Goal: Transaction & Acquisition: Purchase product/service

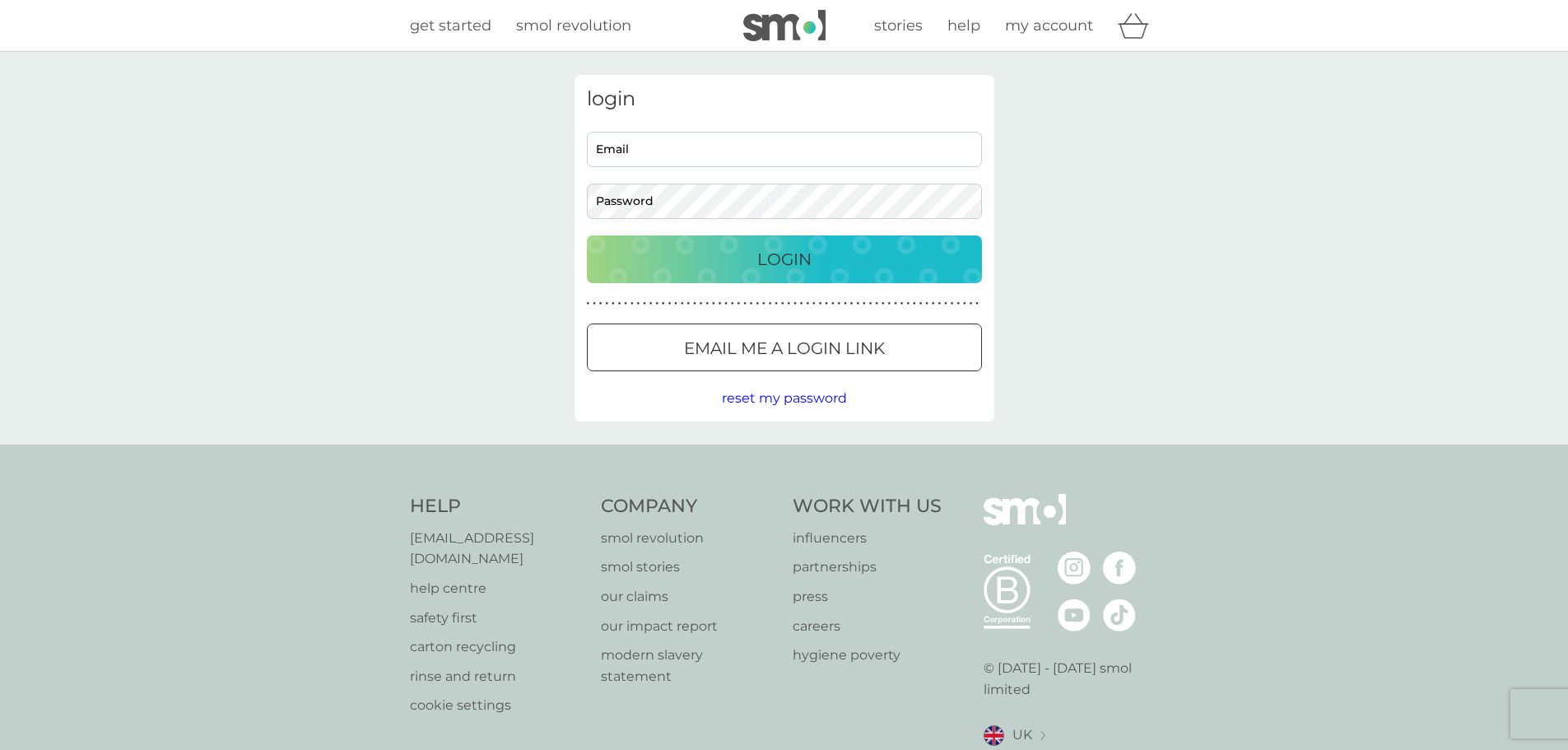
click at [623, 150] on input "Email" at bounding box center [784, 149] width 395 height 35
type input "[EMAIL_ADDRESS][DOMAIN_NAME]"
click at [714, 262] on div "Login" at bounding box center [784, 259] width 362 height 26
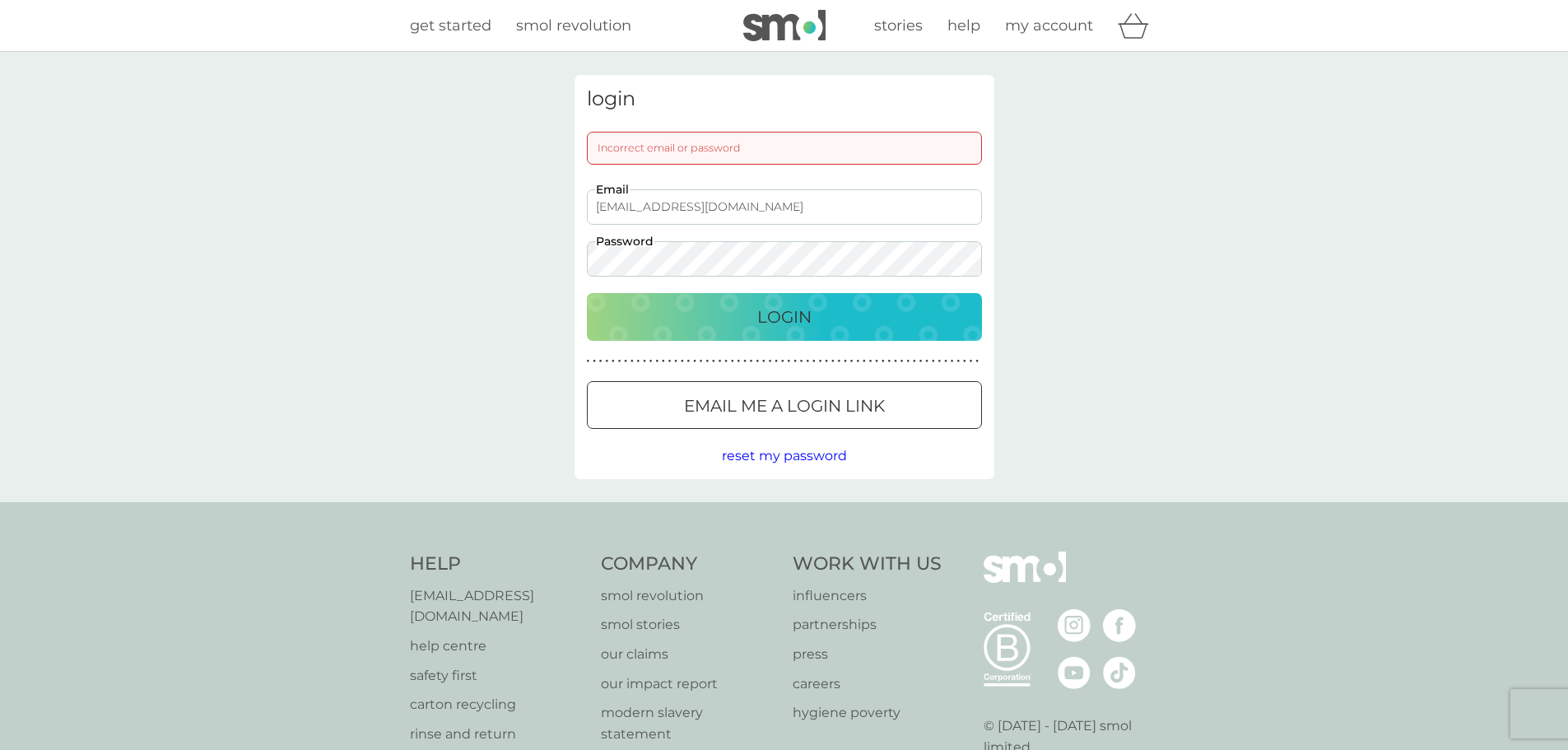
click at [674, 311] on div "Login" at bounding box center [784, 316] width 362 height 26
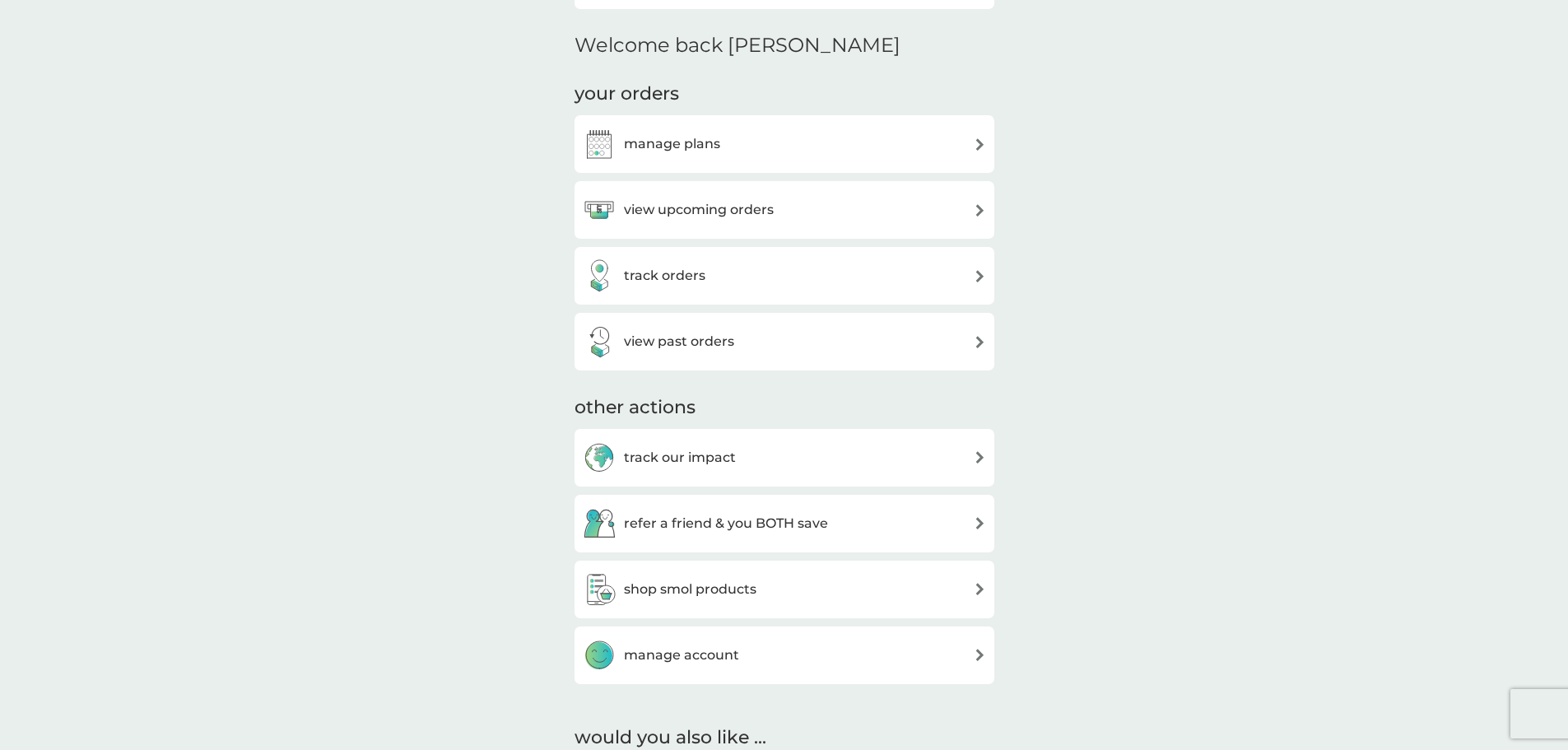
scroll to position [411, 0]
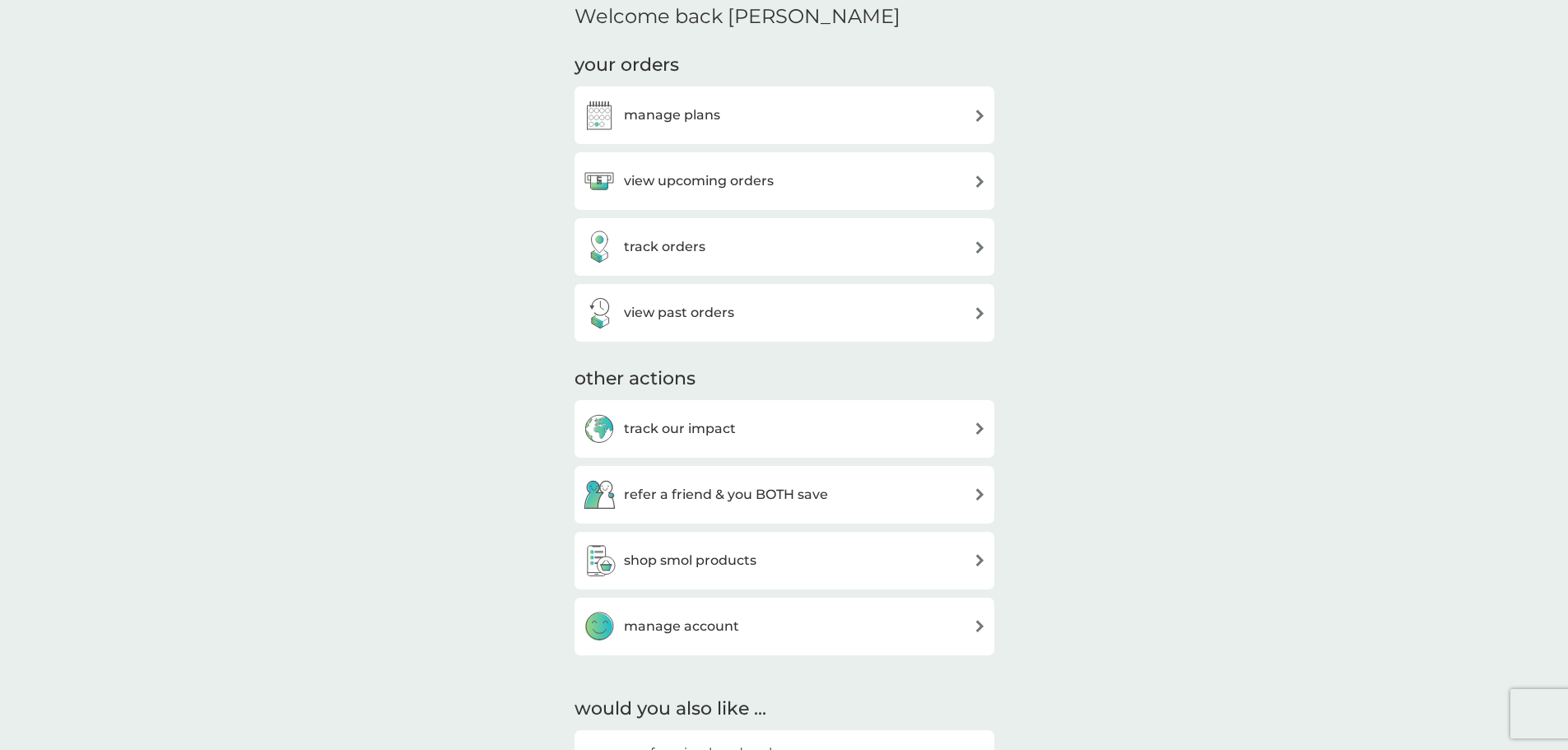
click at [640, 111] on h3 "manage plans" at bounding box center [672, 115] width 96 height 21
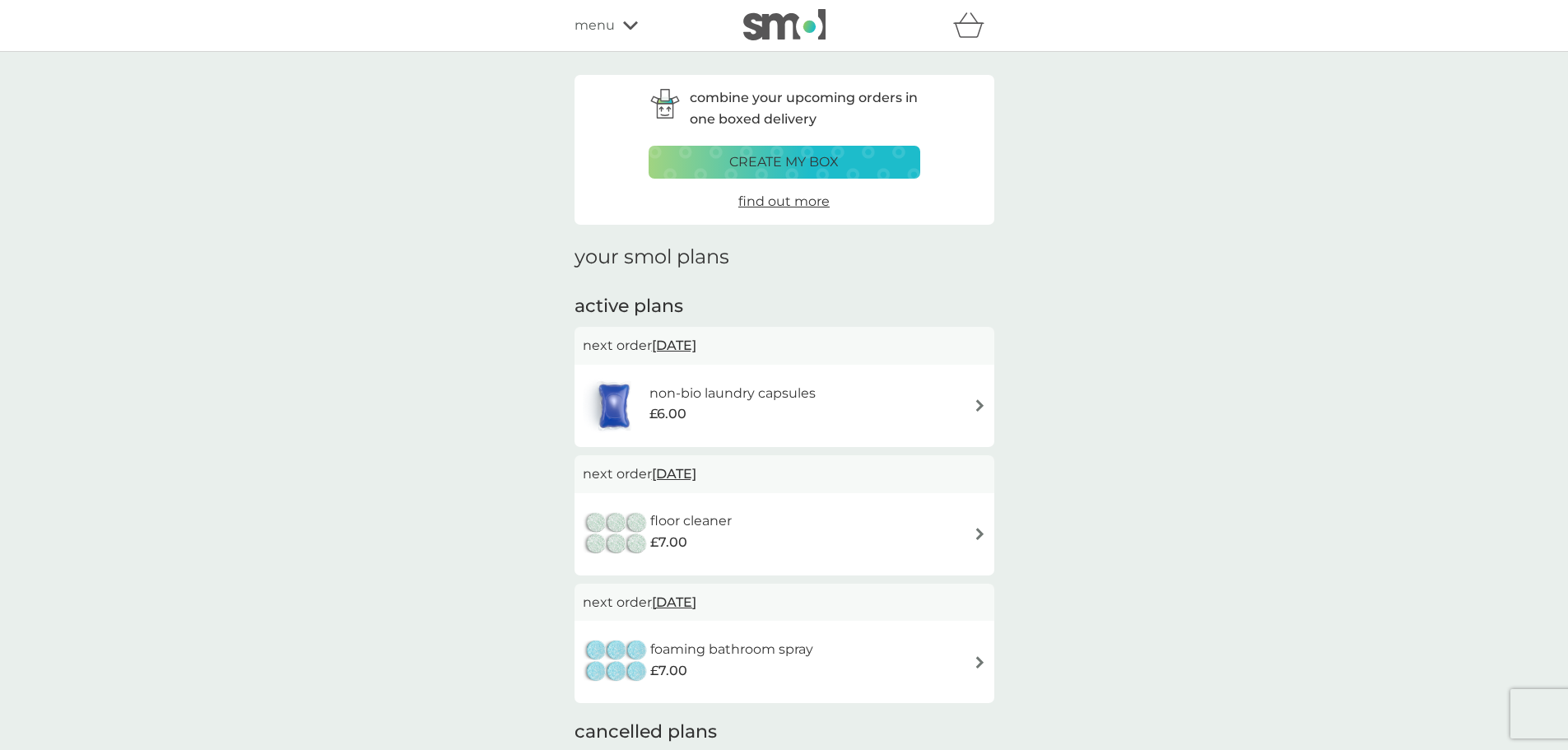
click at [677, 397] on h6 "non-bio laundry capsules" at bounding box center [732, 393] width 166 height 21
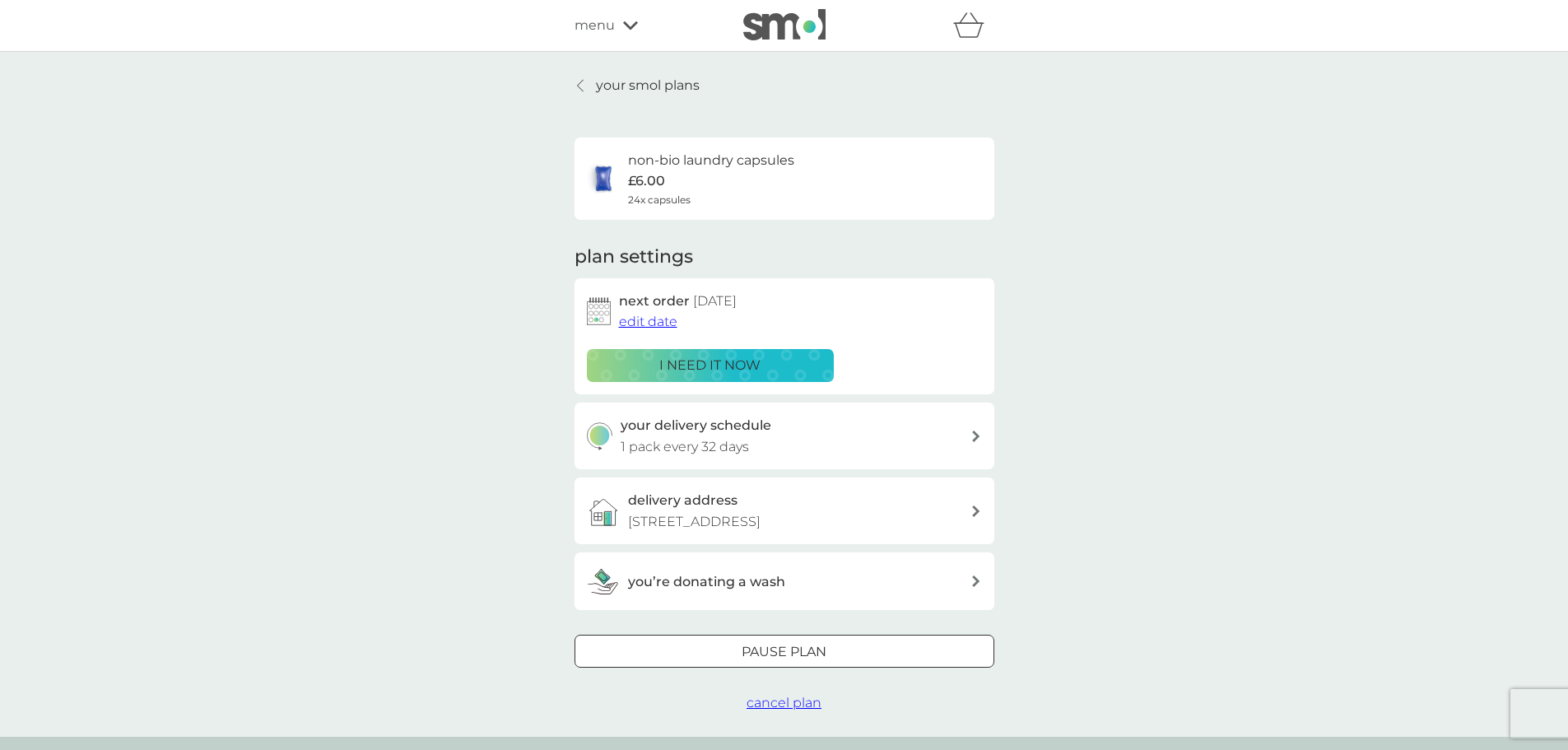
click at [602, 314] on img at bounding box center [599, 311] width 24 height 28
click at [635, 322] on span "edit date" at bounding box center [648, 321] width 58 height 16
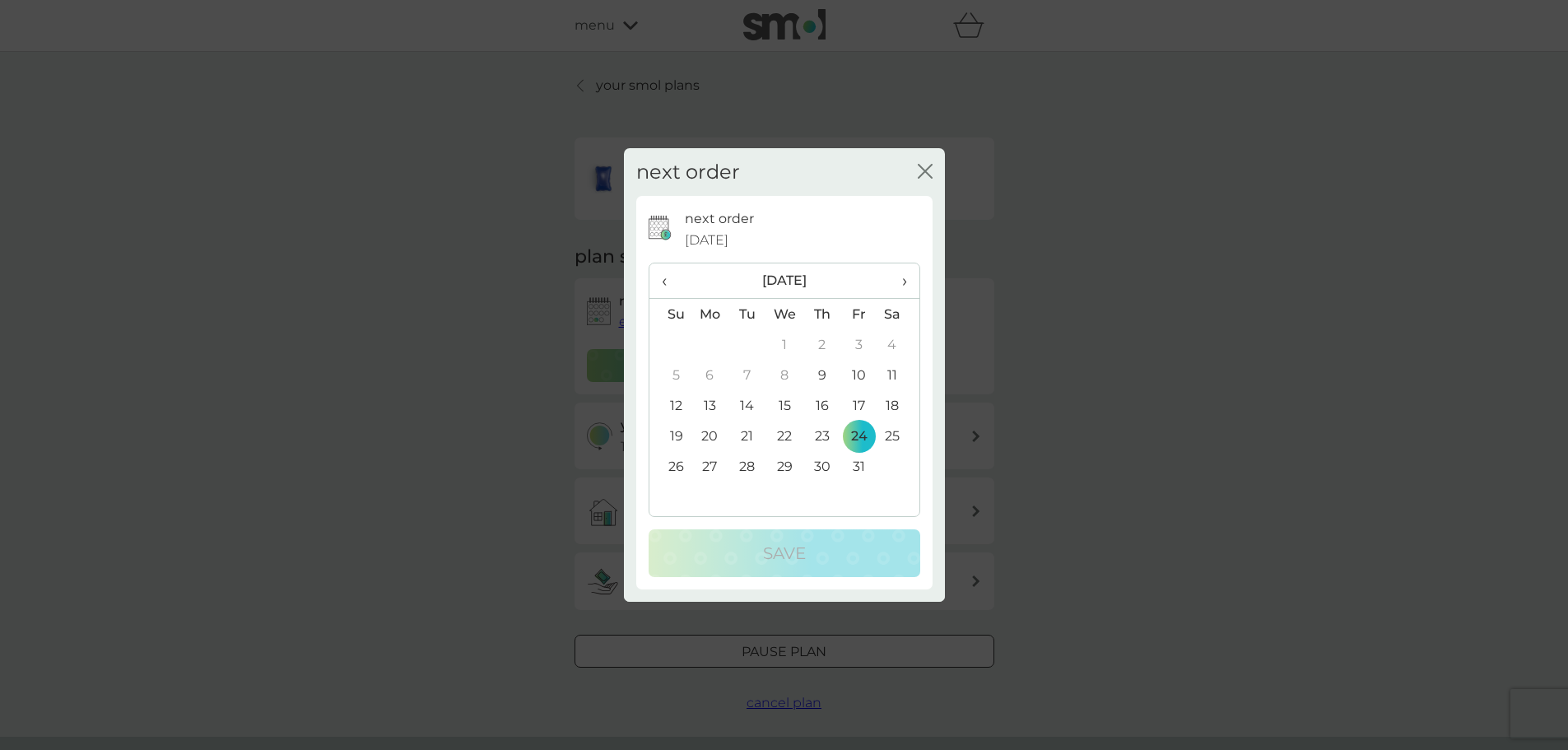
click at [817, 372] on td "9" at bounding box center [822, 375] width 37 height 30
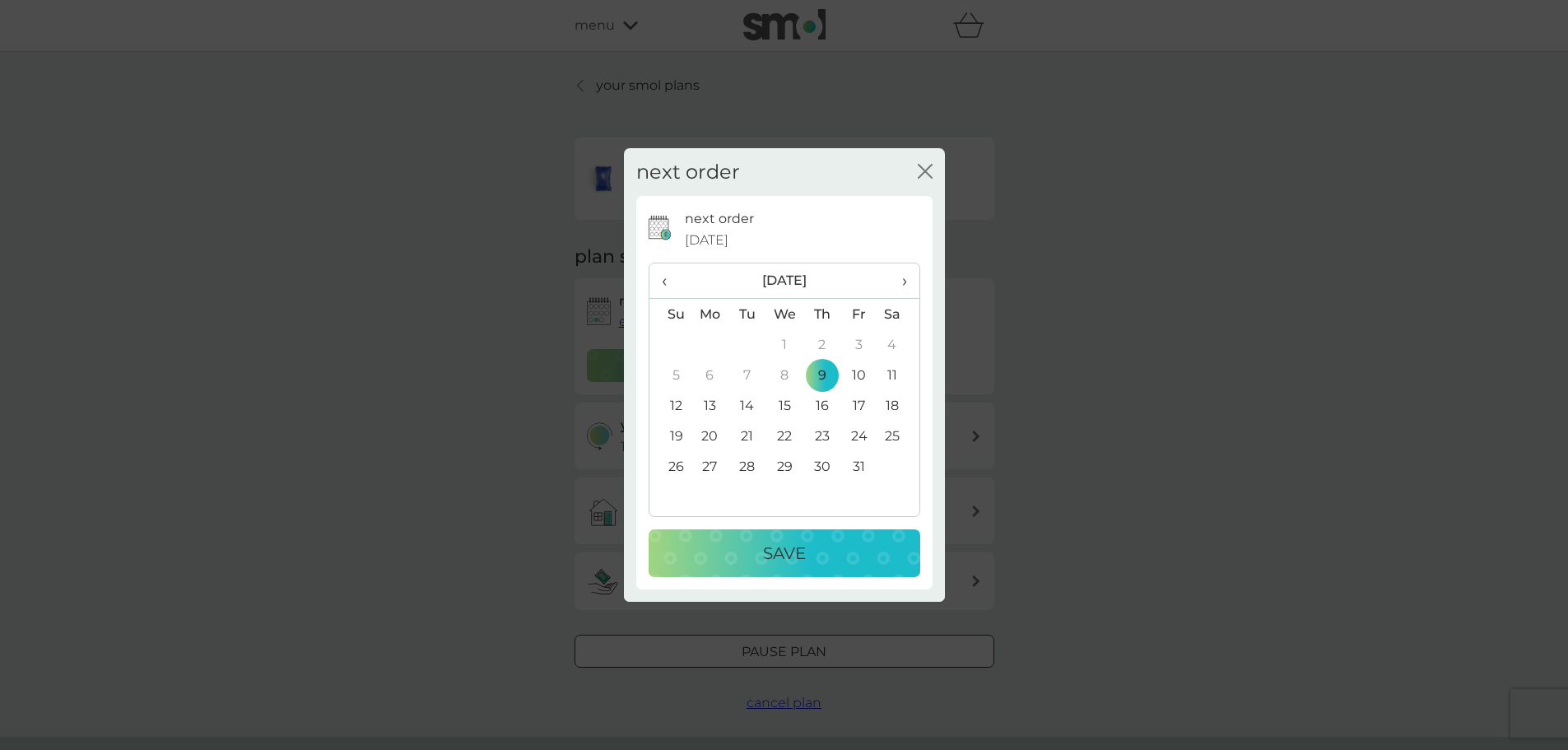
click at [778, 555] on p "Save" at bounding box center [784, 553] width 43 height 26
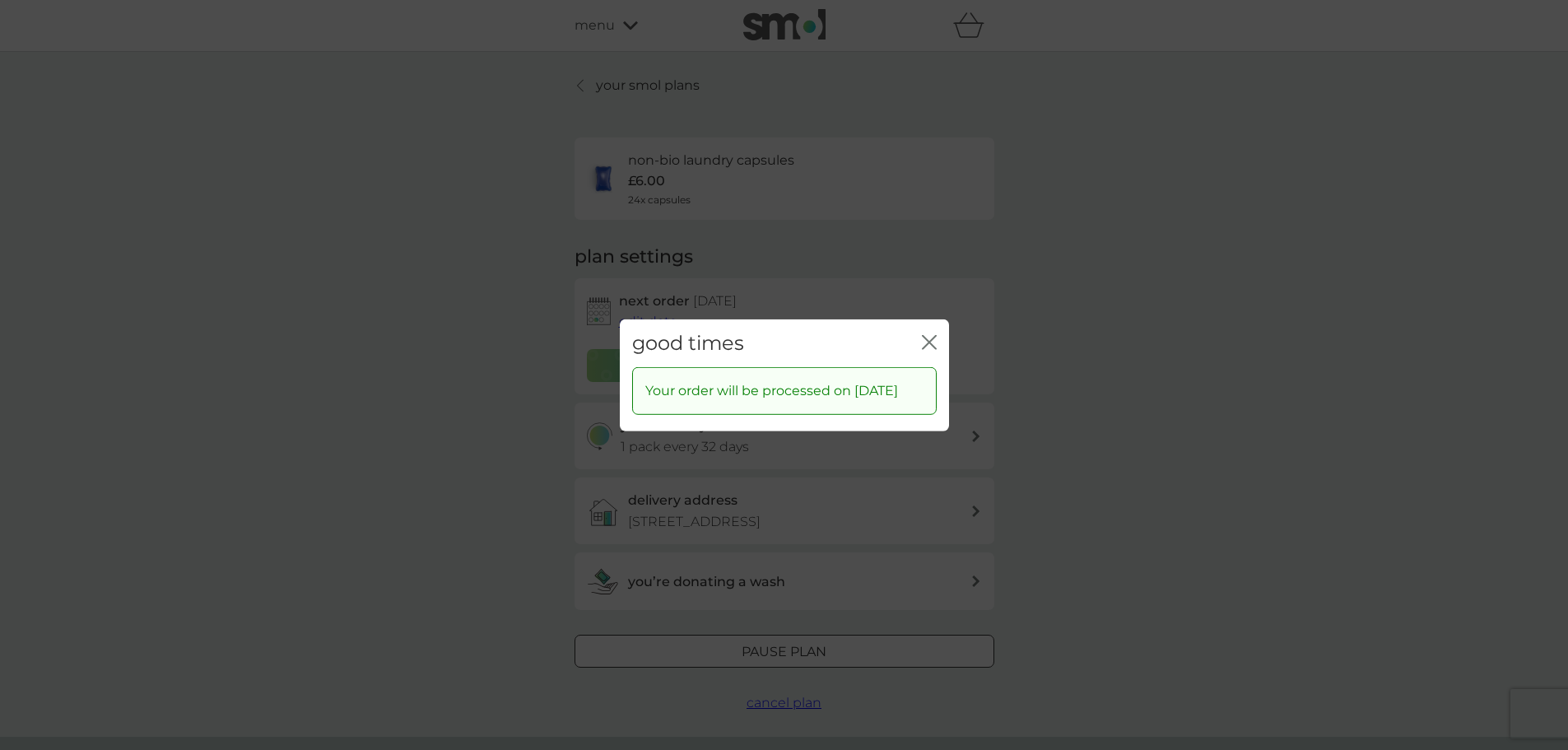
click at [931, 335] on icon "close" at bounding box center [933, 342] width 7 height 13
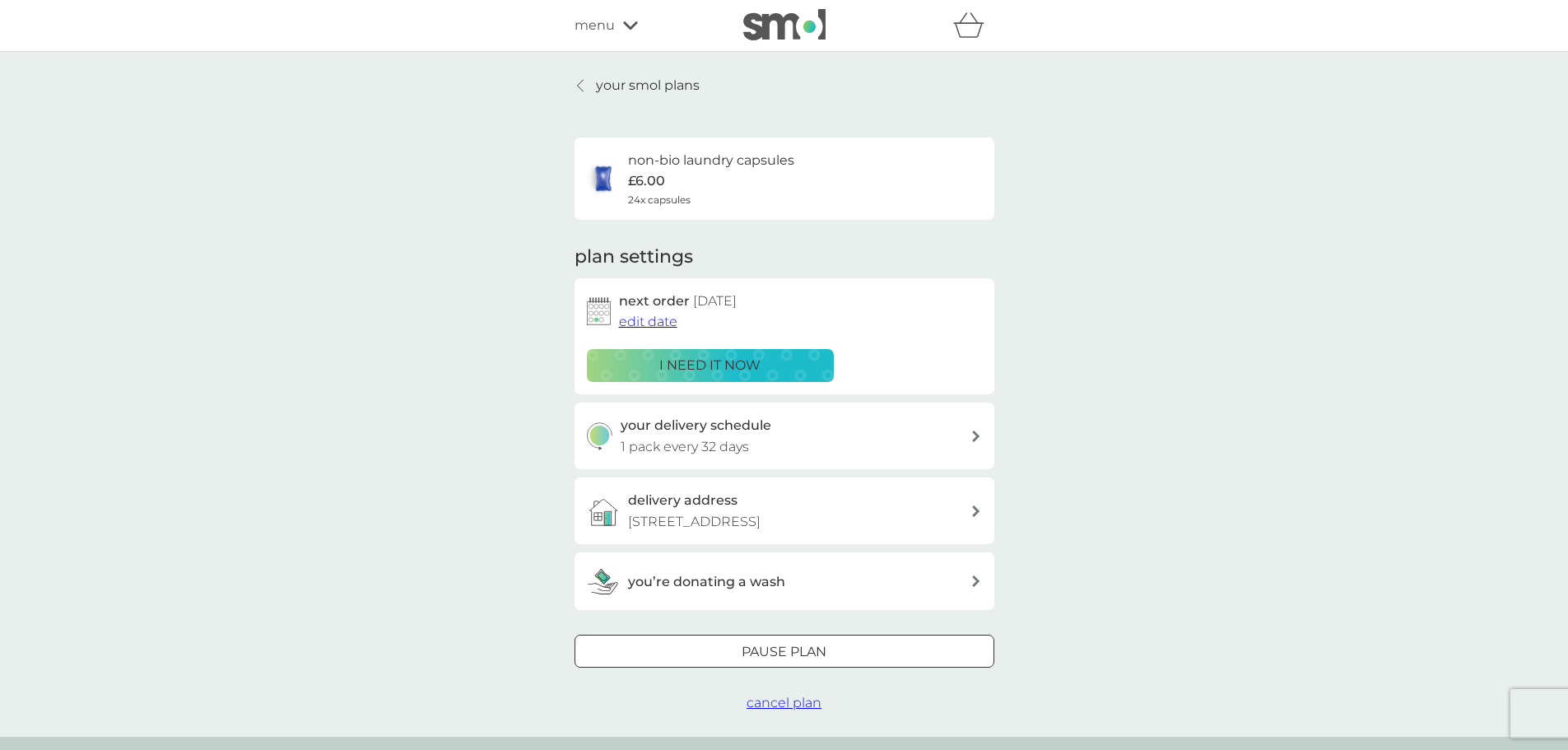
click at [632, 80] on p "your smol plans" at bounding box center [647, 85] width 104 height 21
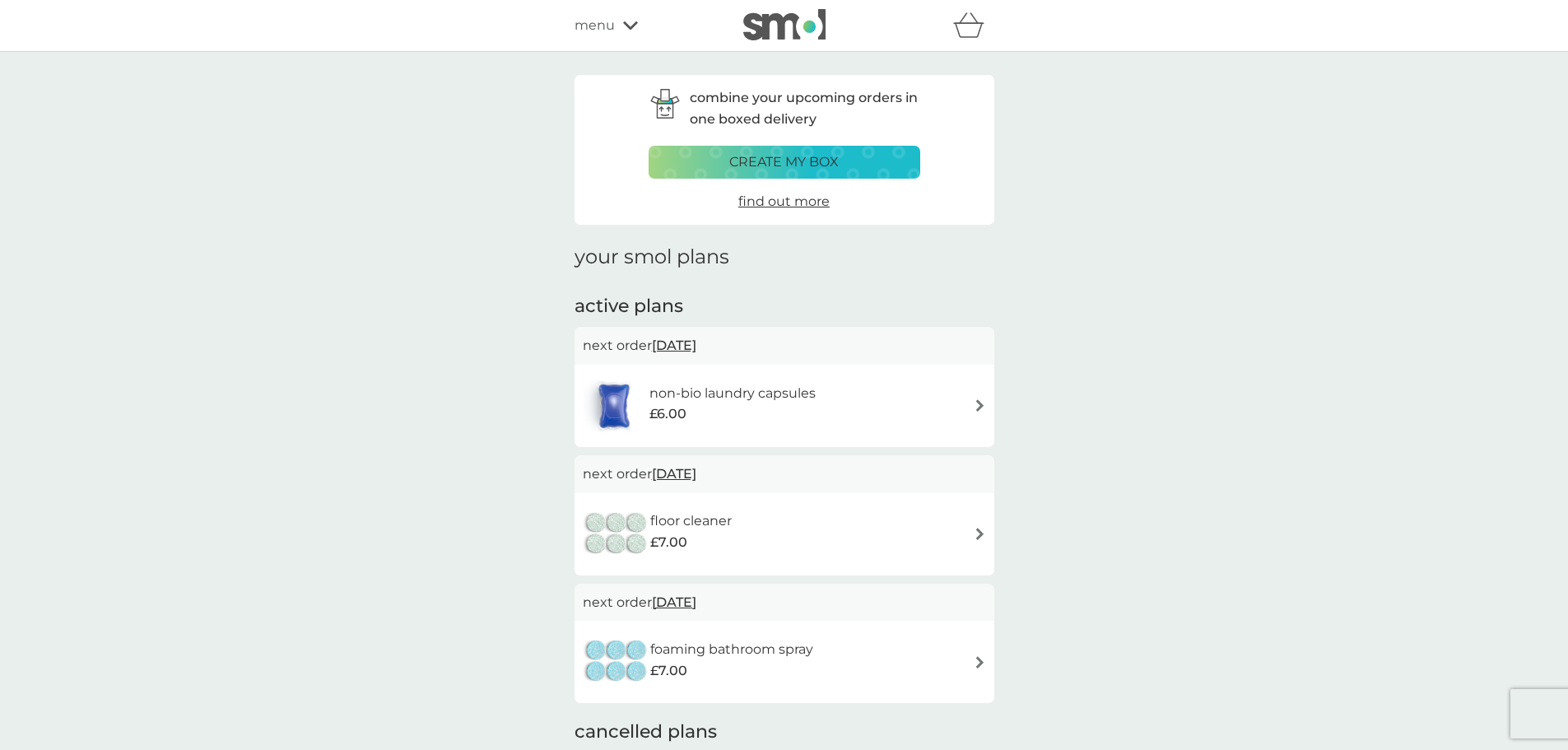
click at [621, 405] on img at bounding box center [614, 405] width 62 height 57
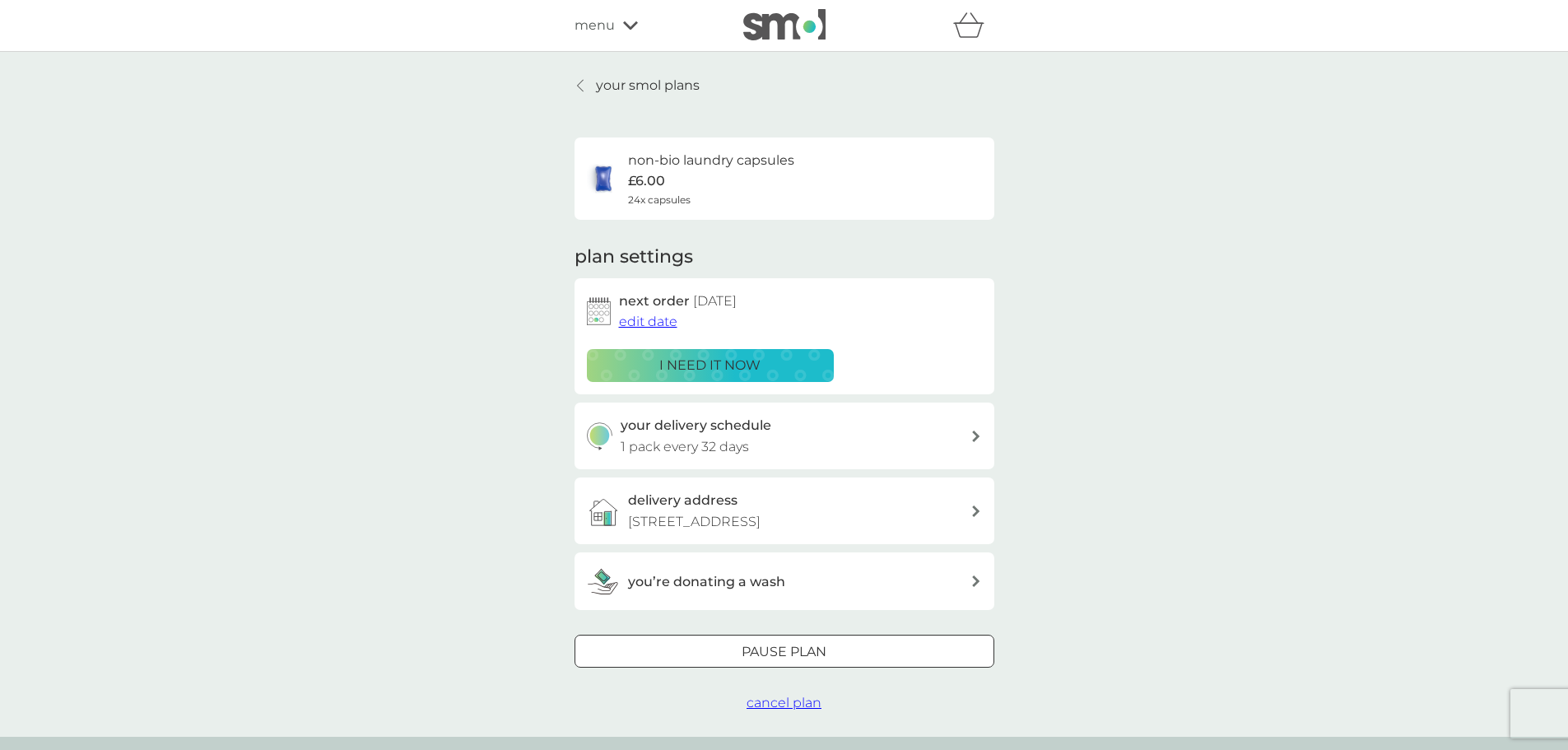
click at [606, 88] on p "your smol plans" at bounding box center [647, 85] width 104 height 21
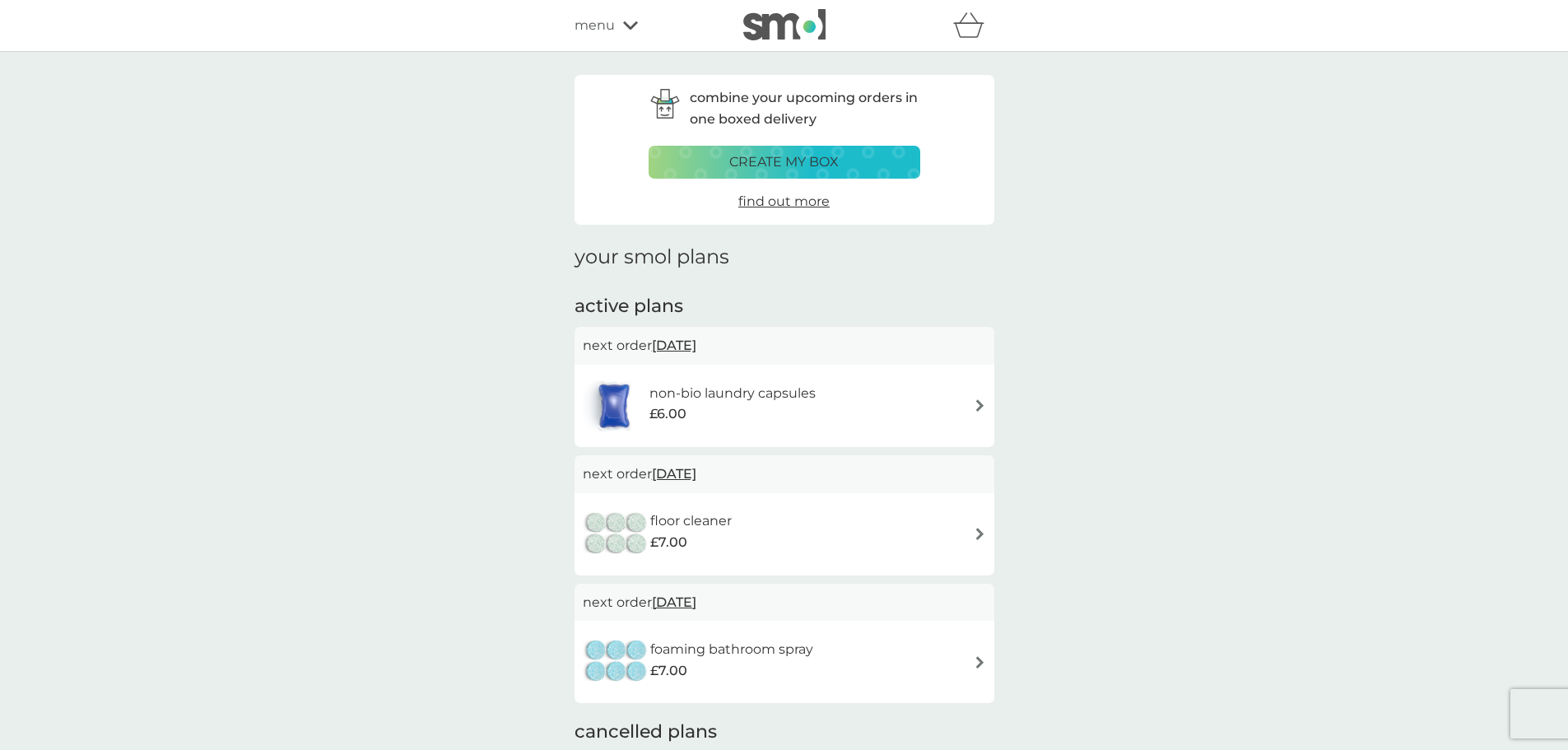
click at [983, 404] on img at bounding box center [980, 405] width 13 height 13
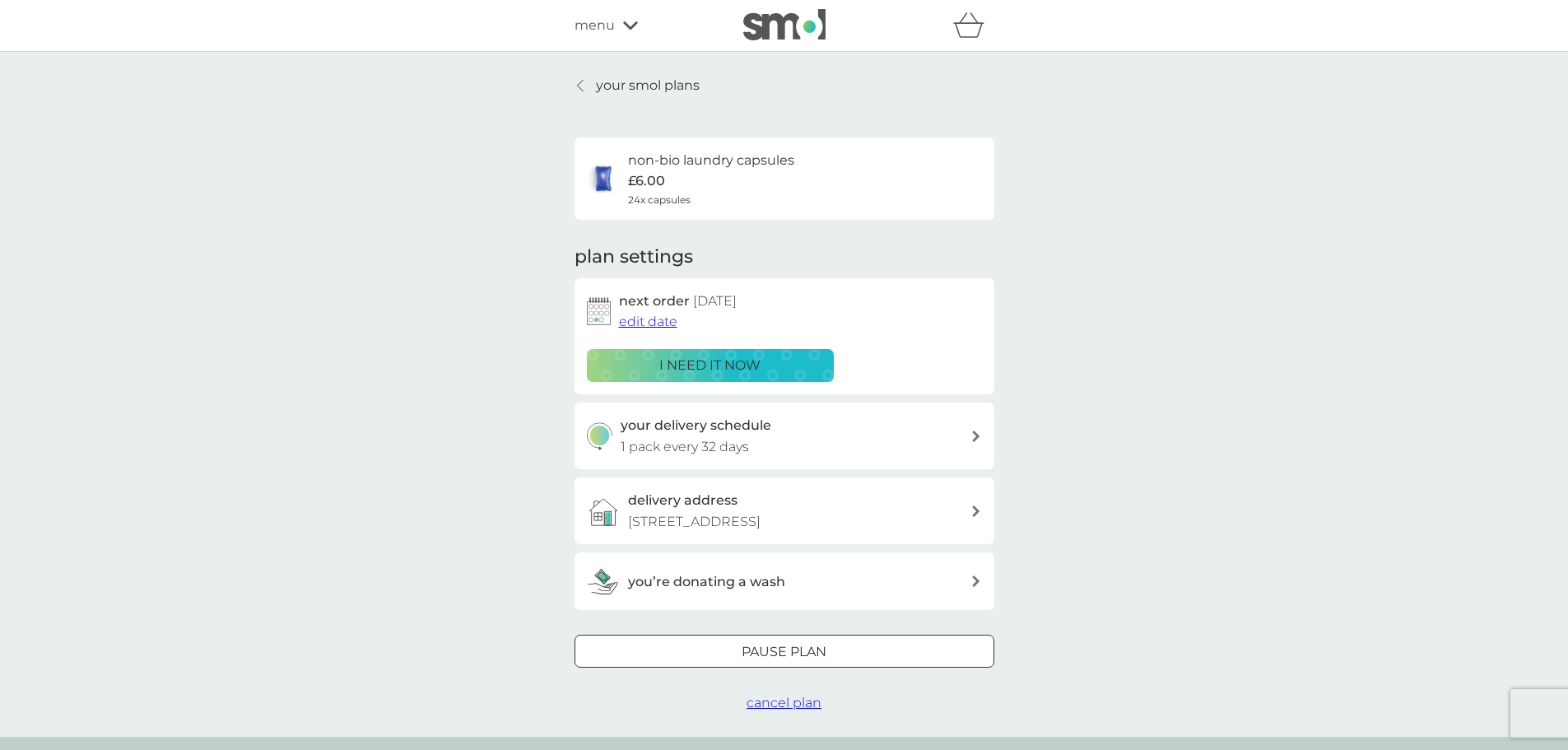
click at [971, 439] on div at bounding box center [977, 437] width 13 height 12
select select "35"
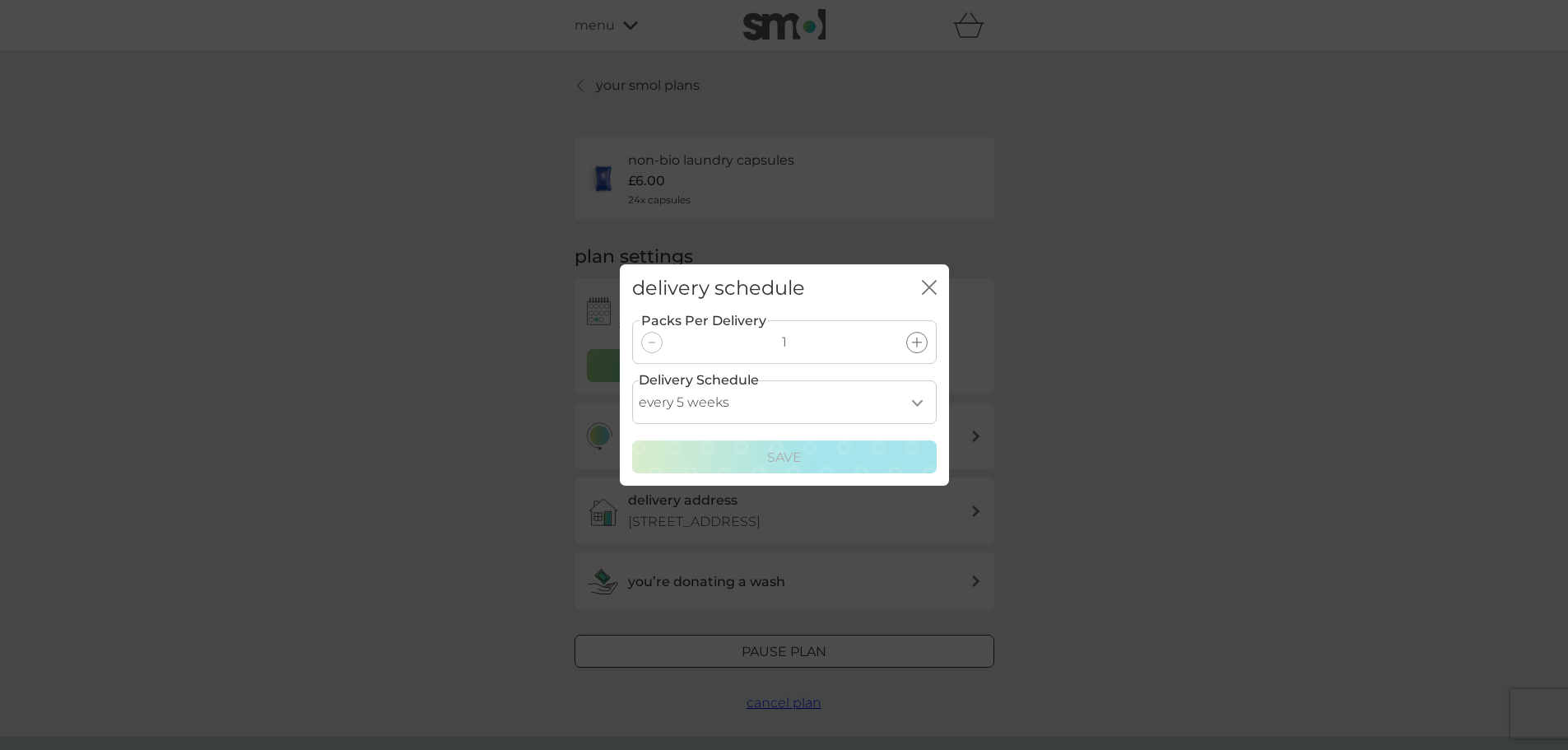
click at [917, 342] on icon at bounding box center [917, 343] width 10 height 10
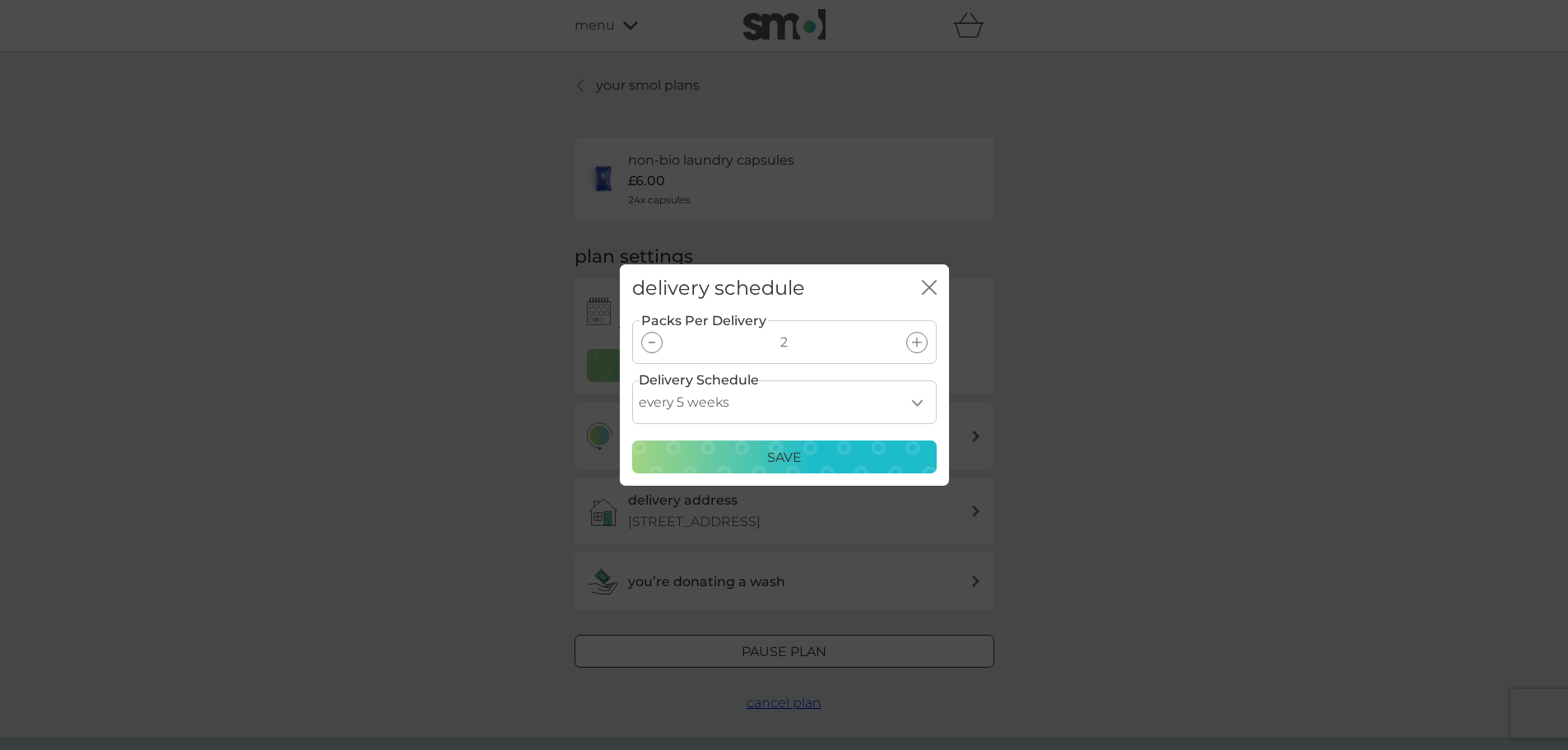
click at [795, 458] on p "Save" at bounding box center [784, 457] width 35 height 21
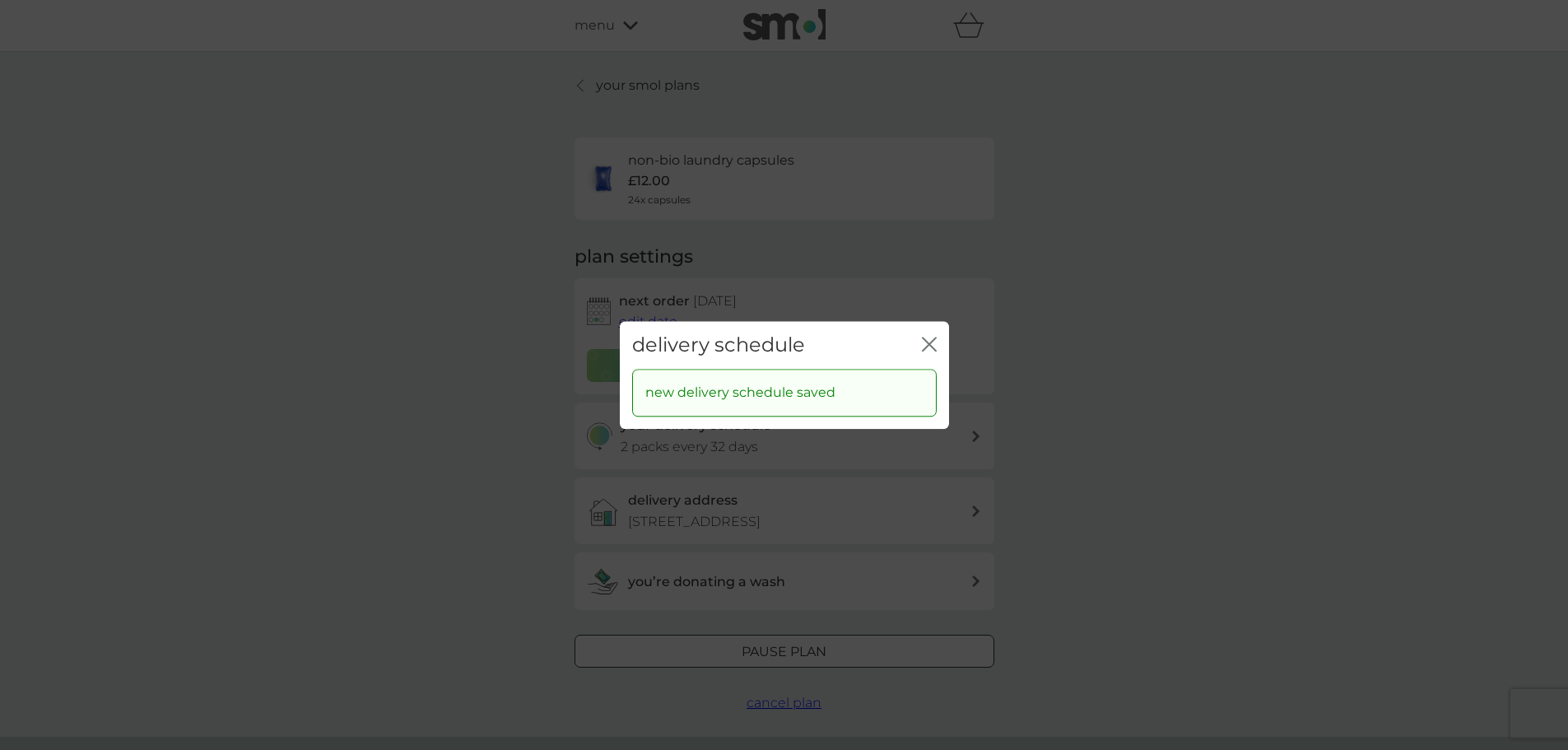
click at [930, 340] on icon "close" at bounding box center [929, 345] width 15 height 15
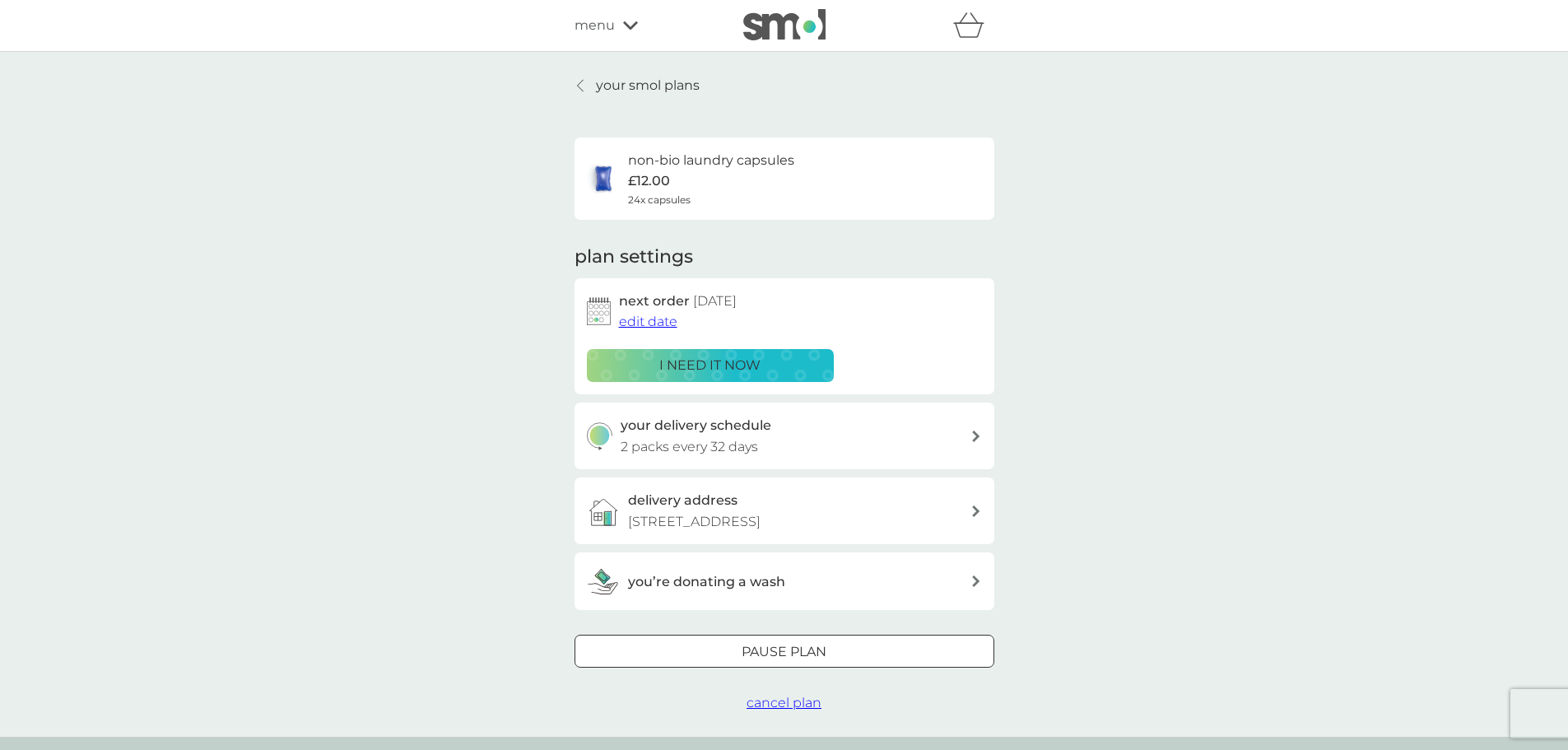
click at [645, 319] on span "edit date" at bounding box center [648, 321] width 58 height 16
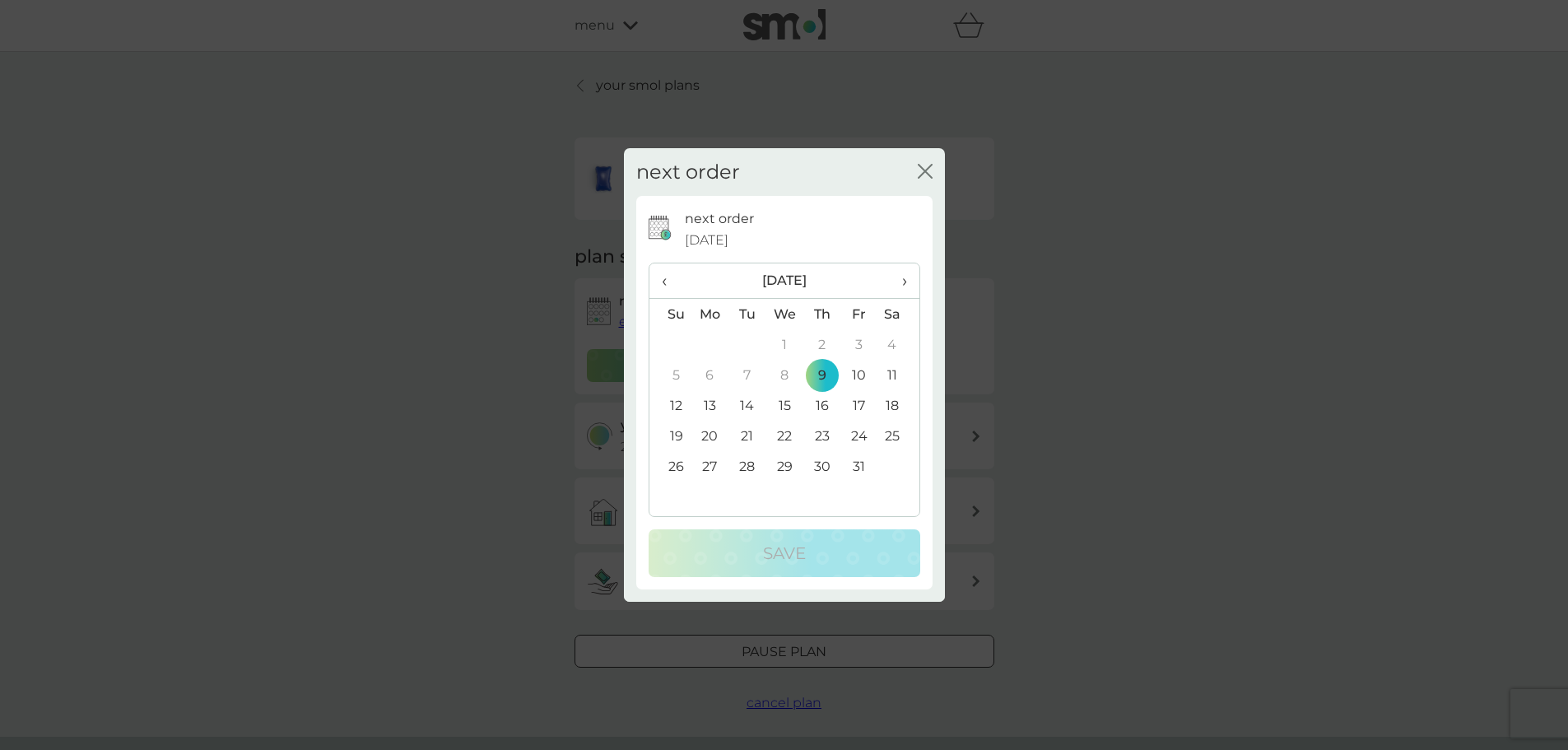
click at [816, 377] on td "9" at bounding box center [822, 375] width 37 height 30
click at [822, 370] on td "9" at bounding box center [822, 375] width 37 height 30
click at [928, 161] on div "close" at bounding box center [925, 173] width 15 height 24
click at [920, 168] on icon "close" at bounding box center [925, 171] width 15 height 15
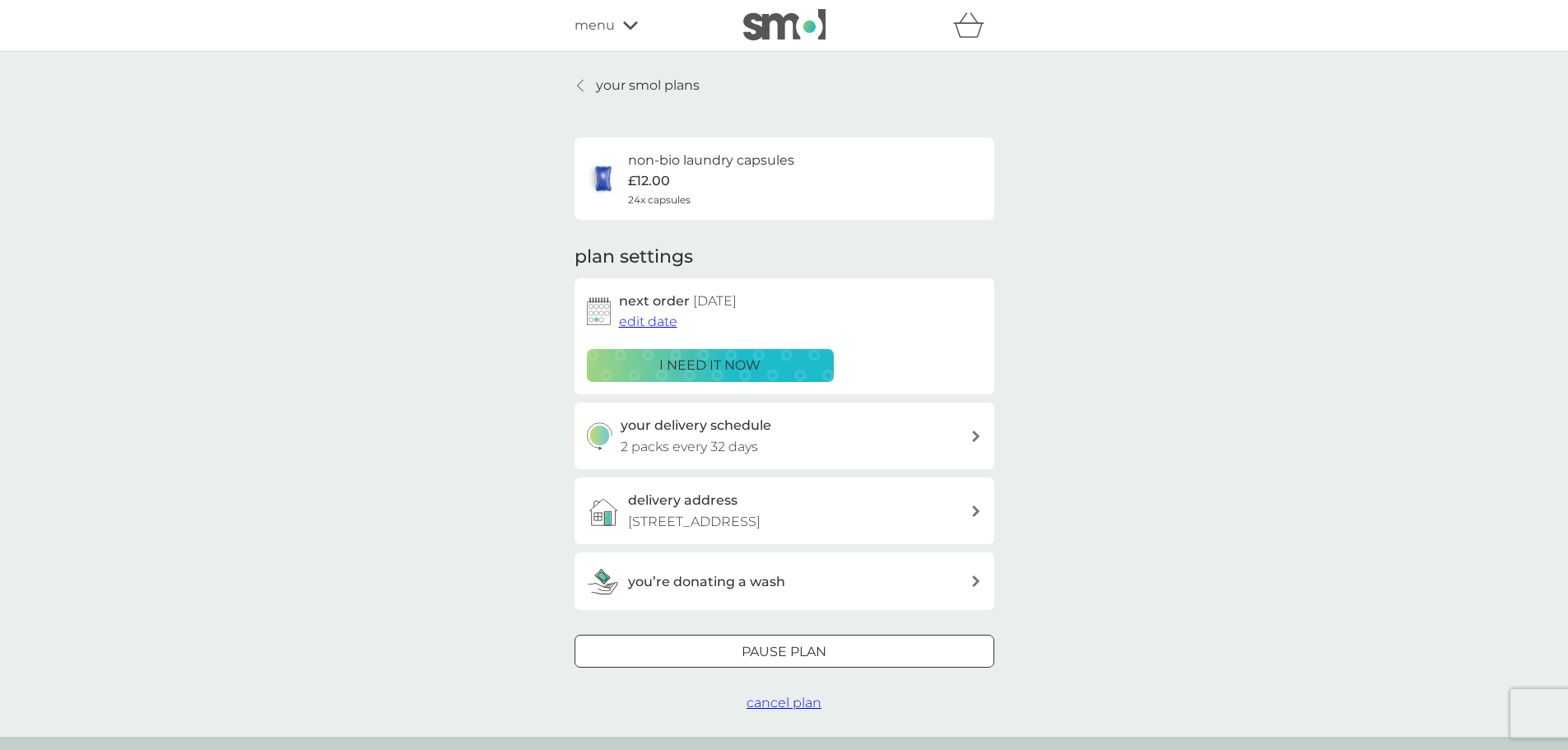
click at [640, 78] on p "your smol plans" at bounding box center [647, 85] width 104 height 21
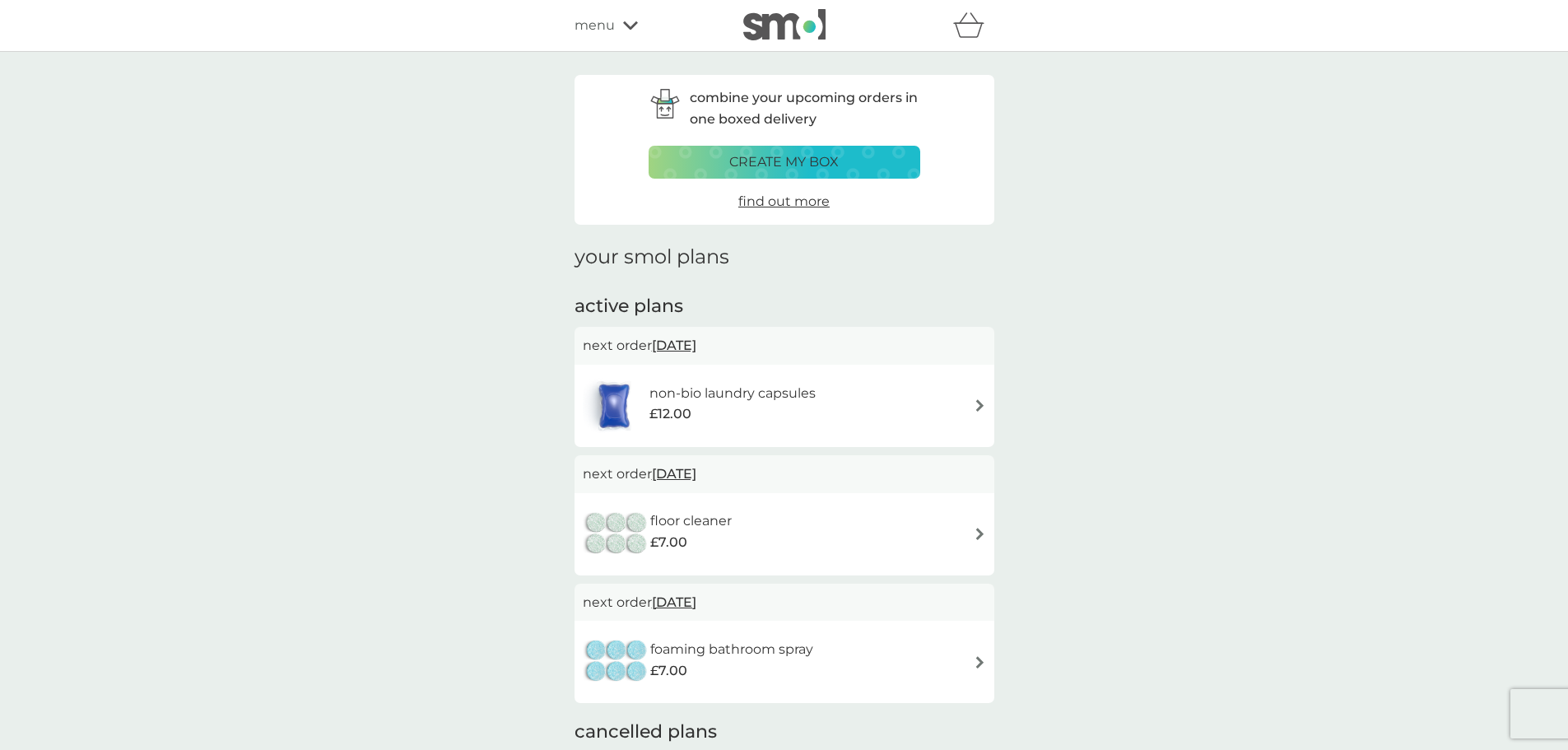
click at [978, 525] on div "floor cleaner £7.00" at bounding box center [784, 534] width 404 height 57
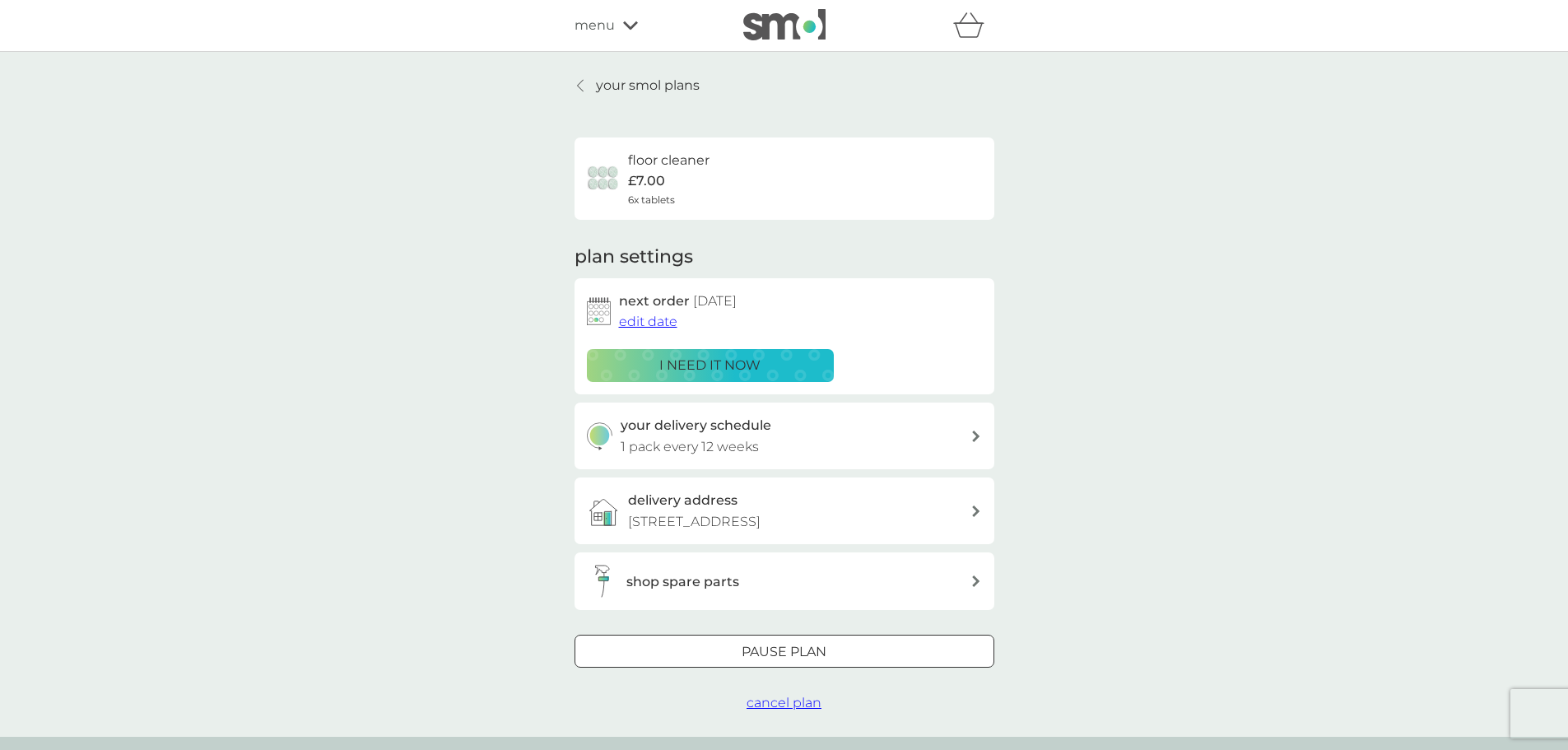
click at [767, 647] on div at bounding box center [784, 652] width 59 height 18
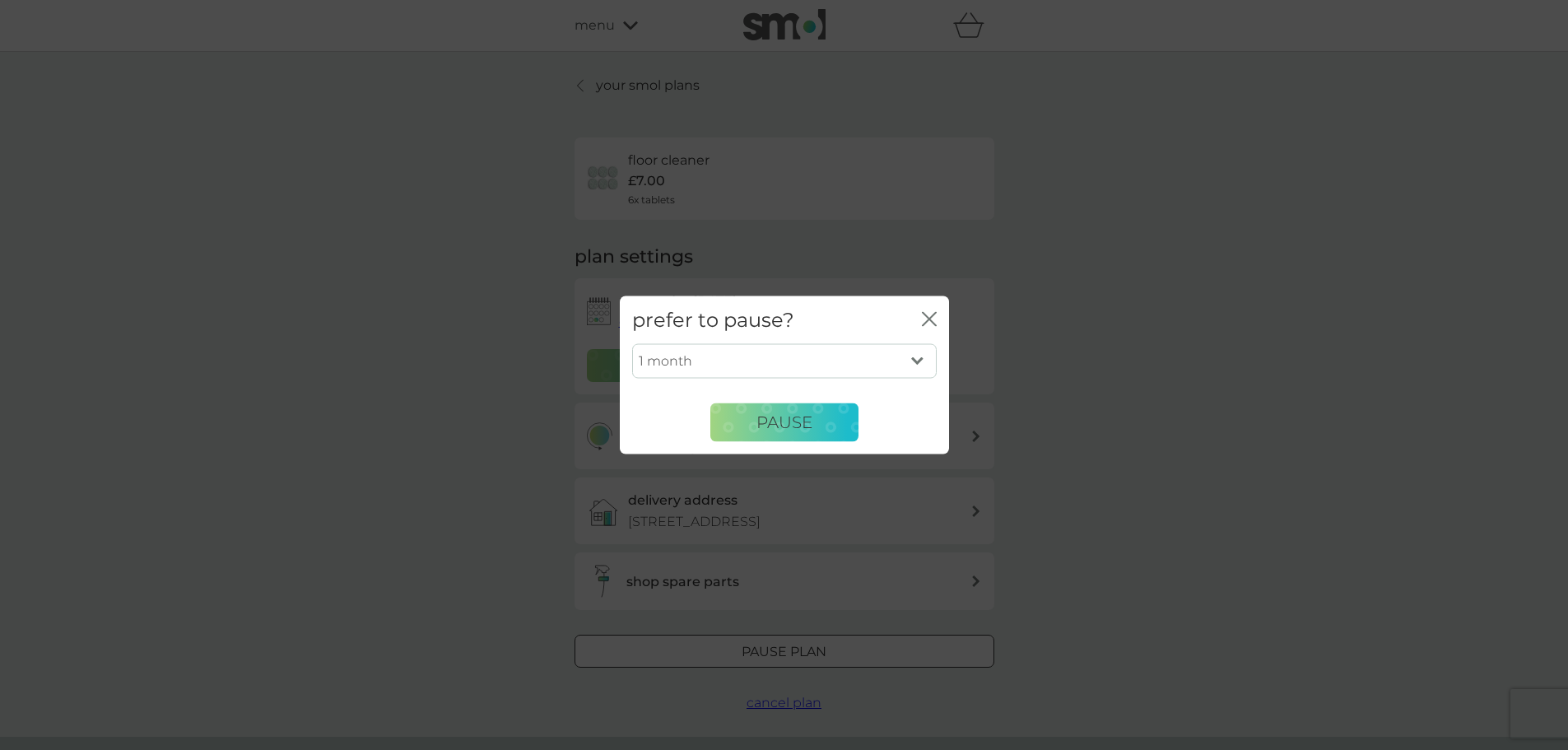
click at [918, 364] on select "1 month 2 months 3 months 4 months 5 months 6 months" at bounding box center [784, 361] width 304 height 35
select select "2"
click at [632, 344] on select "1 month 2 months 3 months 4 months 5 months 6 months" at bounding box center [784, 361] width 304 height 35
click at [782, 417] on span "Pause" at bounding box center [784, 421] width 56 height 19
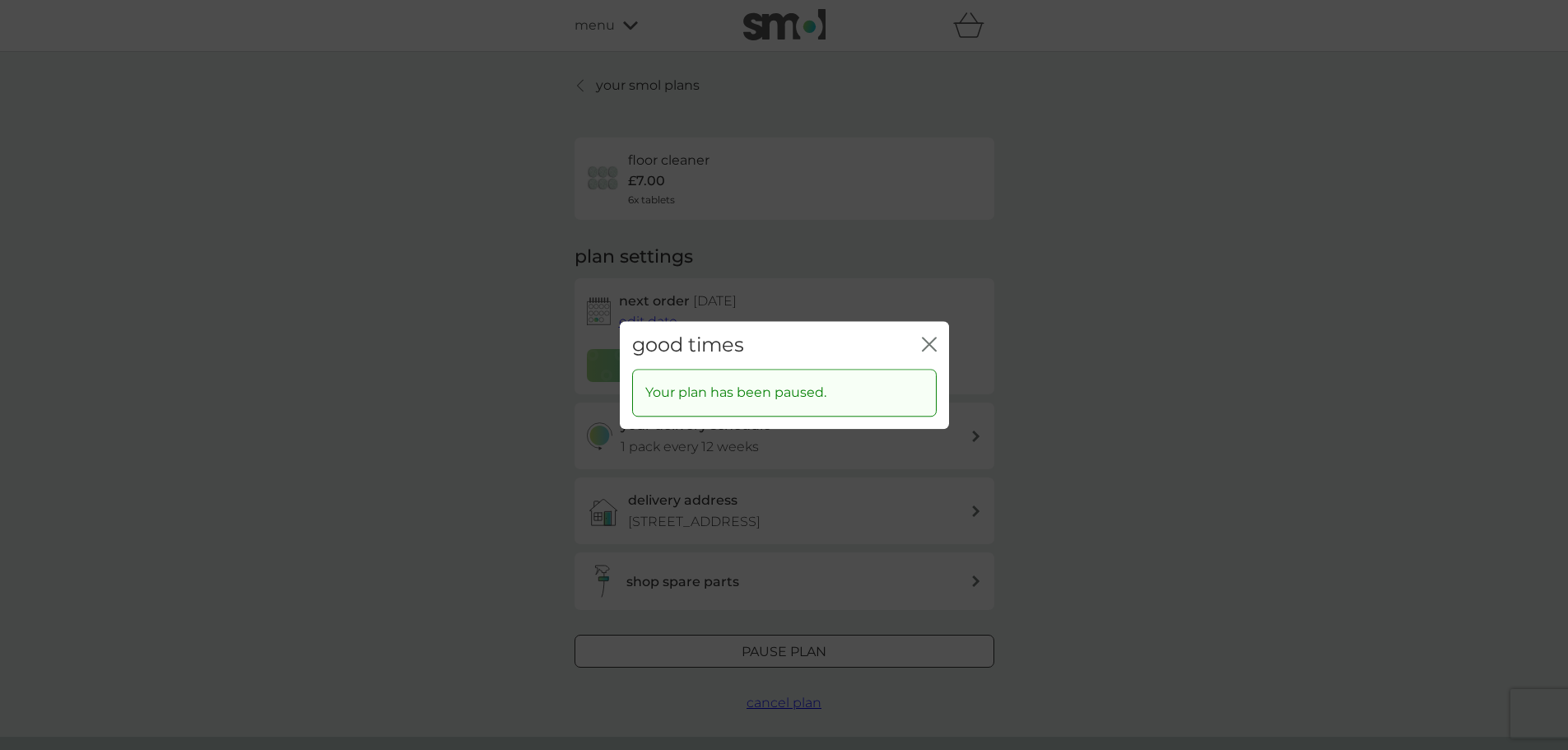
click at [928, 340] on icon "close" at bounding box center [929, 345] width 15 height 15
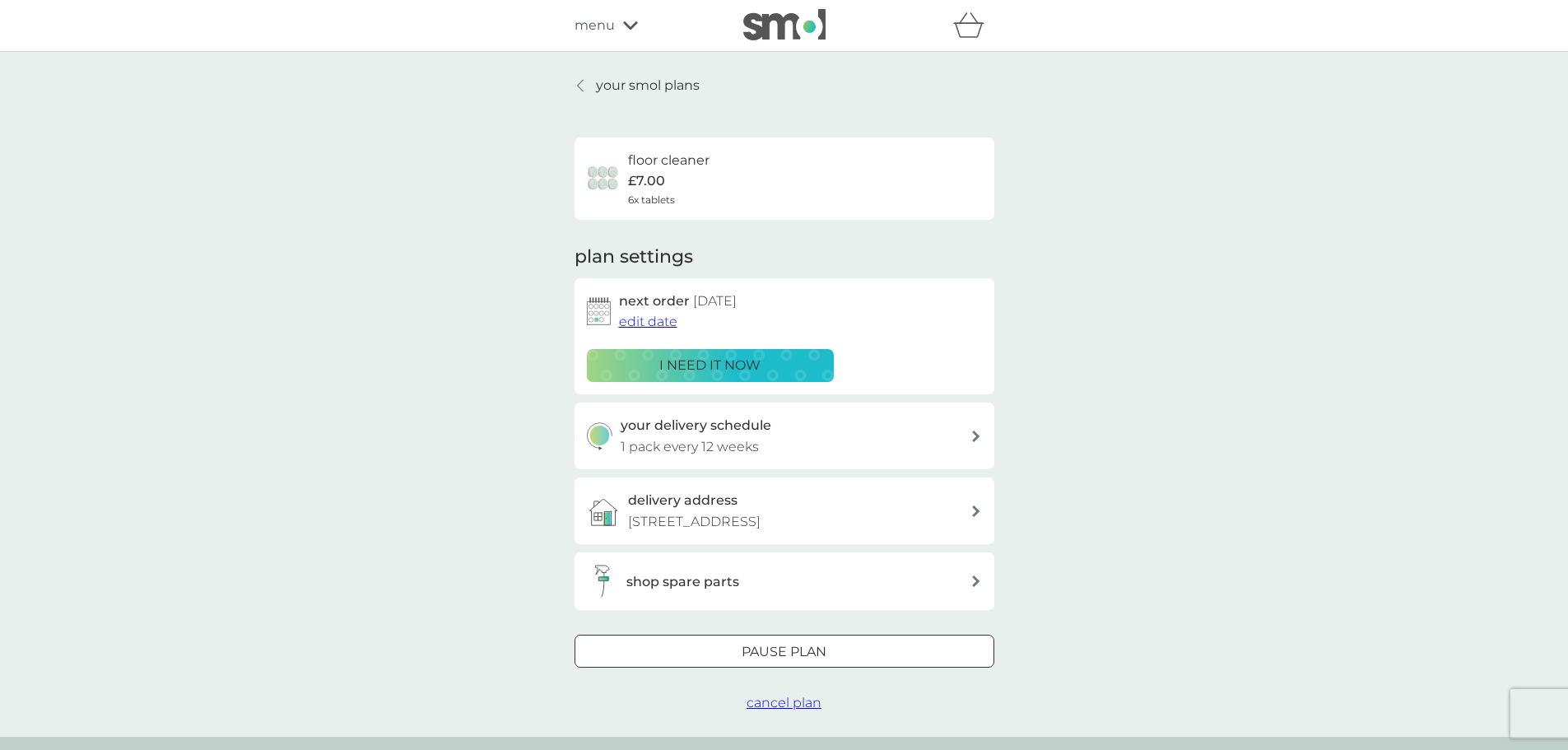
click at [607, 78] on p "your smol plans" at bounding box center [647, 85] width 104 height 21
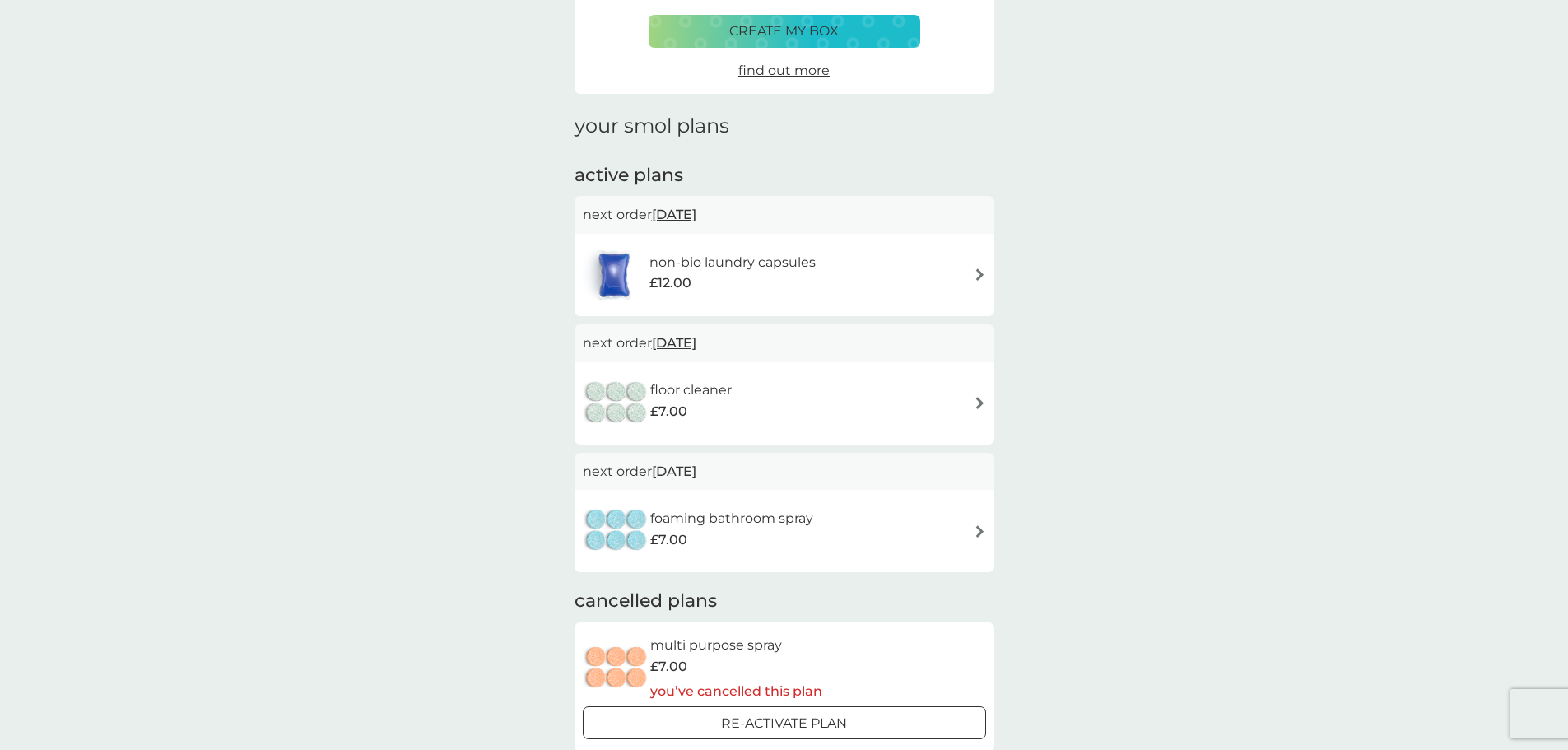
scroll to position [164, 0]
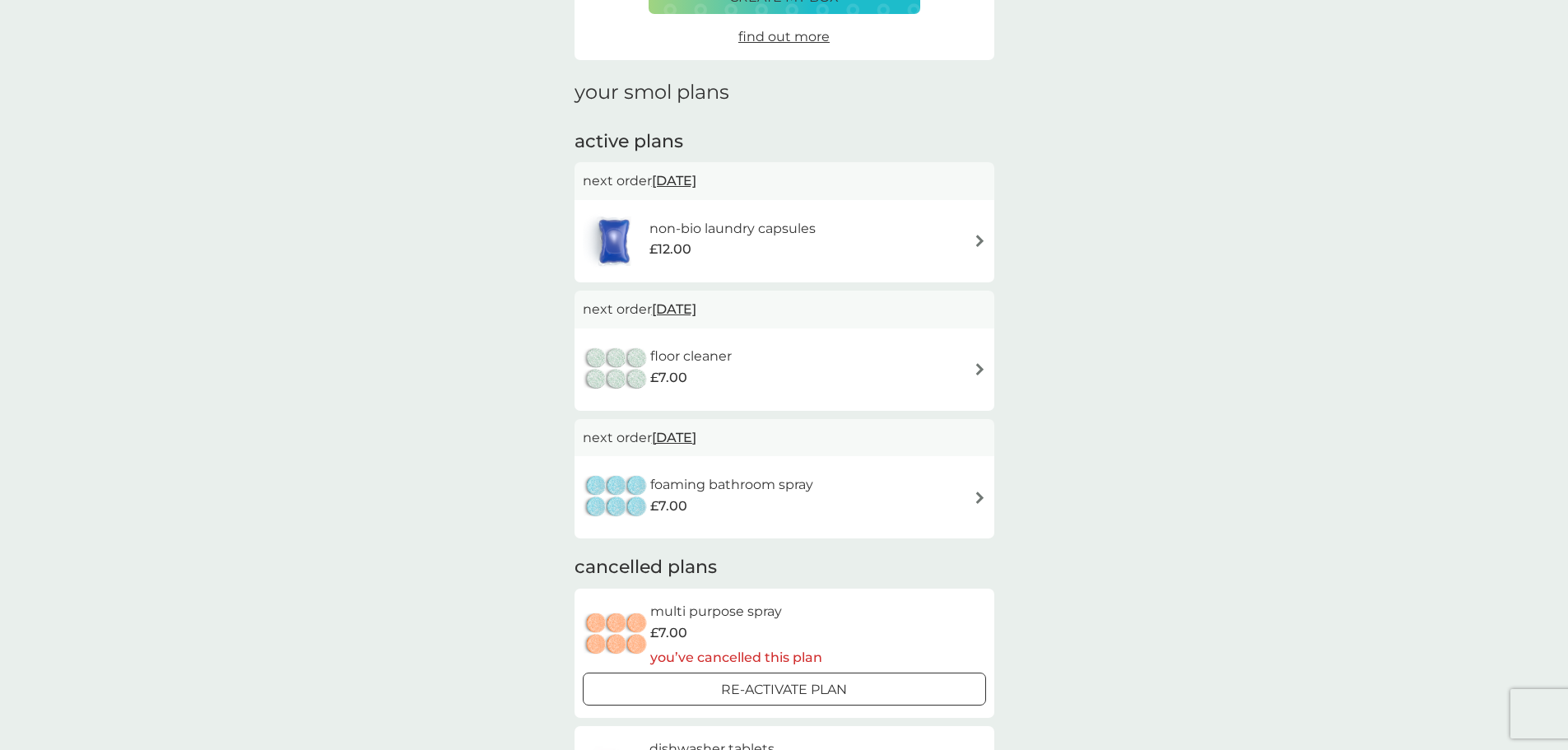
click at [978, 494] on img at bounding box center [980, 497] width 13 height 13
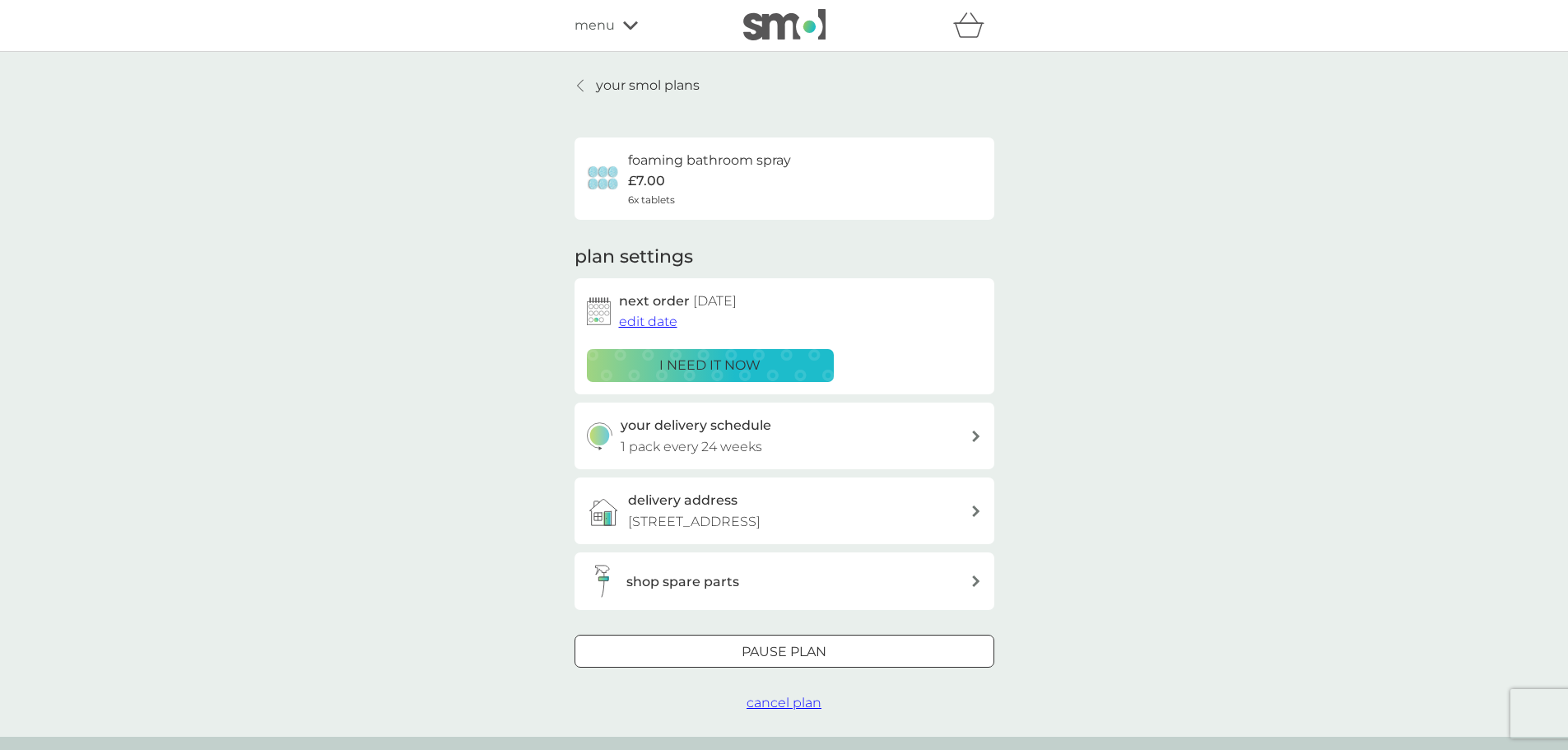
click at [681, 649] on div "Pause plan" at bounding box center [784, 651] width 418 height 21
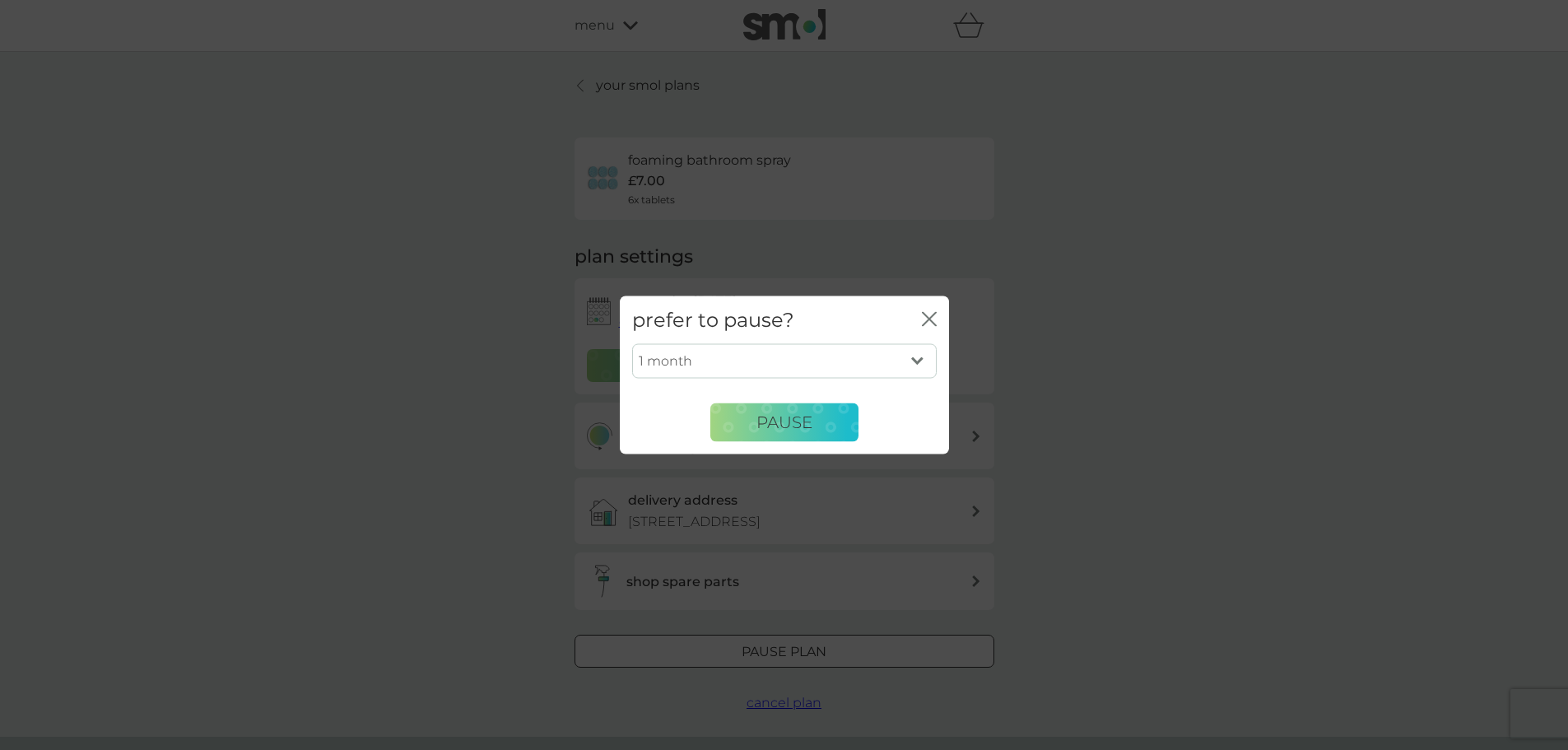
click at [920, 356] on select "1 month 2 months 3 months 4 months 5 months 6 months" at bounding box center [784, 361] width 304 height 35
select select "5"
click at [632, 344] on select "1 month 2 months 3 months 4 months 5 months 6 months" at bounding box center [784, 361] width 304 height 35
click at [763, 411] on button "Pause" at bounding box center [784, 422] width 148 height 40
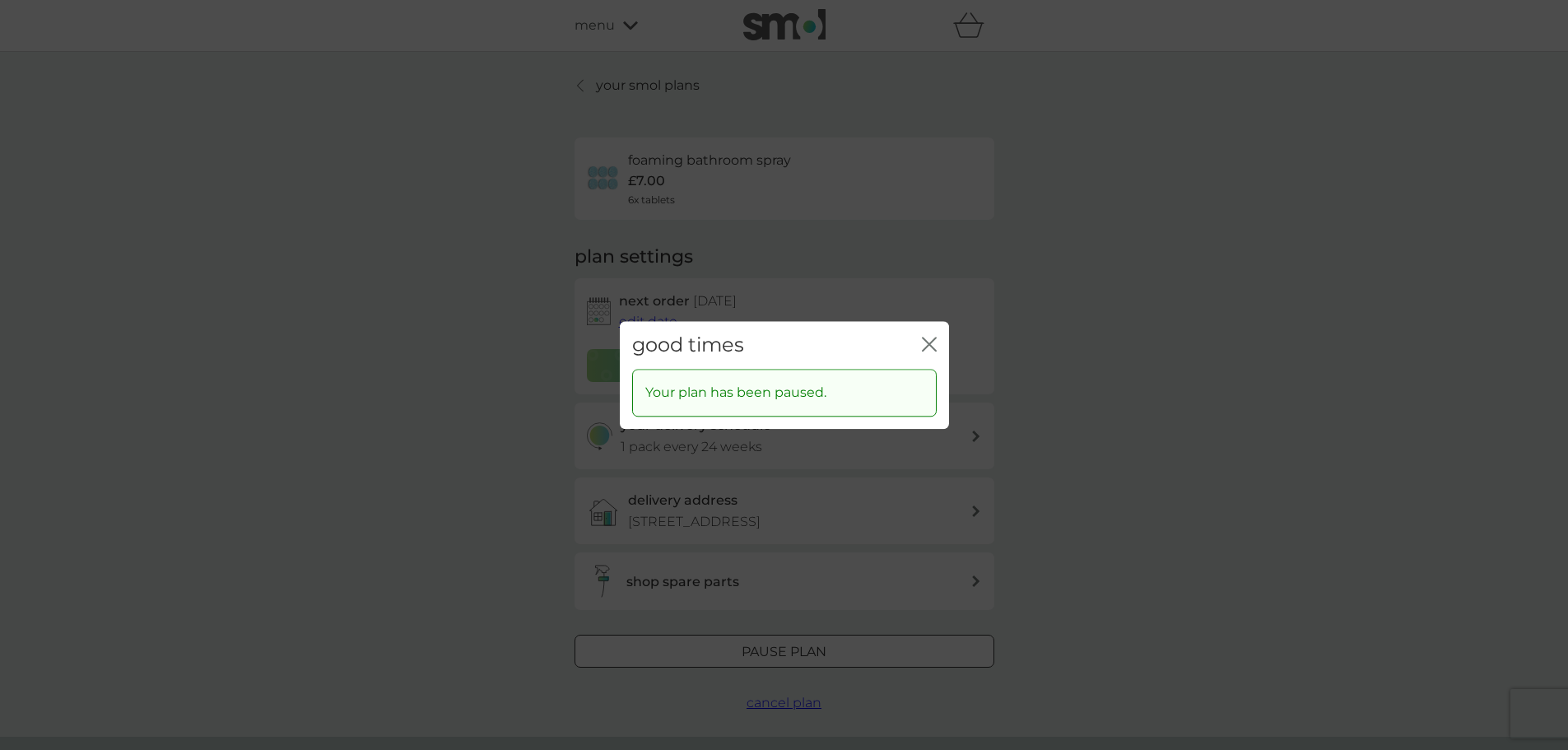
drag, startPoint x: 923, startPoint y: 342, endPoint x: 934, endPoint y: 362, distance: 22.8
click at [925, 343] on icon "close" at bounding box center [929, 345] width 15 height 15
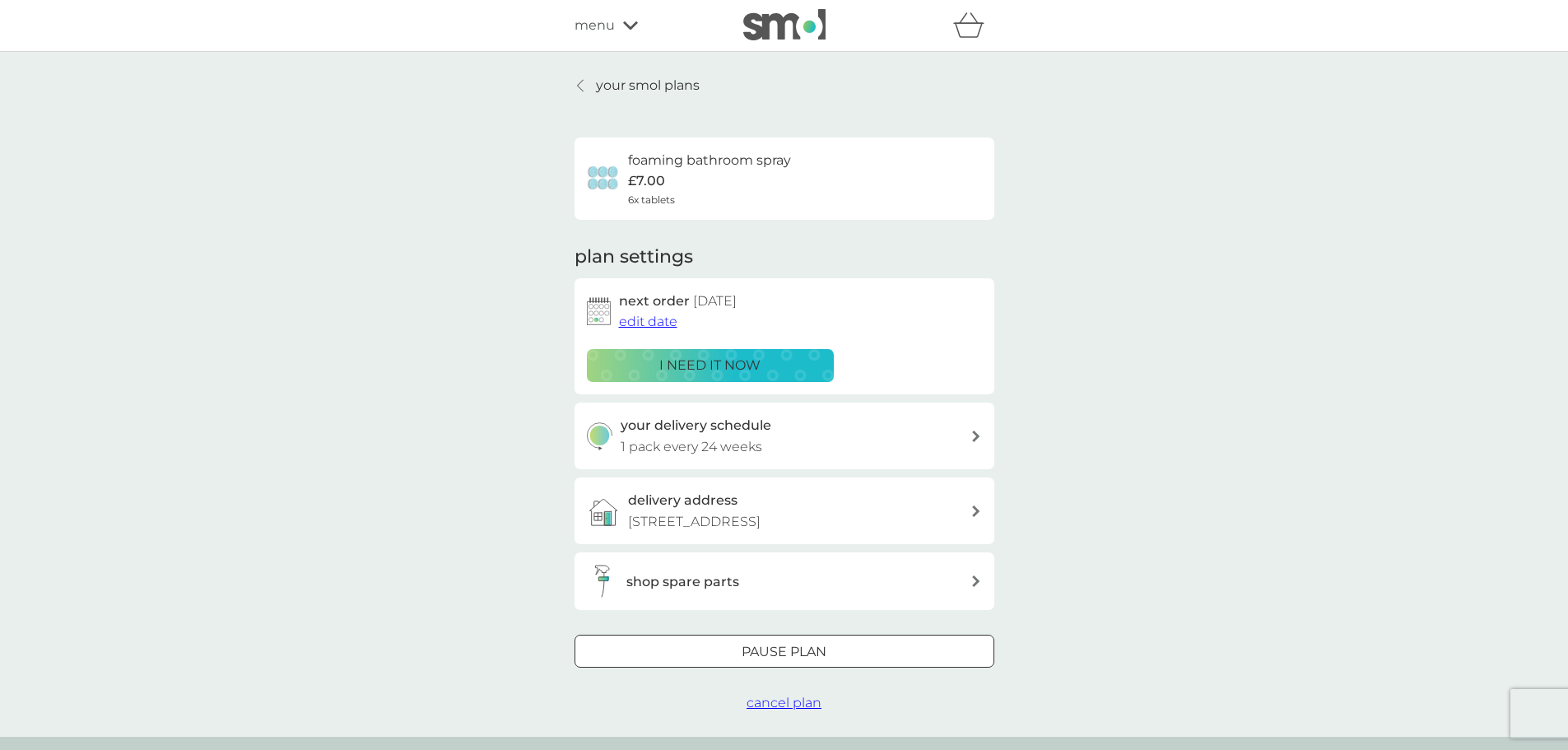
scroll to position [83, 0]
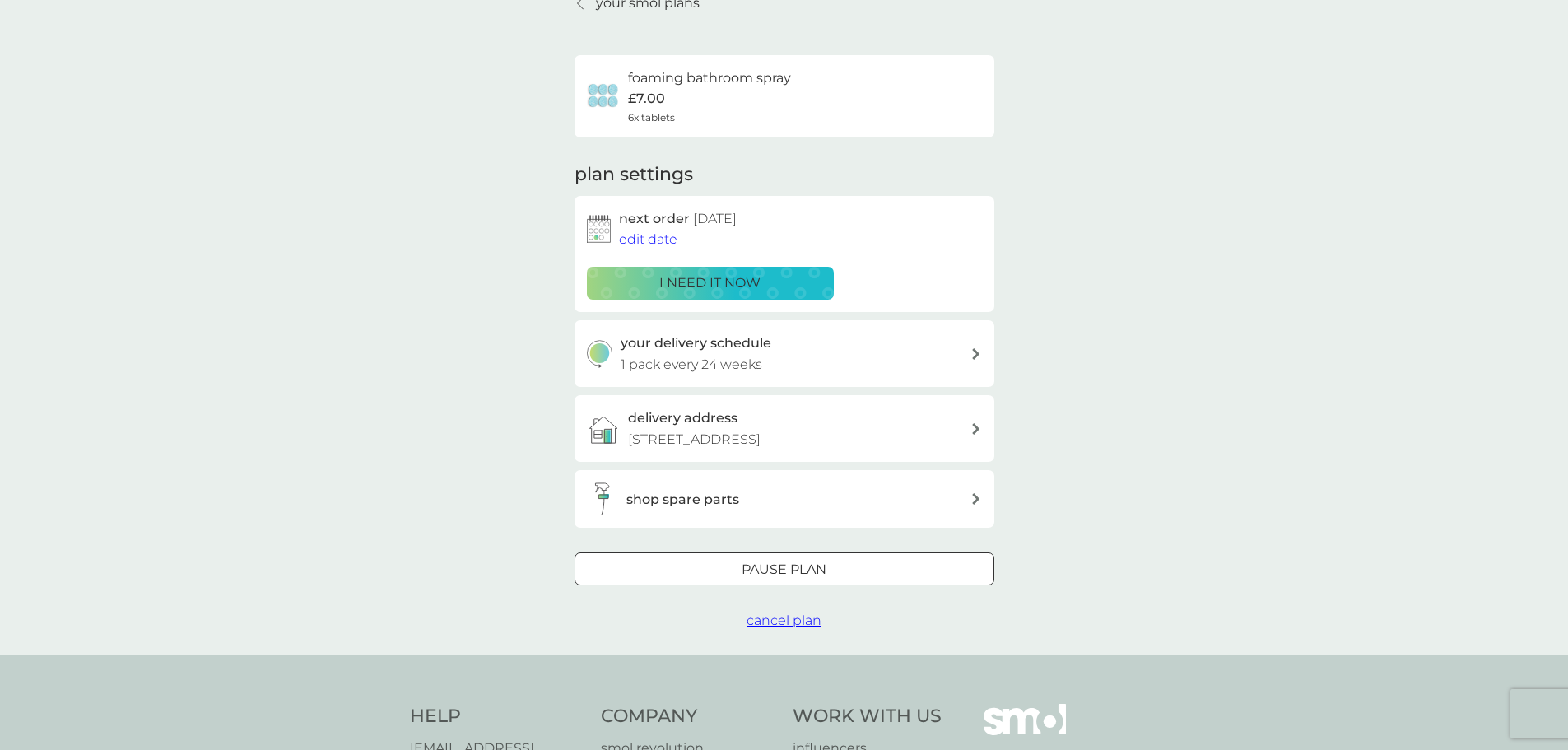
click at [697, 498] on h3 "shop spare parts" at bounding box center [682, 499] width 113 height 21
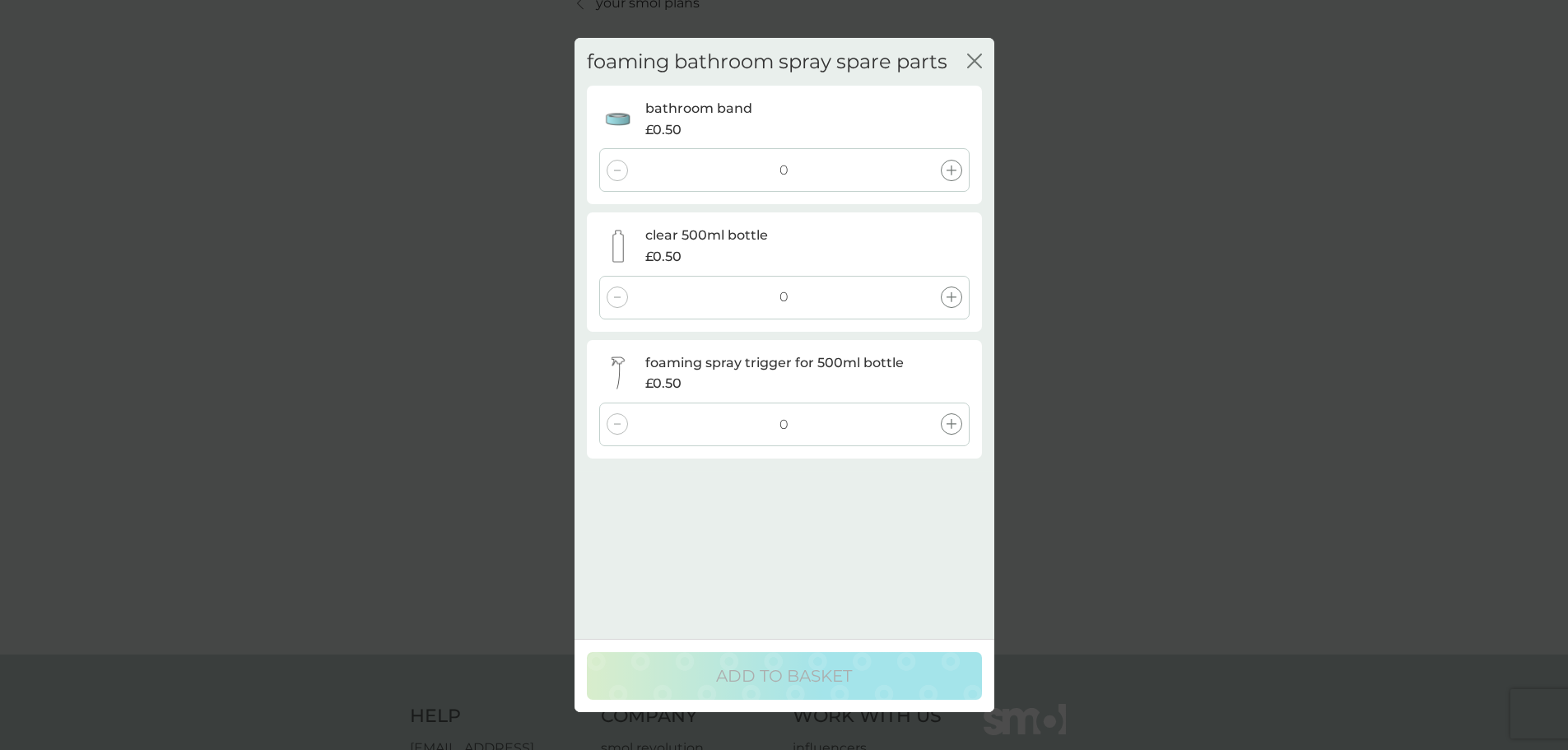
click at [975, 60] on icon "close" at bounding box center [978, 61] width 7 height 13
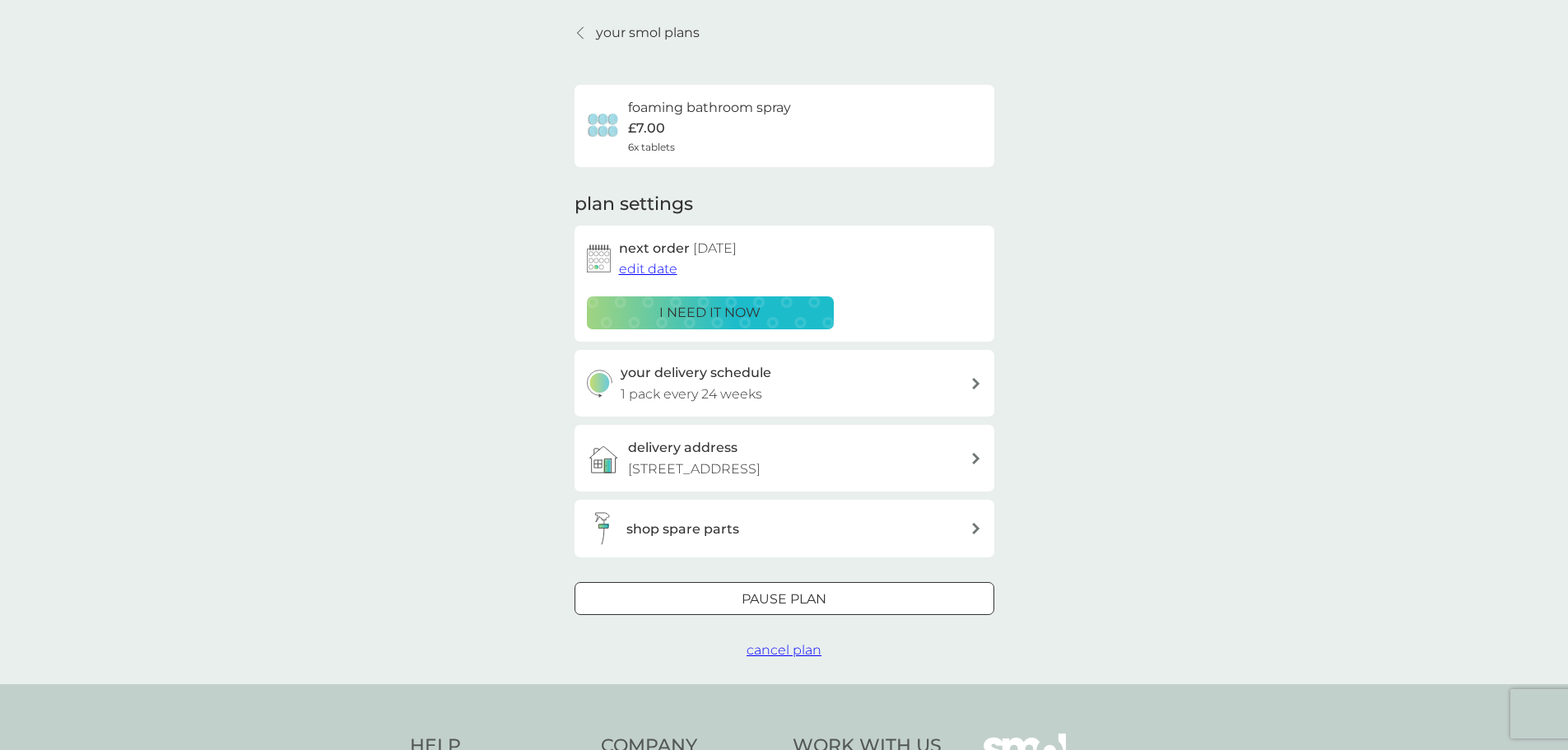
scroll to position [0, 0]
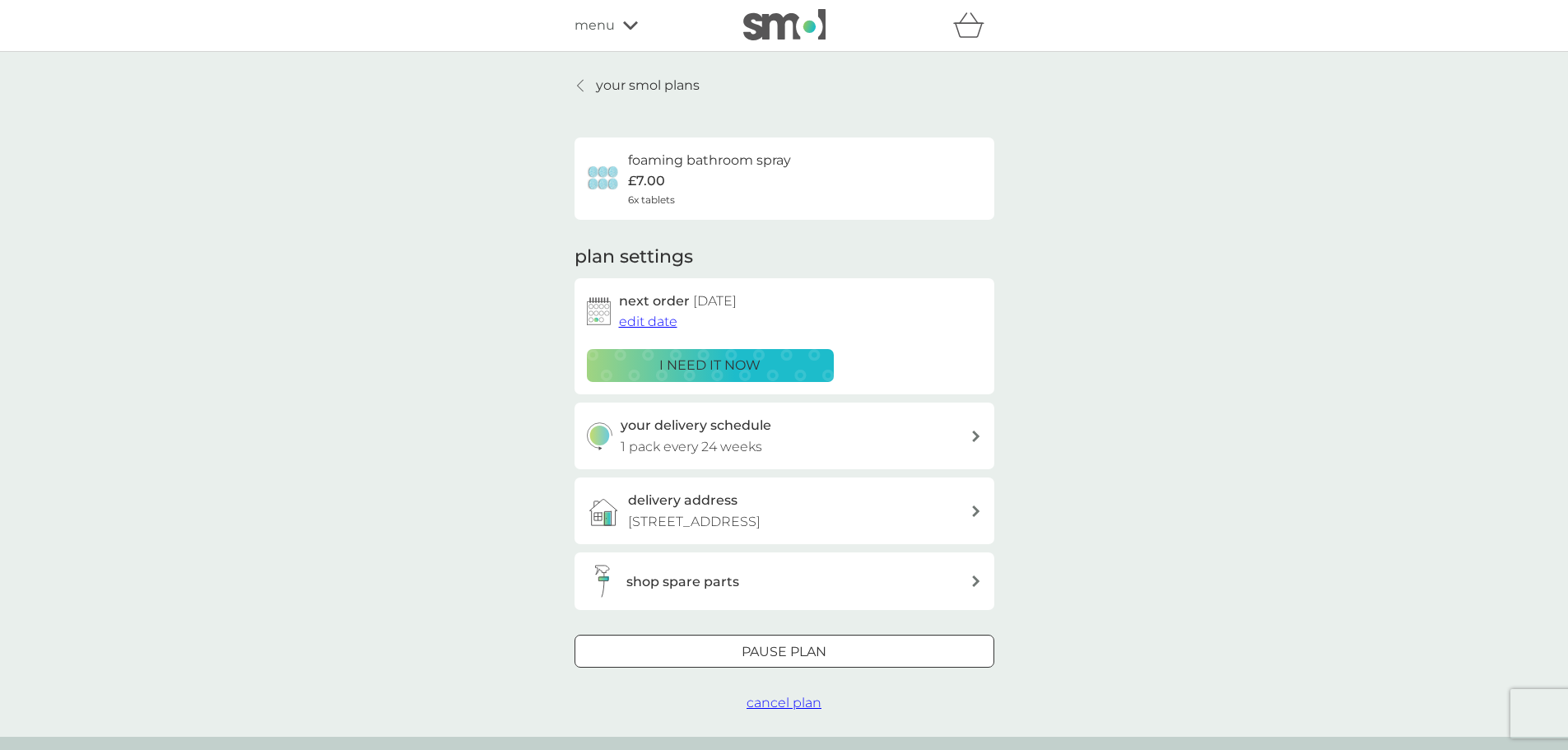
click at [592, 18] on span "menu" at bounding box center [595, 25] width 40 height 21
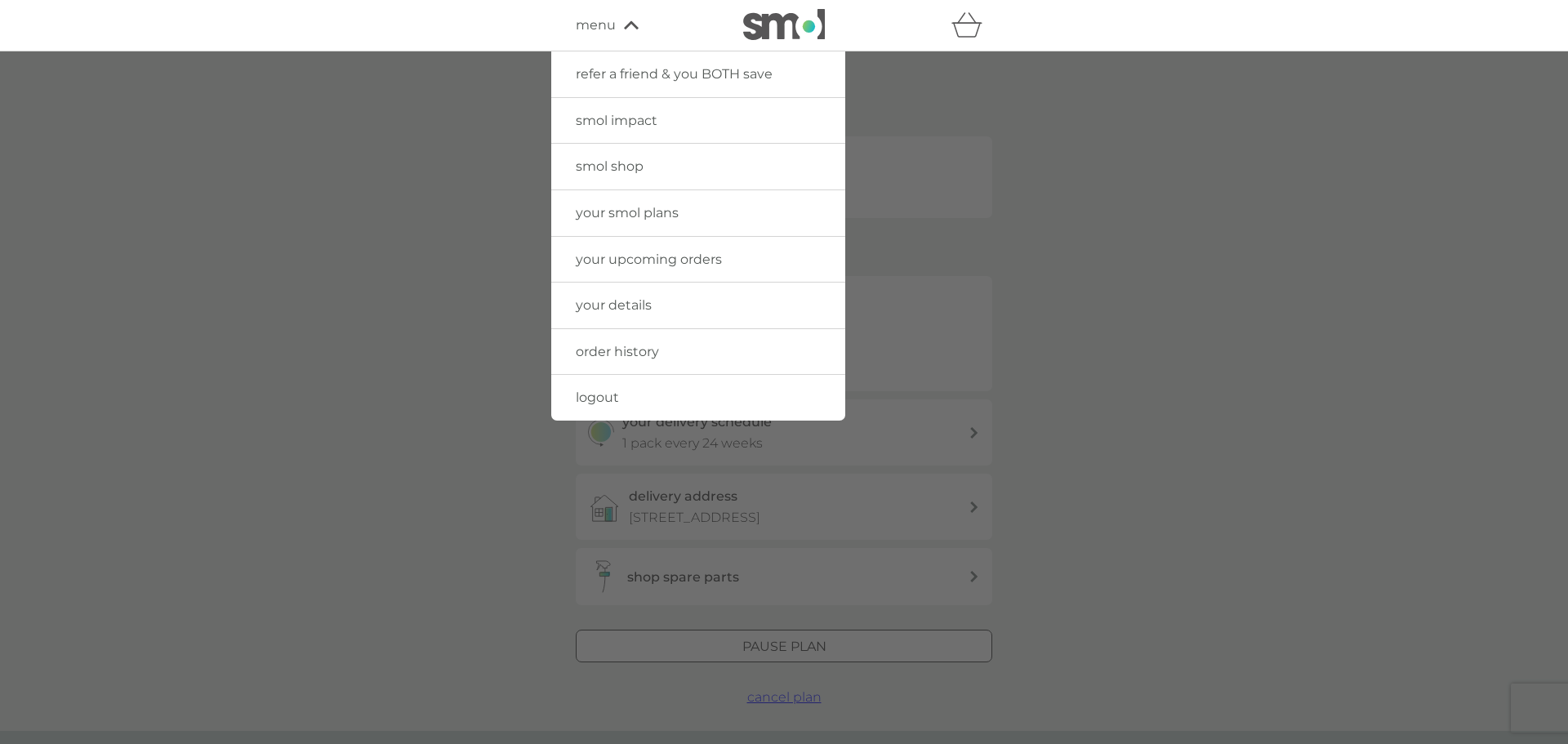
click at [615, 161] on span "smol shop" at bounding box center [609, 166] width 68 height 16
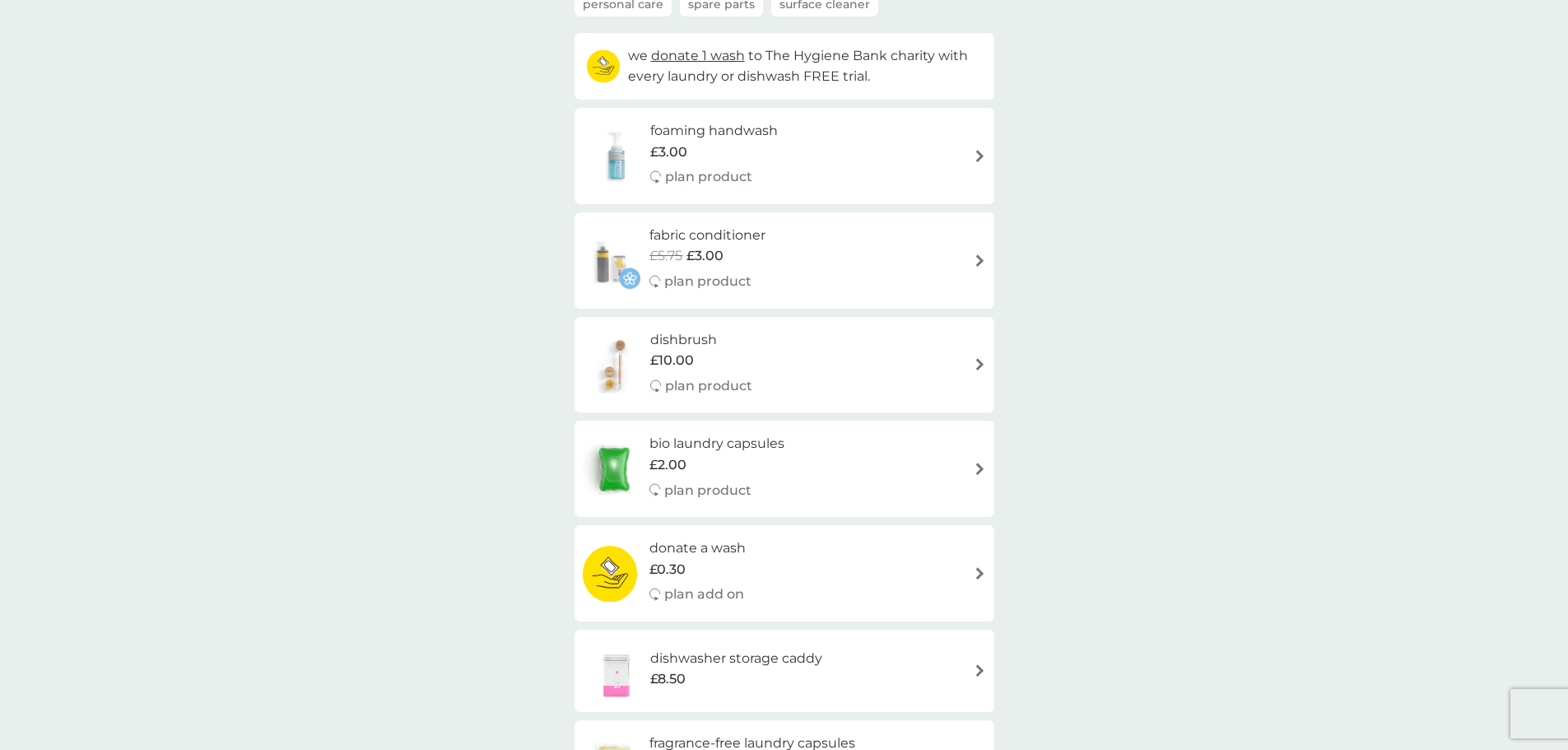
scroll to position [164, 0]
click at [604, 369] on img at bounding box center [617, 363] width 67 height 57
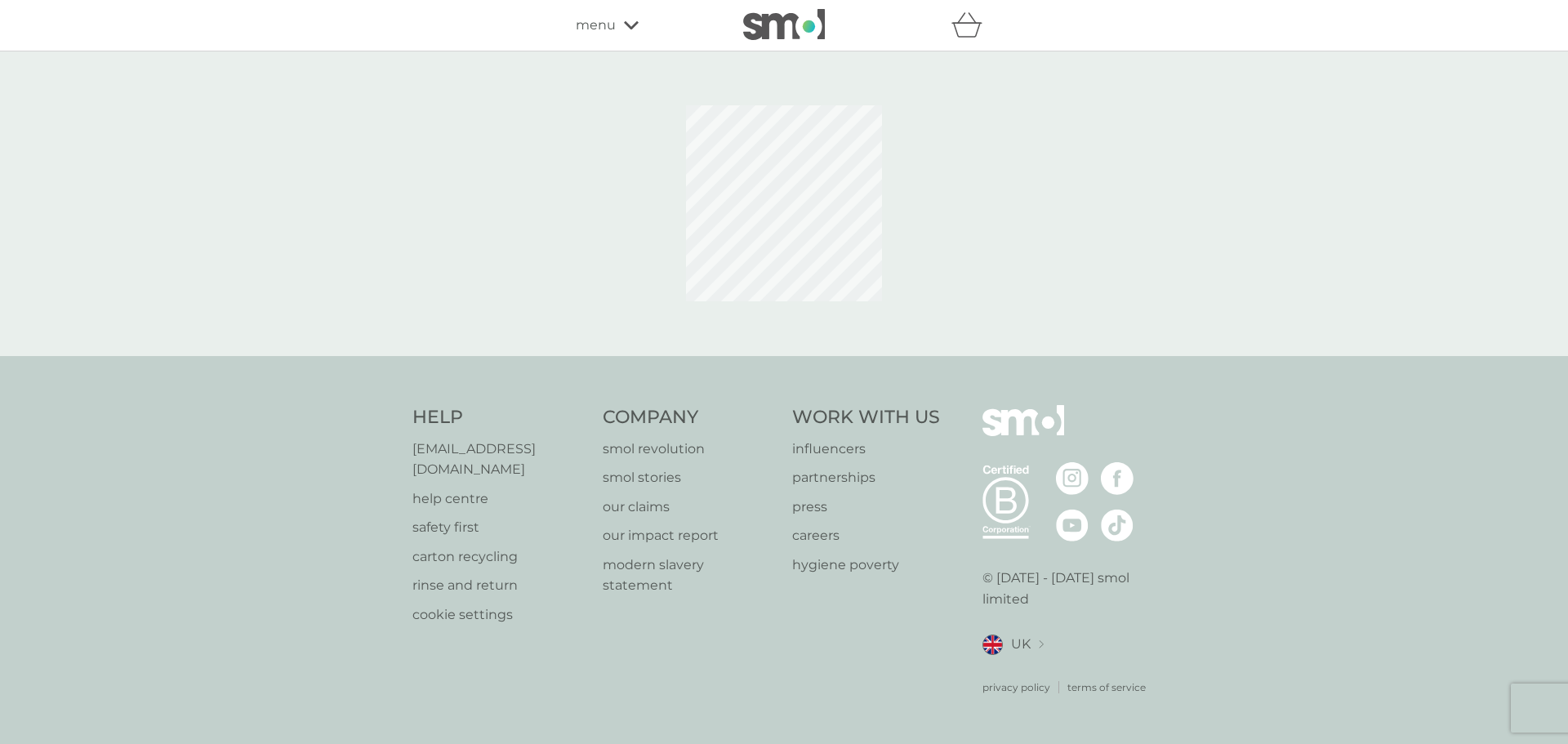
select select "245"
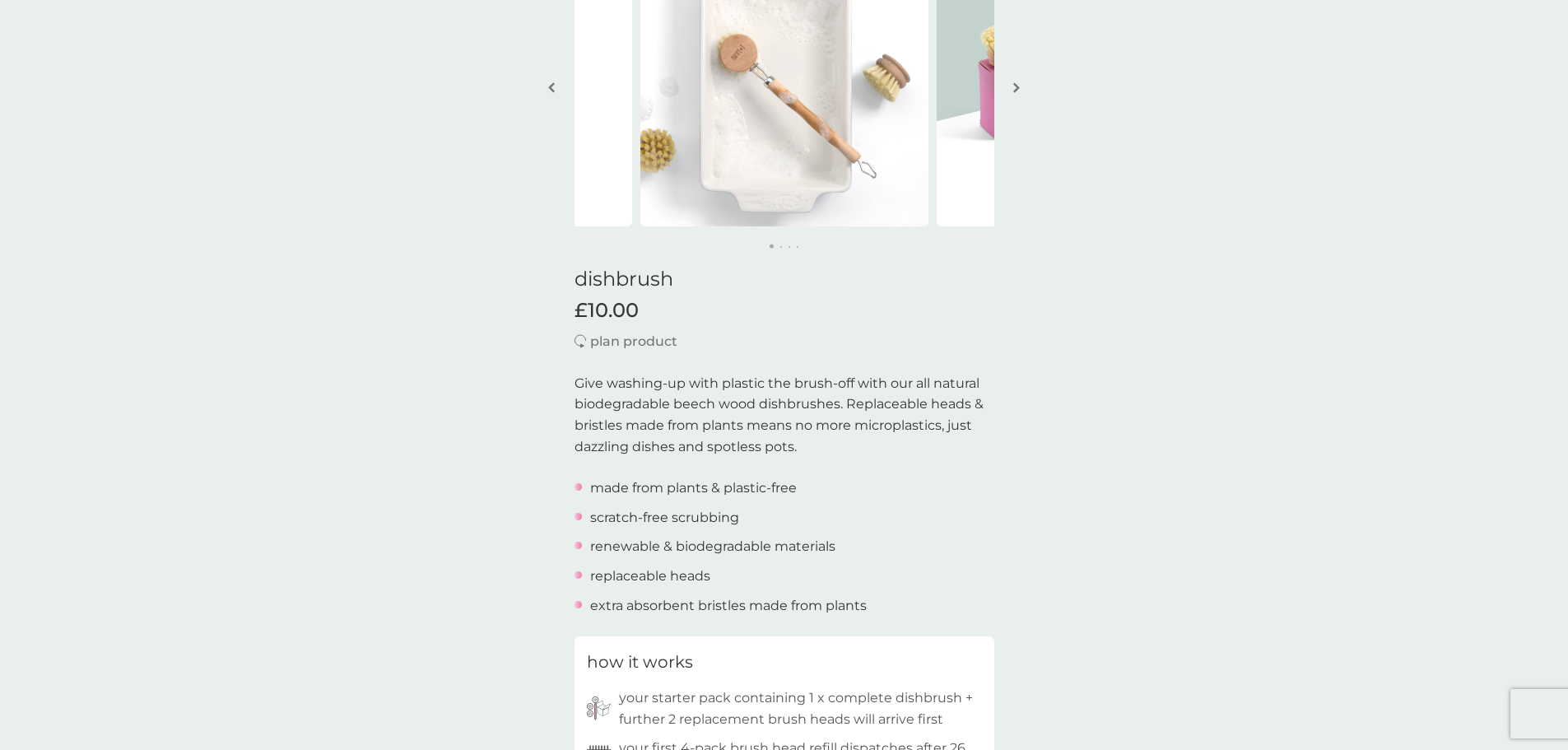
scroll to position [164, 0]
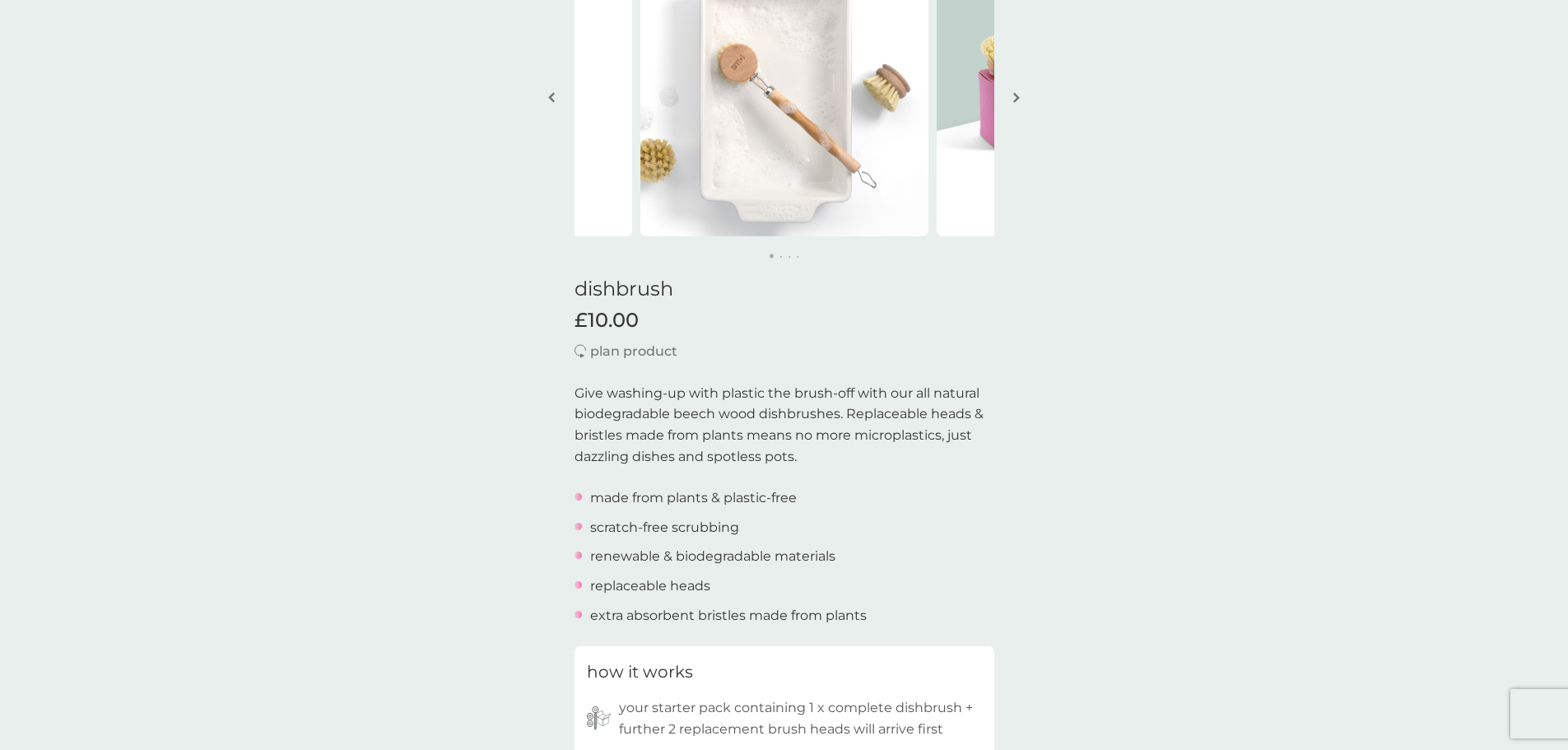
click at [1014, 97] on img "button" at bounding box center [1017, 97] width 7 height 13
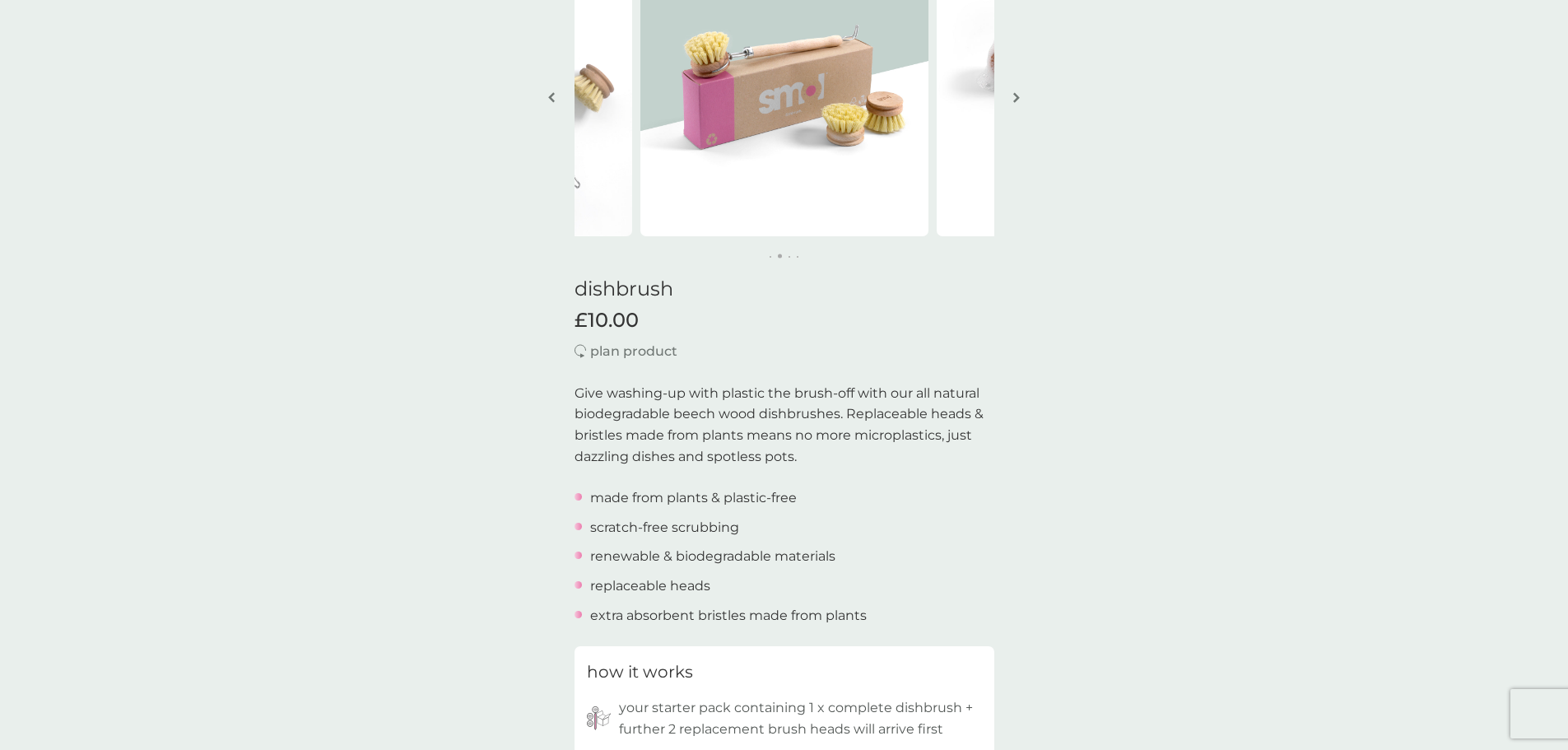
click at [1014, 97] on img "button" at bounding box center [1017, 97] width 7 height 13
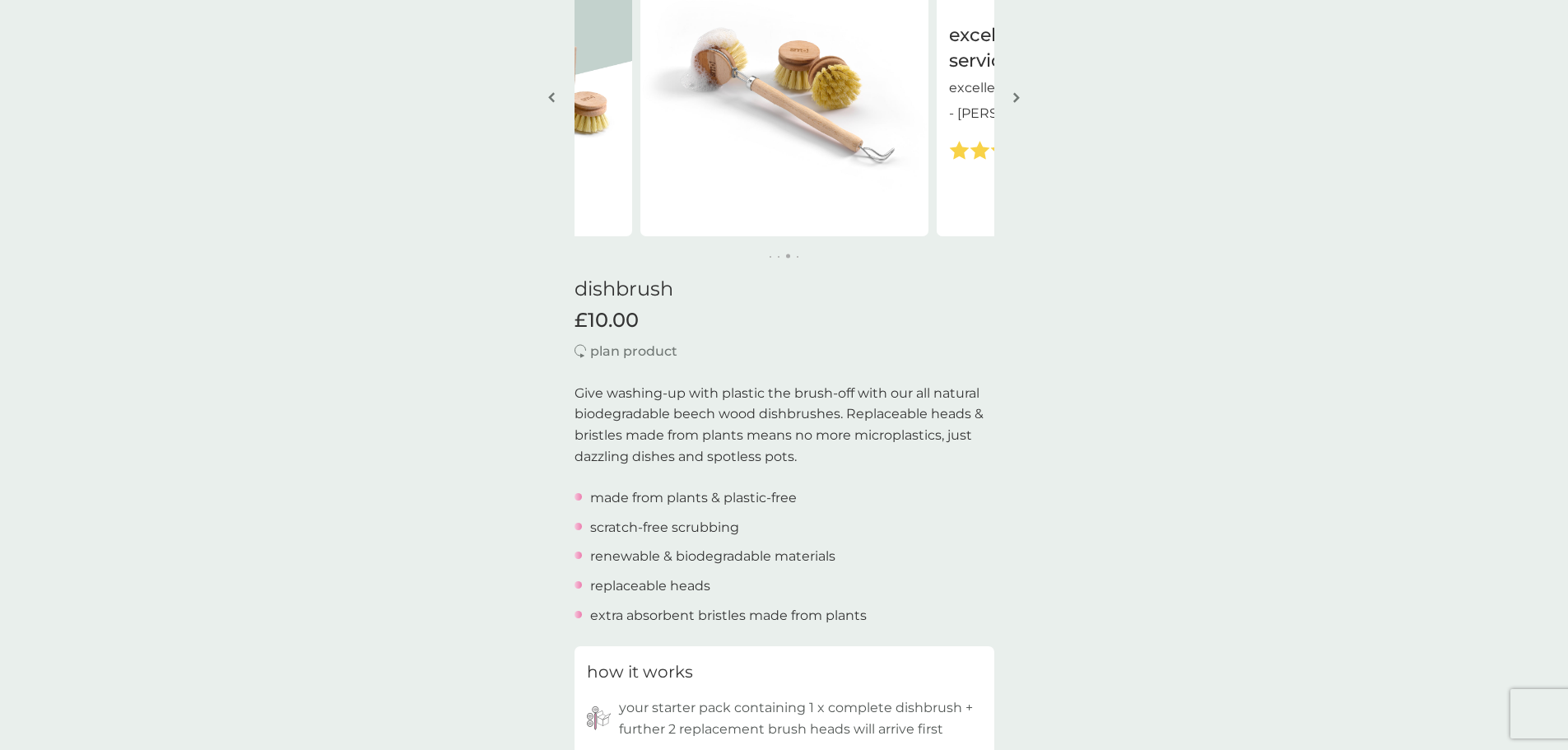
click at [1014, 97] on img "button" at bounding box center [1017, 97] width 7 height 13
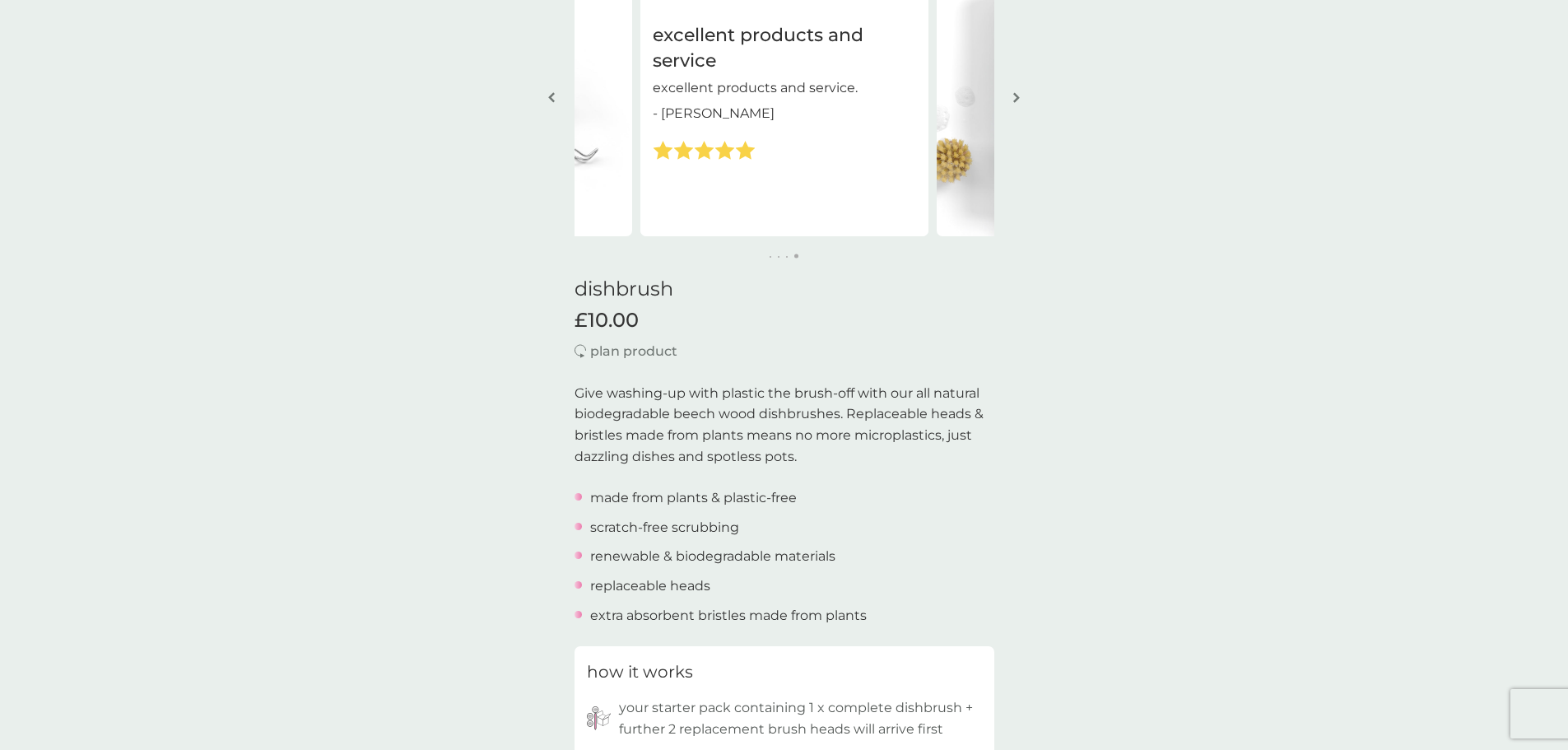
click at [1014, 97] on img "button" at bounding box center [1017, 97] width 7 height 13
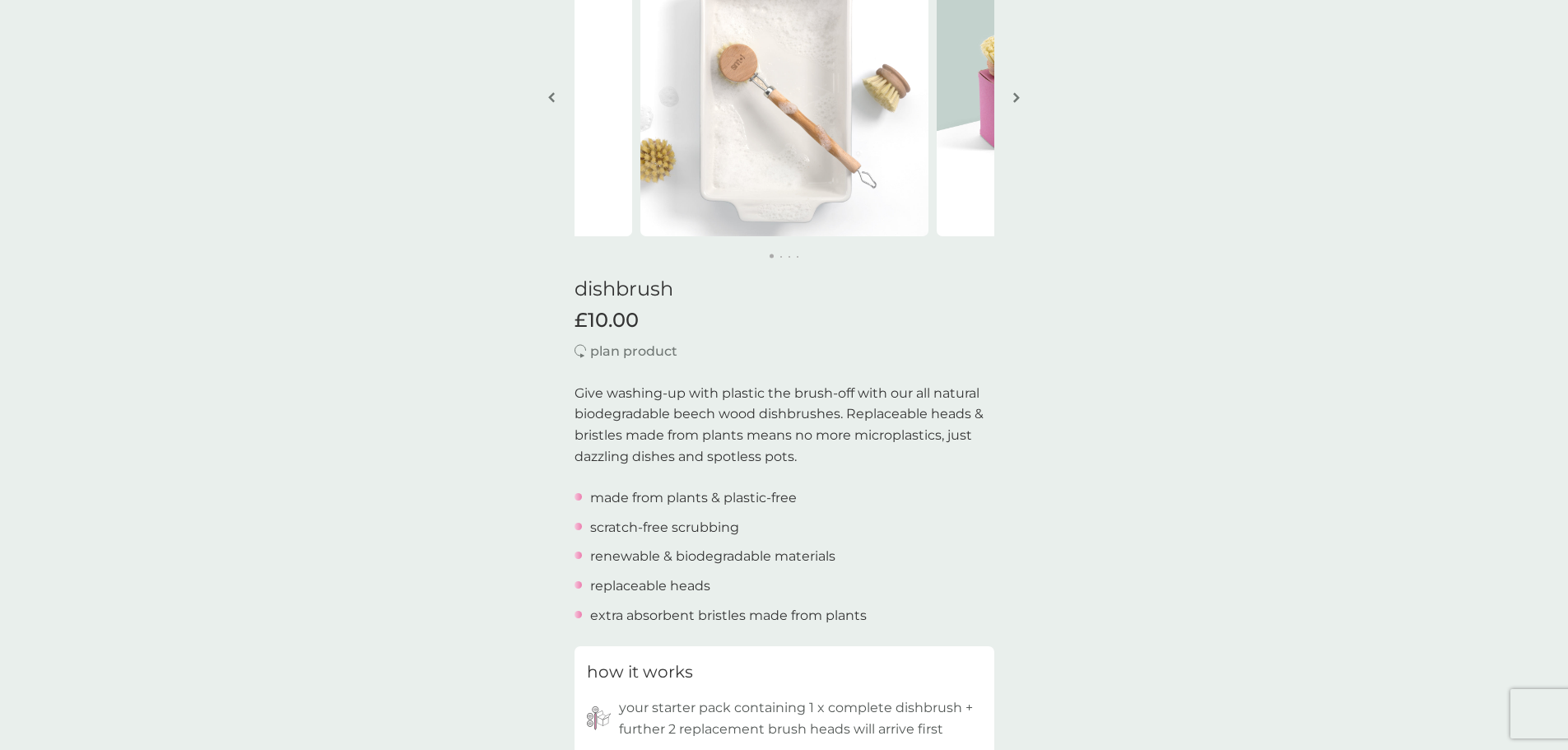
click at [1014, 97] on img "button" at bounding box center [1017, 97] width 7 height 13
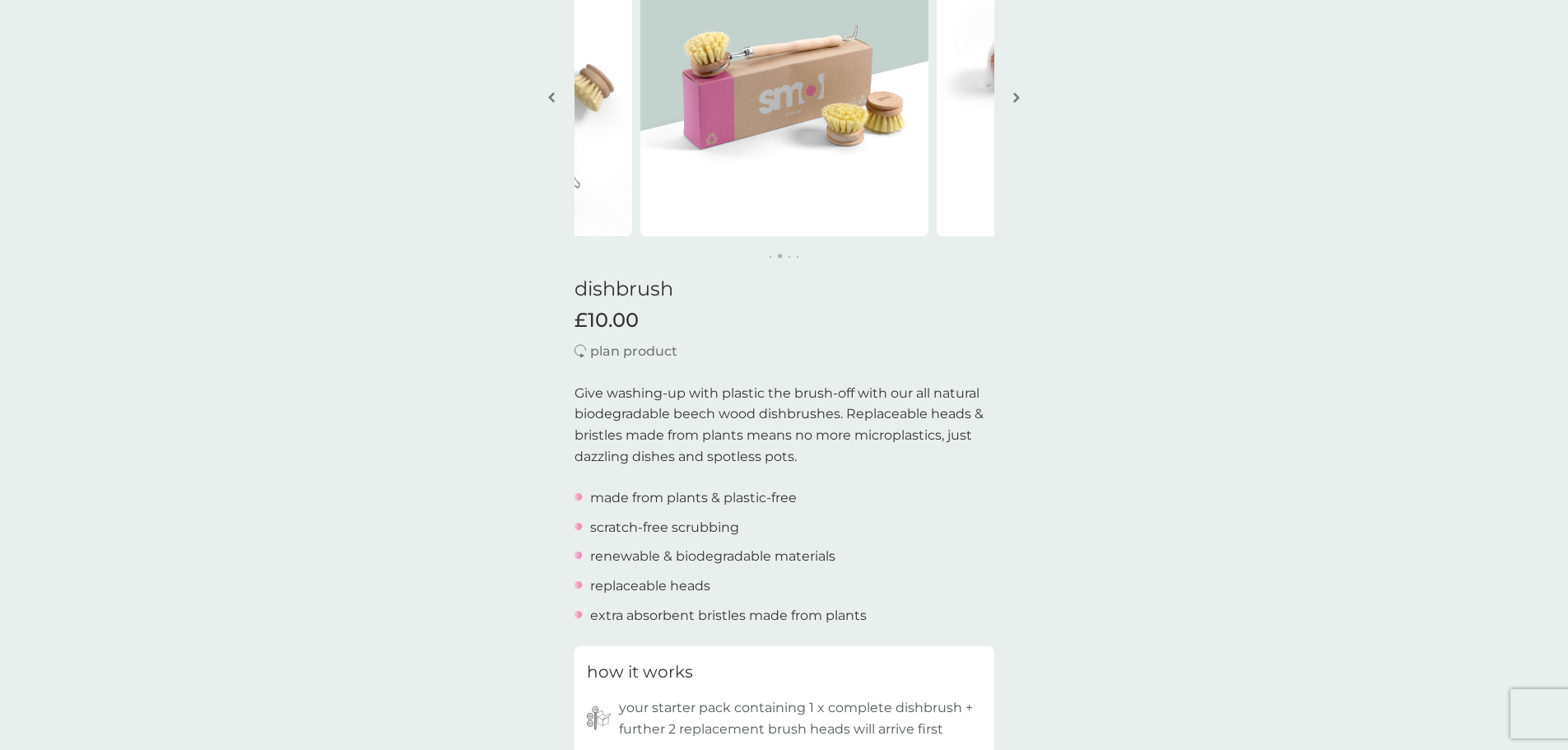
click at [1014, 97] on img "button" at bounding box center [1017, 97] width 7 height 13
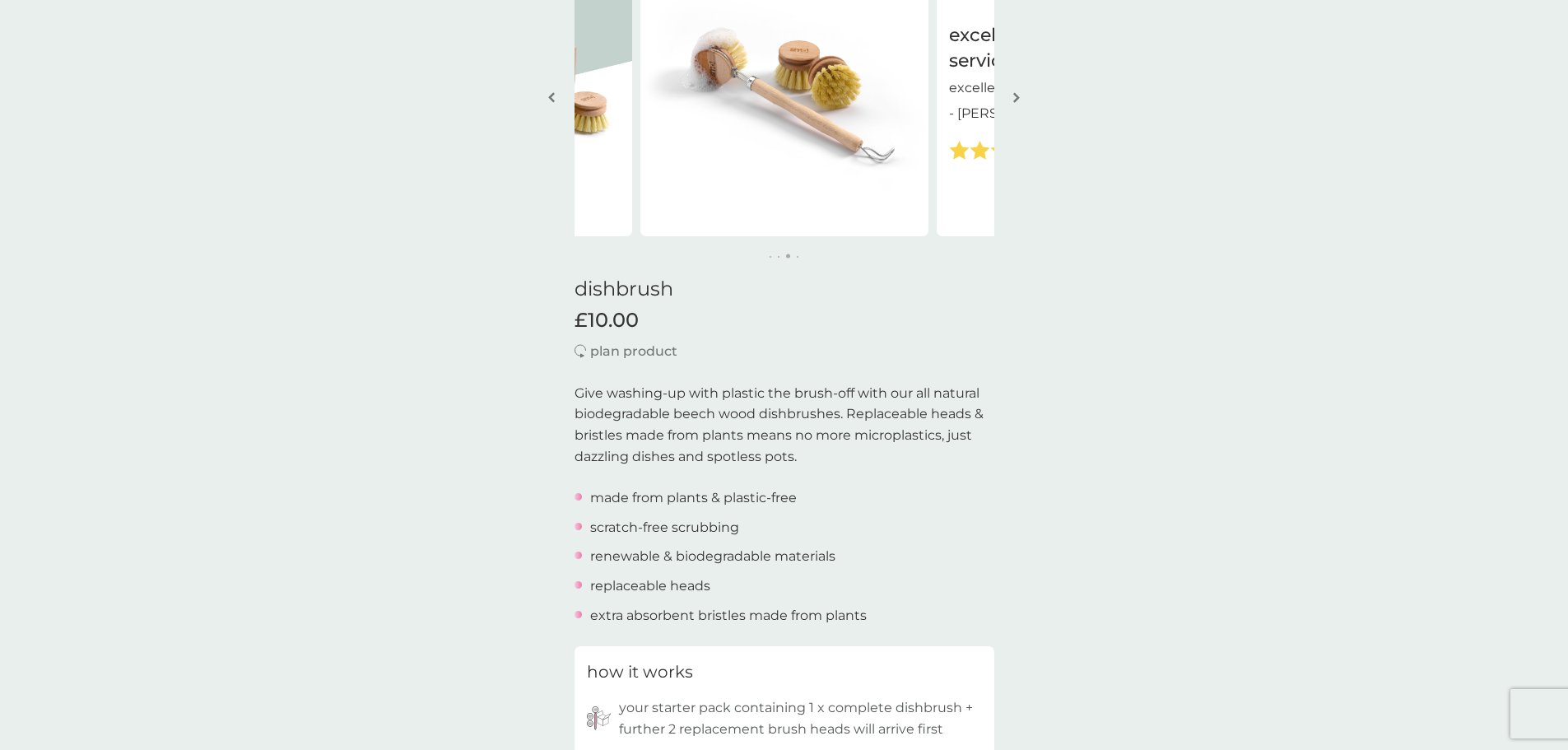
click at [1014, 97] on img "button" at bounding box center [1017, 97] width 7 height 13
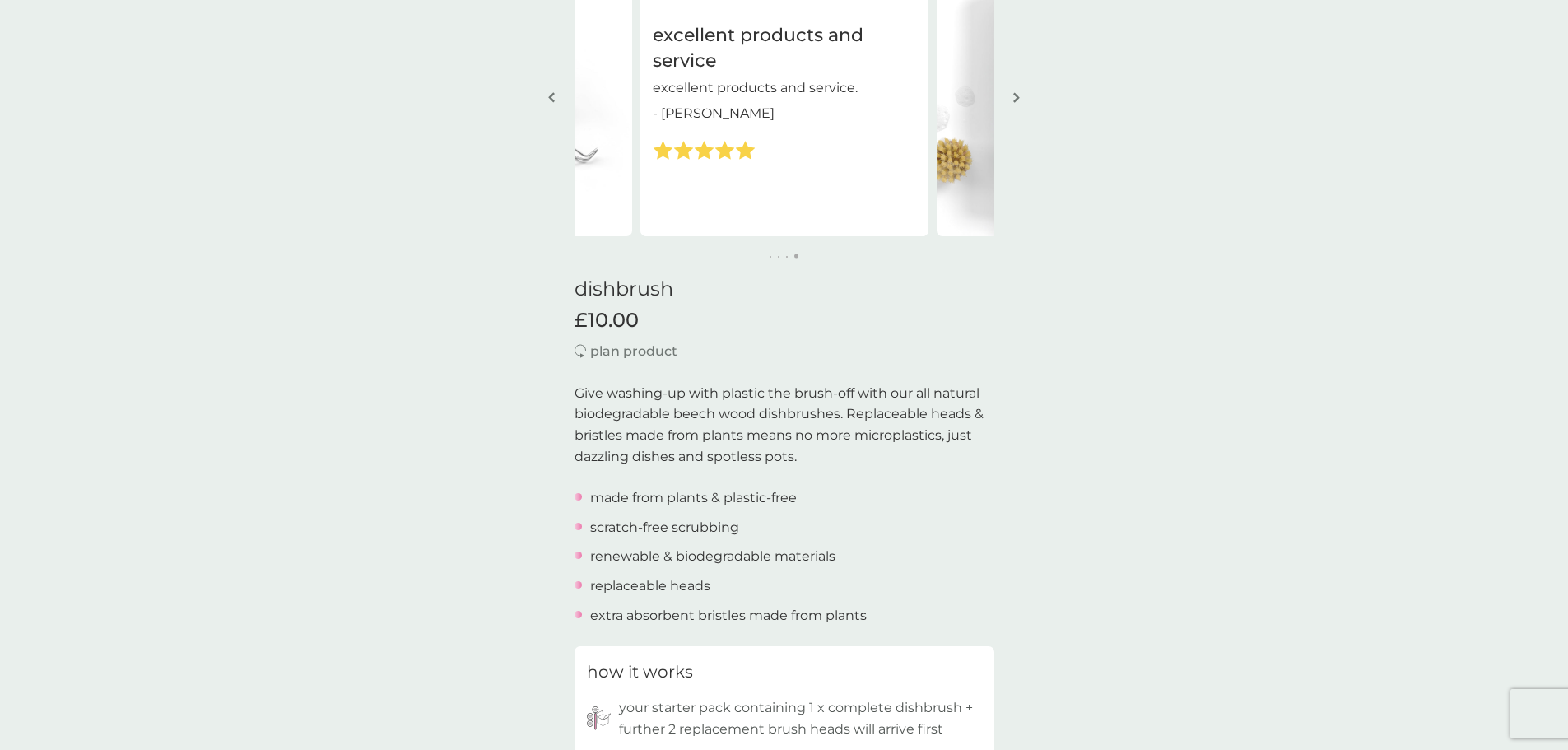
click at [1014, 97] on img "button" at bounding box center [1017, 97] width 7 height 13
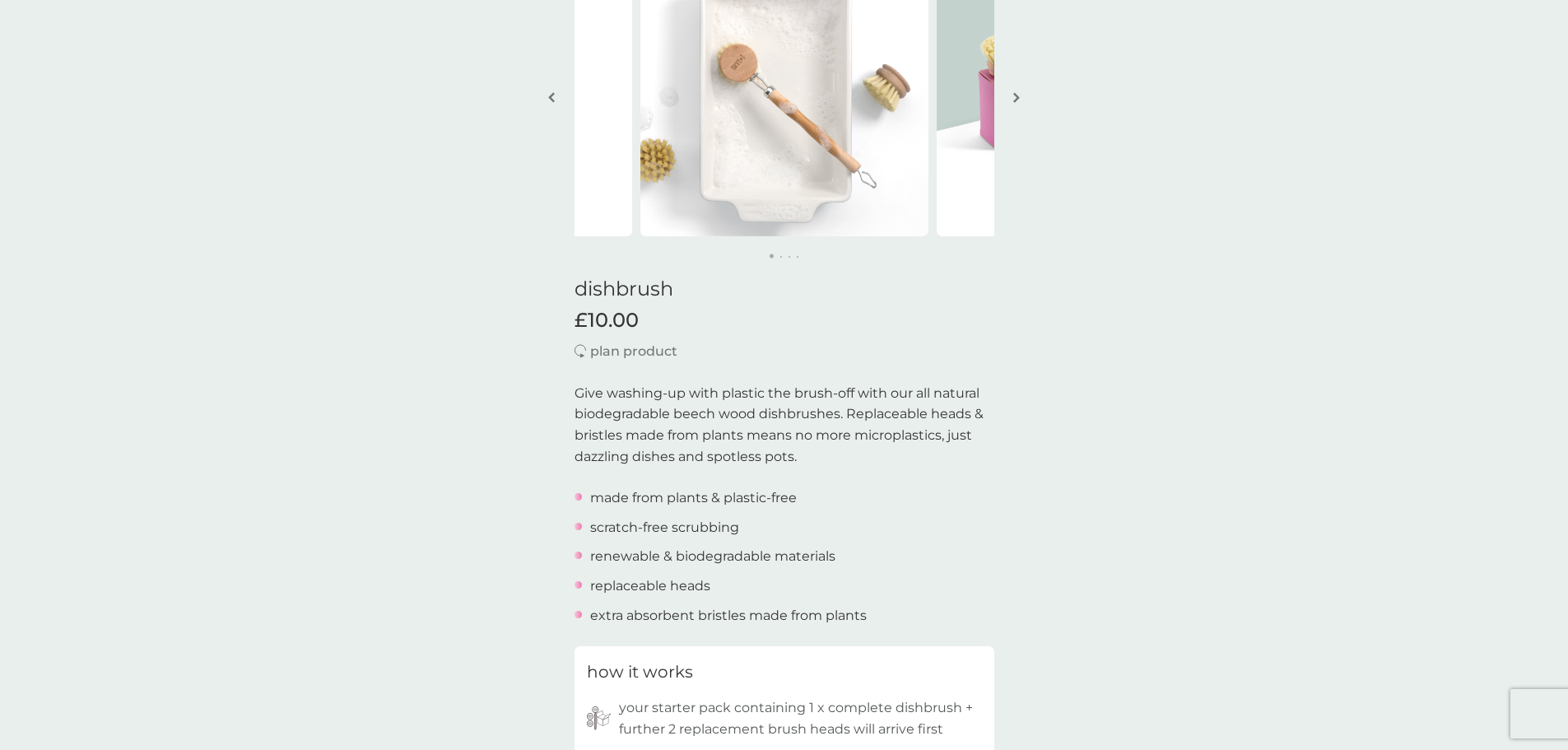
click at [1014, 97] on img "button" at bounding box center [1017, 97] width 7 height 13
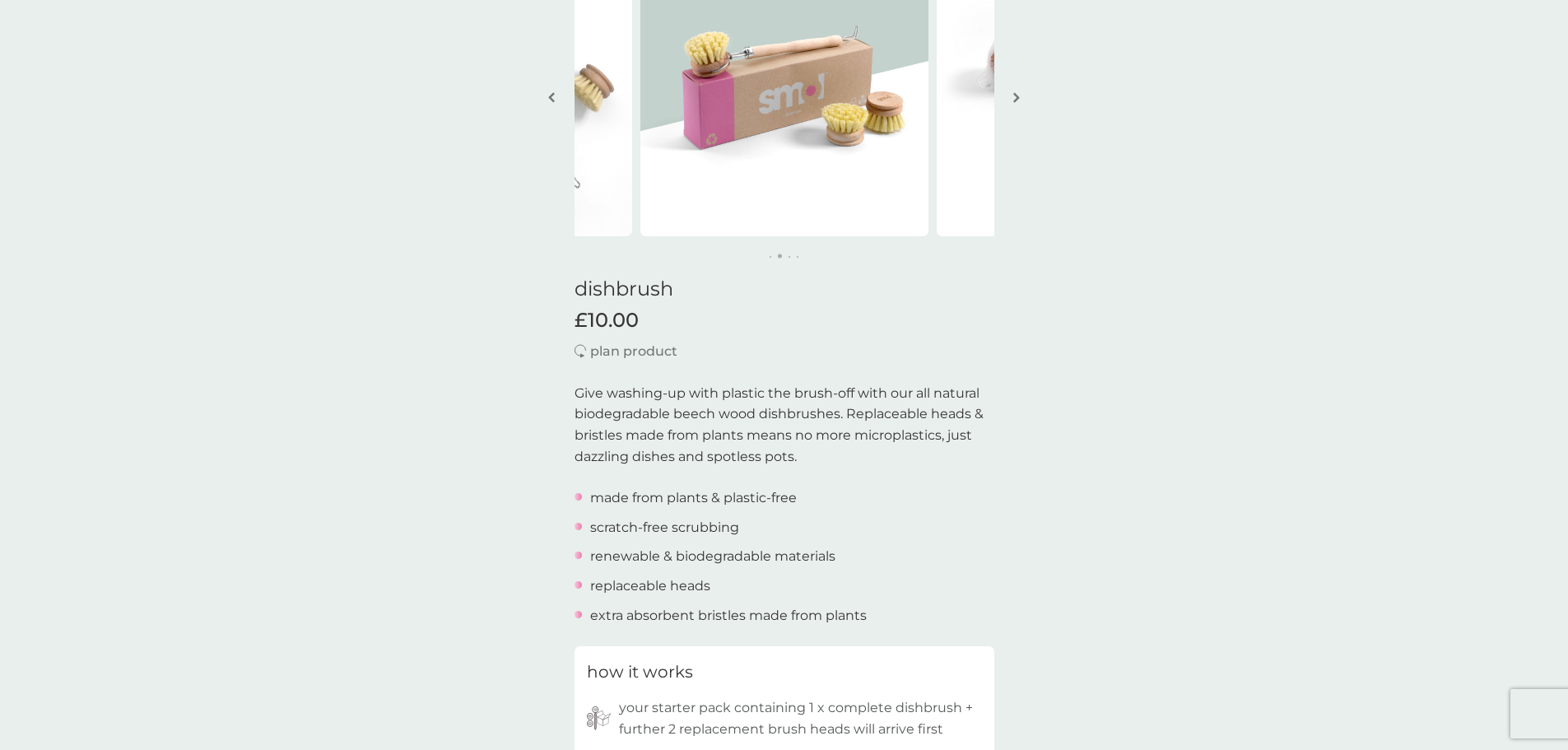
click at [1014, 97] on img "button" at bounding box center [1017, 97] width 7 height 13
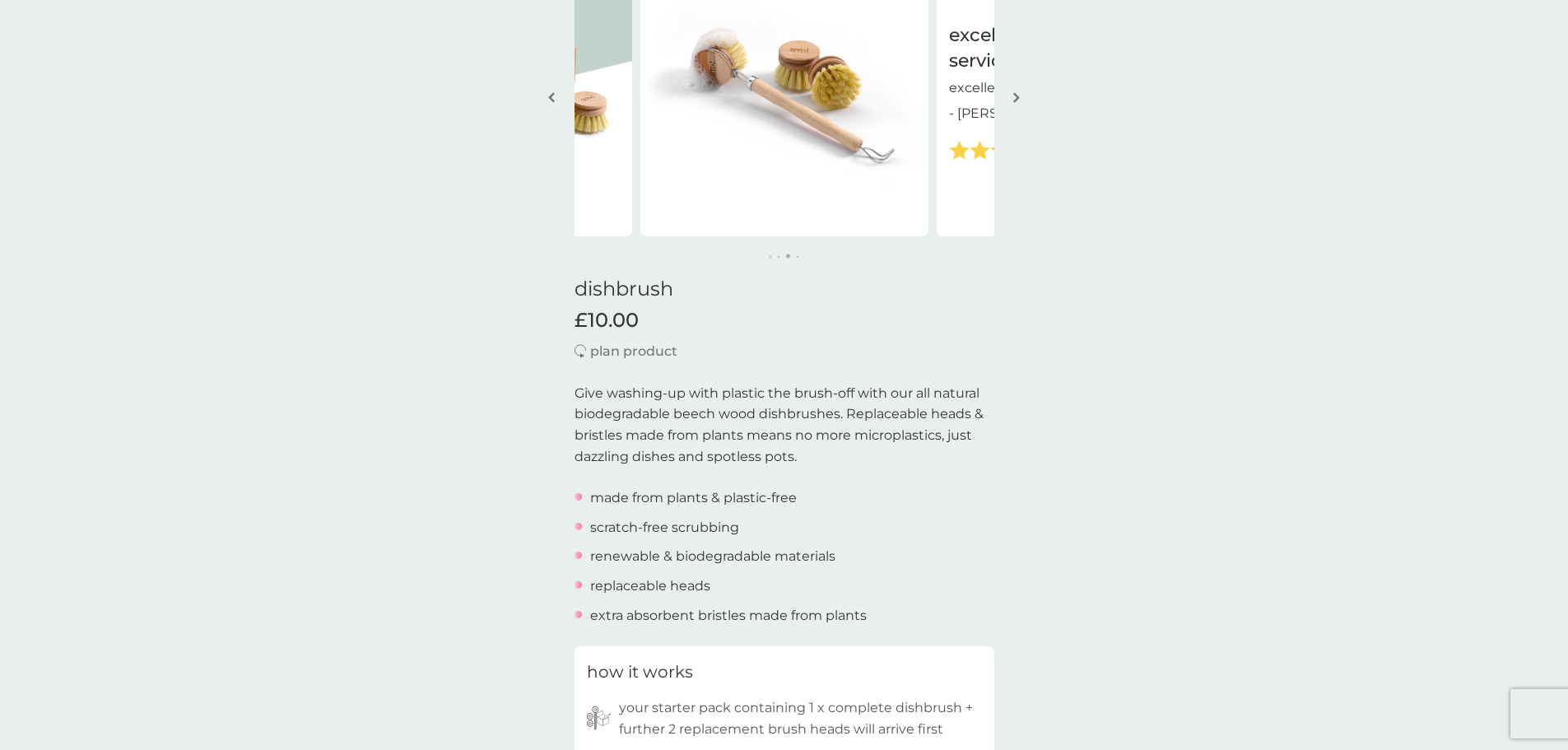
click at [1014, 97] on img "button" at bounding box center [1017, 97] width 7 height 13
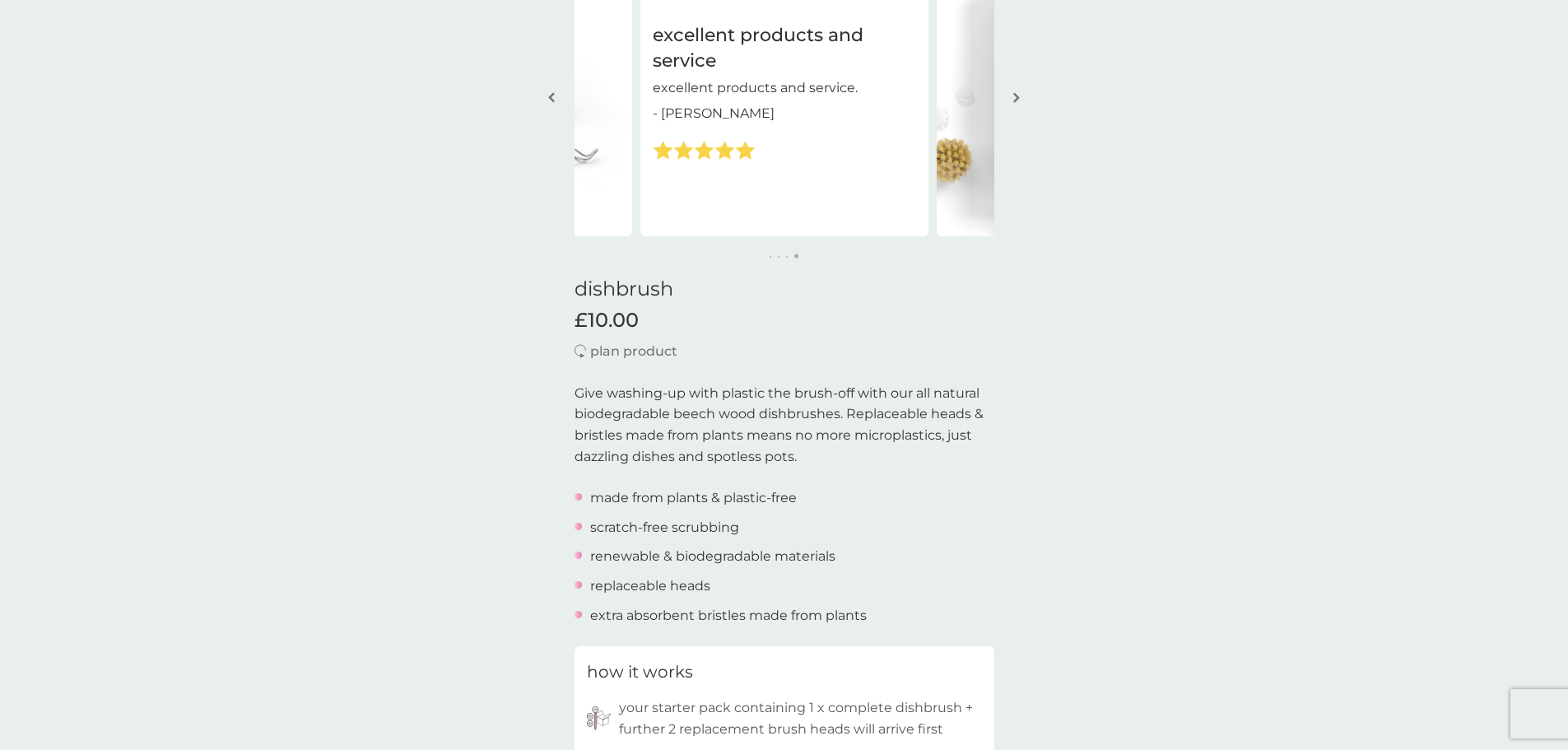
click at [1014, 97] on img "button" at bounding box center [1017, 97] width 7 height 13
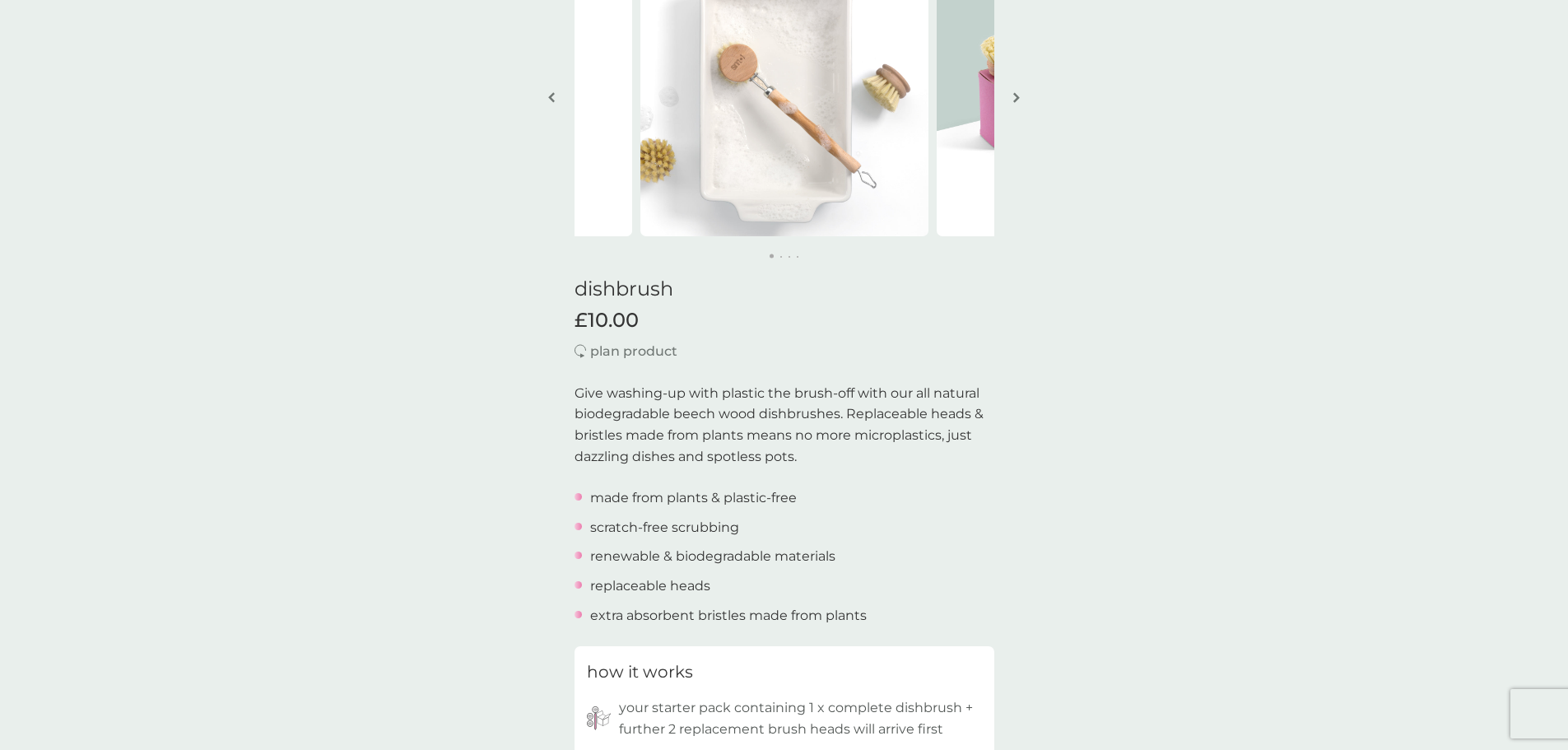
click at [1014, 97] on img "button" at bounding box center [1017, 97] width 7 height 13
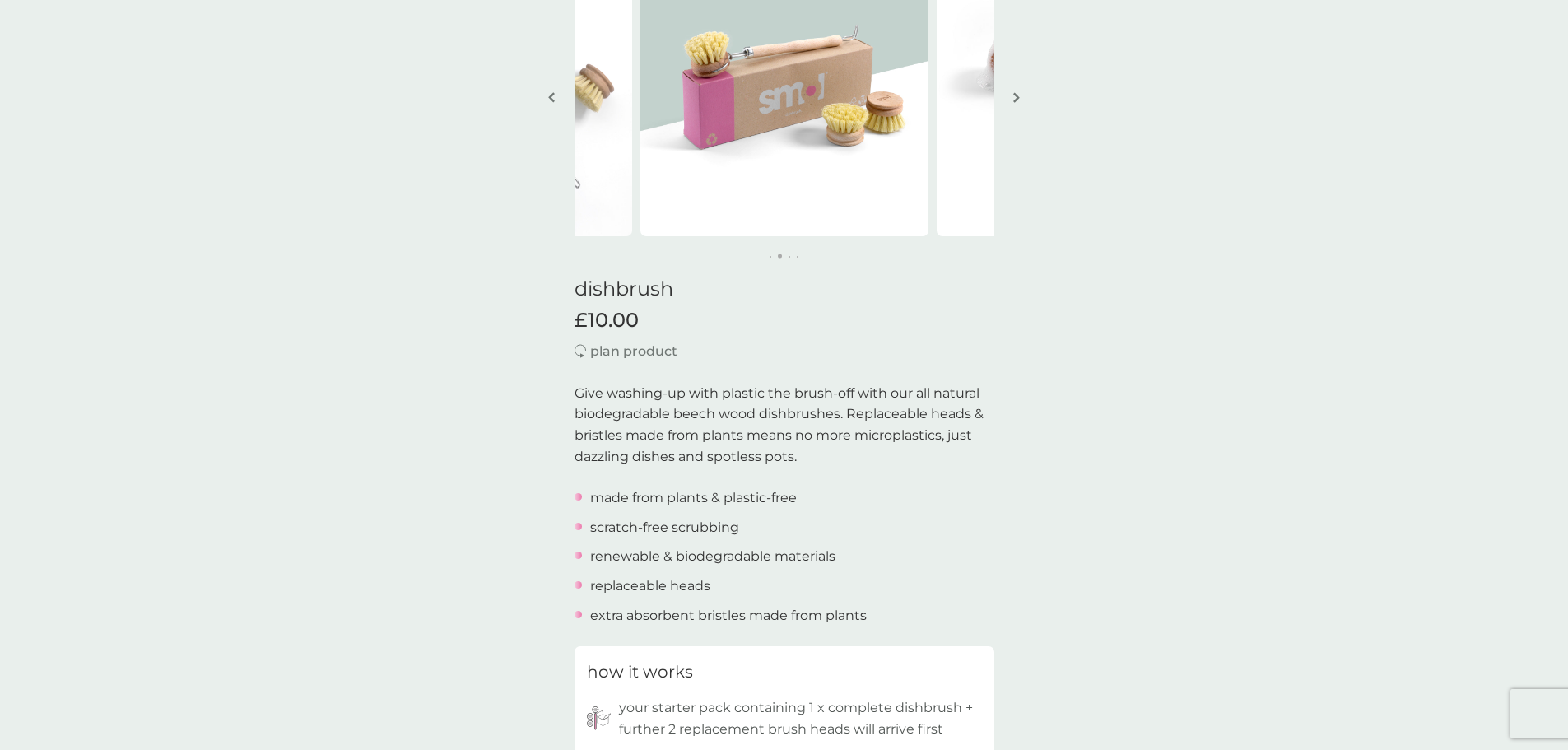
click at [1014, 97] on img "button" at bounding box center [1017, 97] width 7 height 13
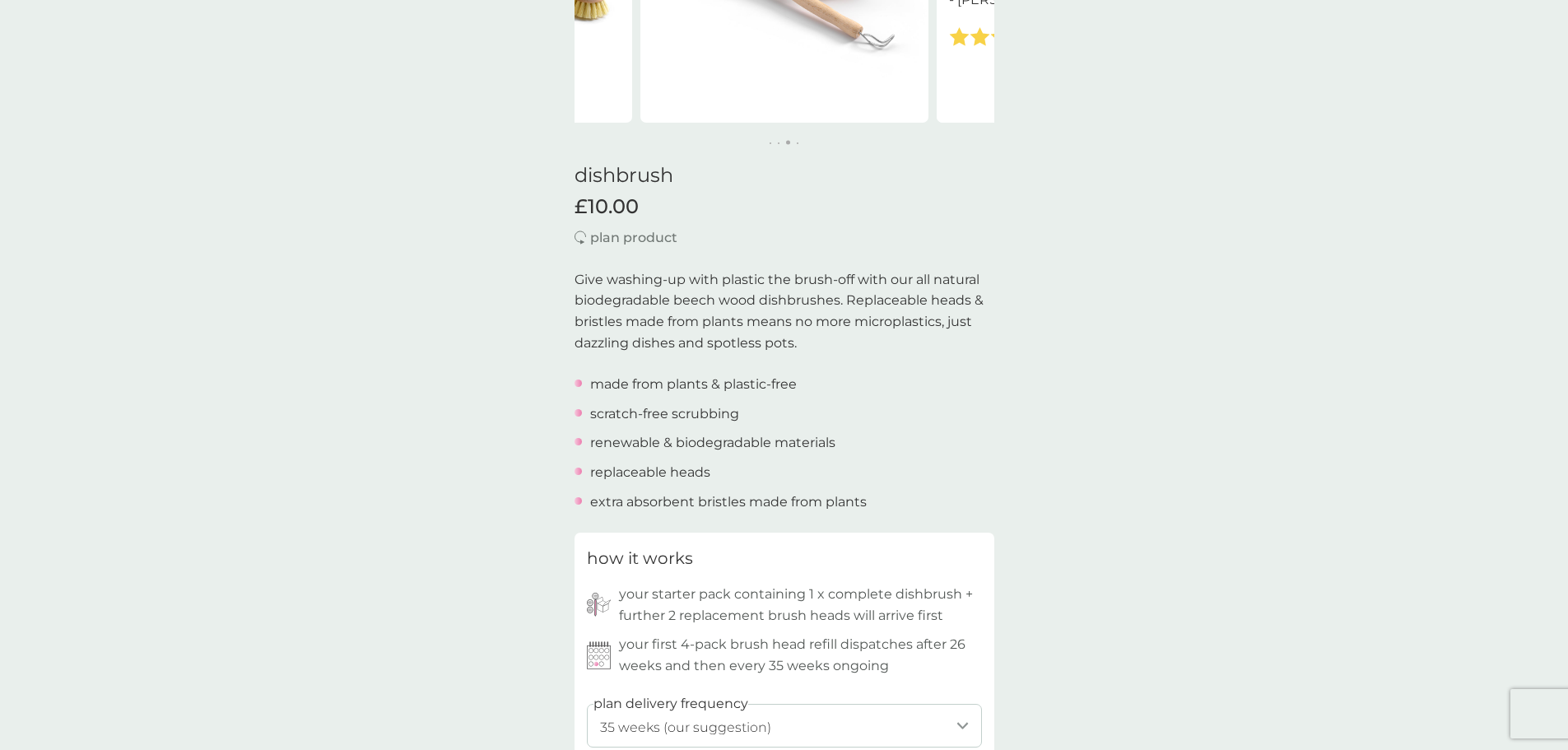
scroll to position [576, 0]
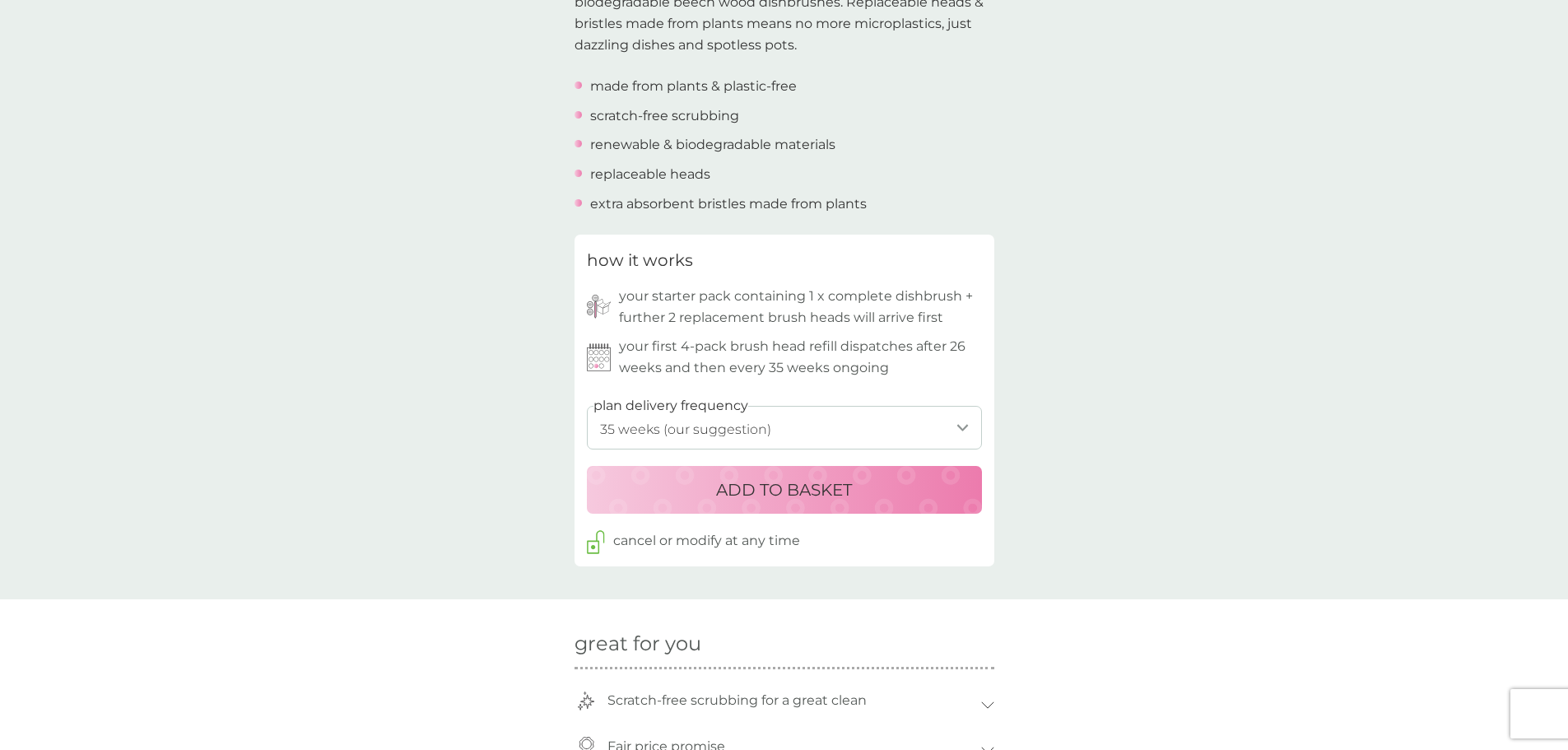
click at [719, 490] on p "ADD TO BASKET" at bounding box center [784, 490] width 136 height 26
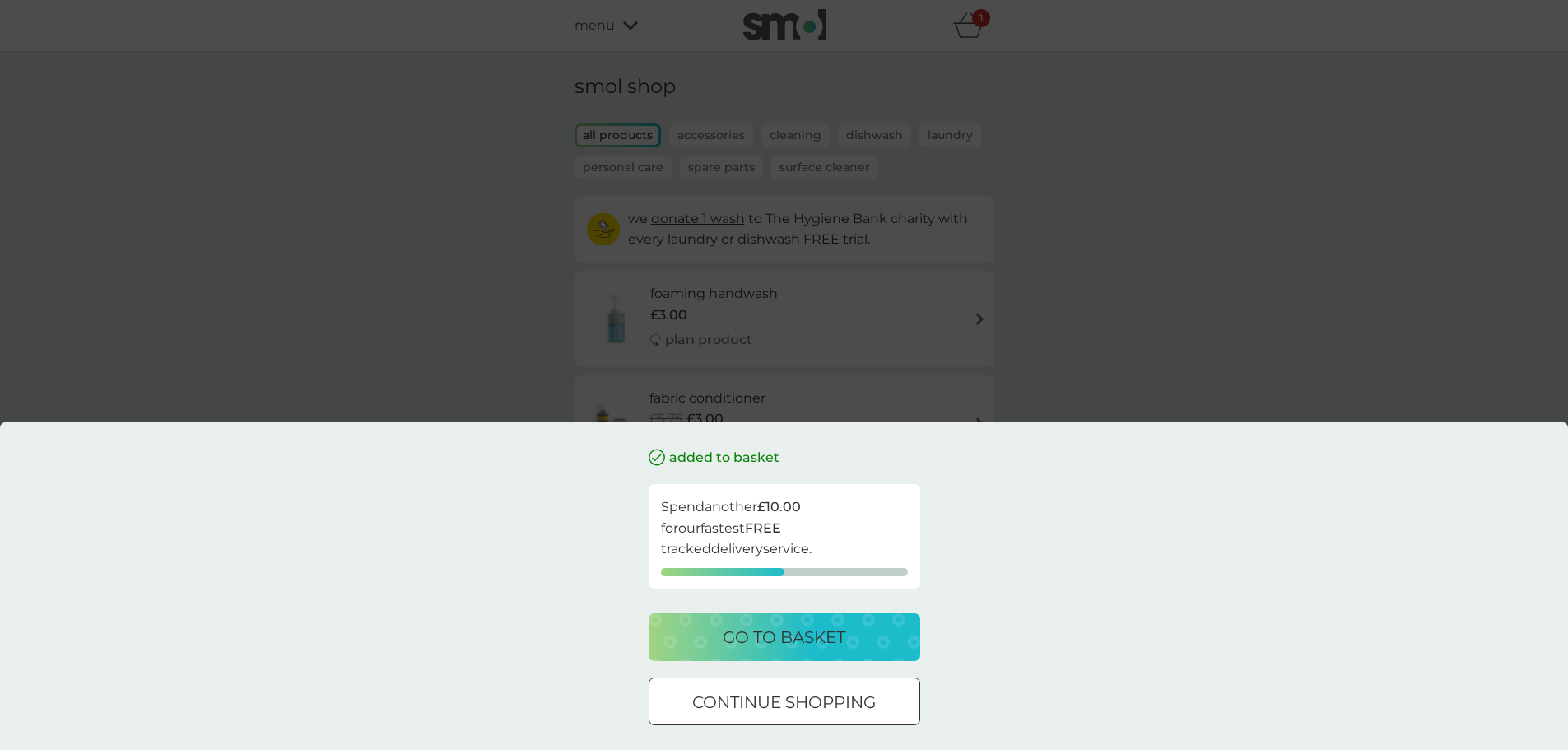
click at [834, 630] on p "go to basket" at bounding box center [784, 637] width 123 height 26
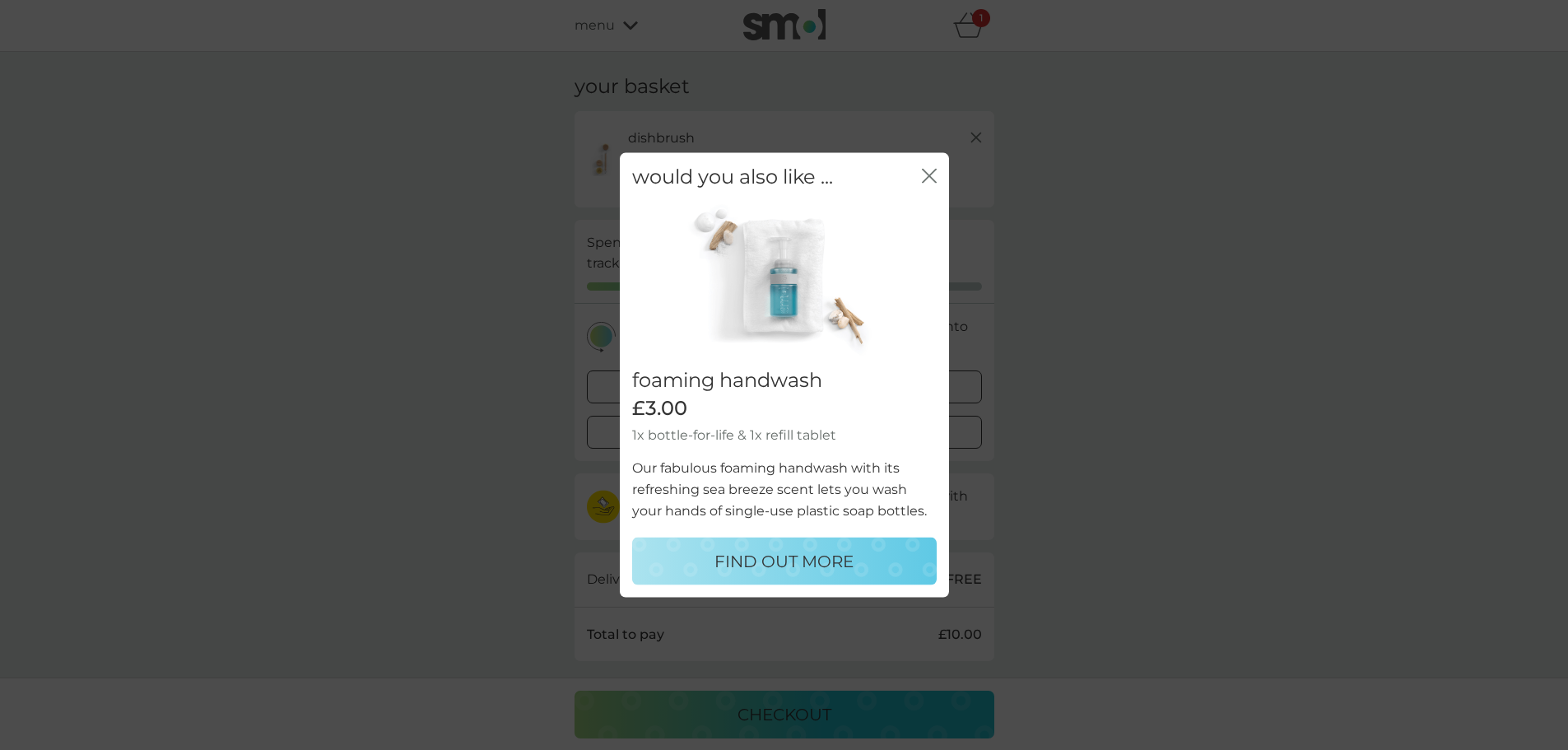
click at [825, 568] on p "FIND OUT MORE" at bounding box center [784, 561] width 139 height 26
select select "119"
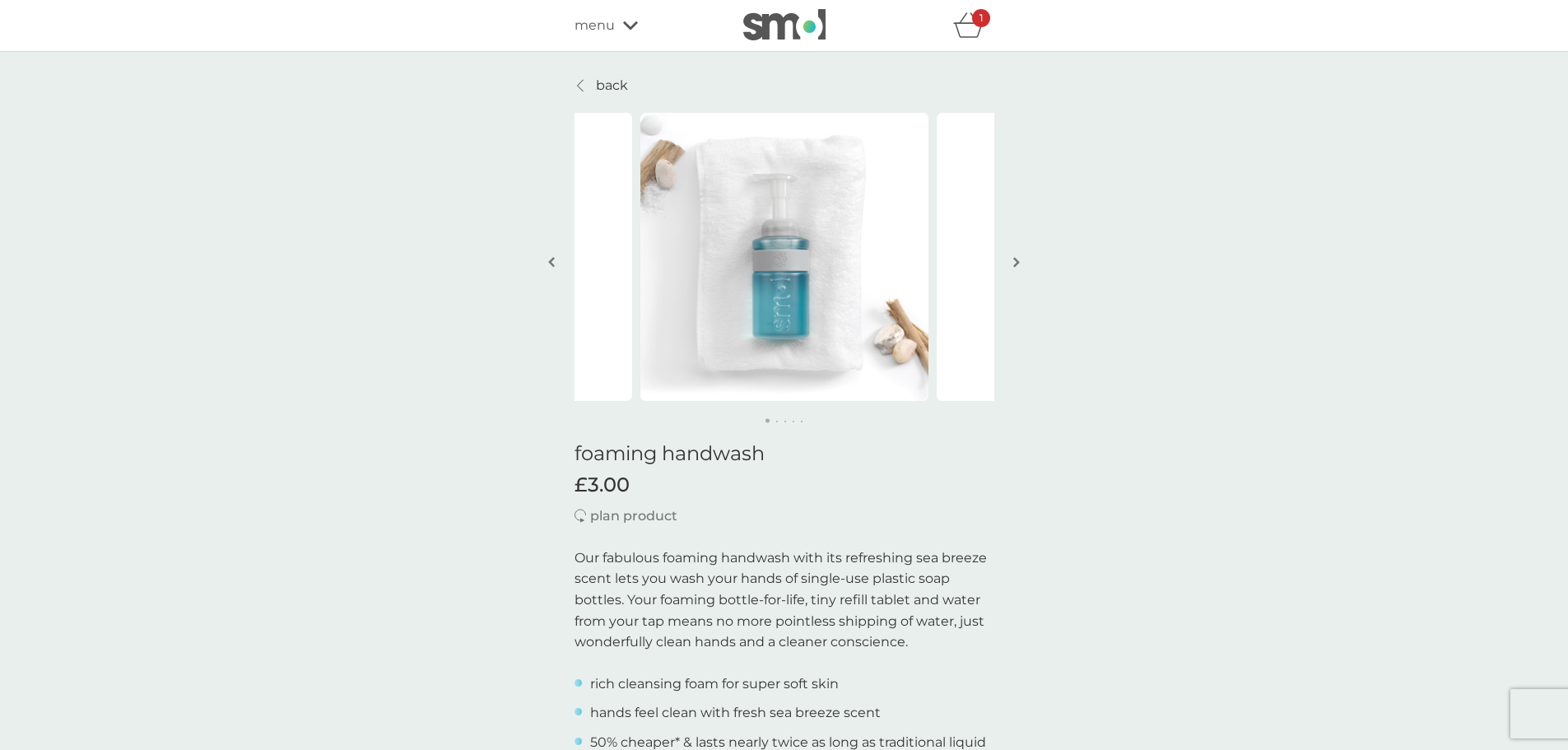
click at [1014, 265] on img "button" at bounding box center [1017, 262] width 7 height 13
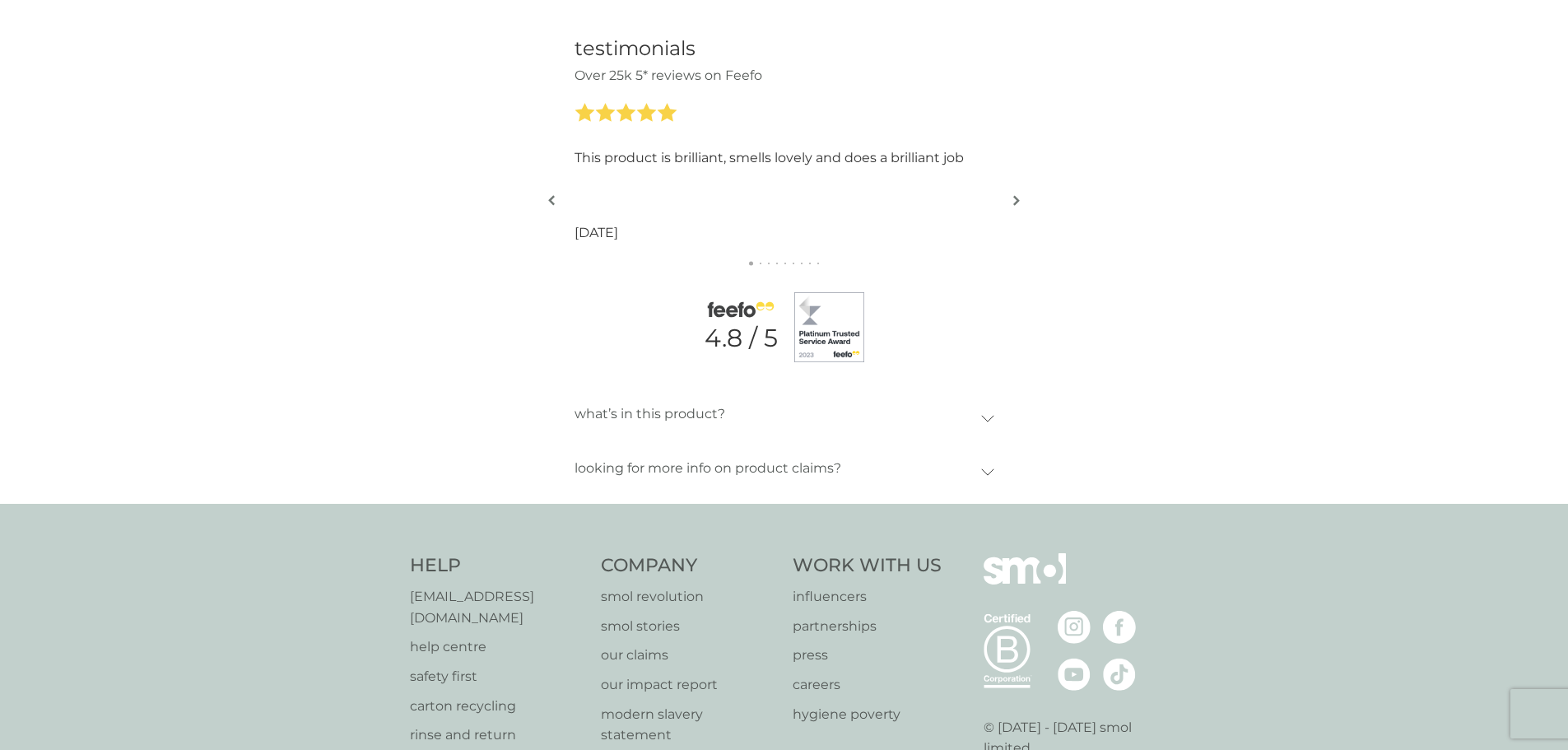
scroll to position [1811, 0]
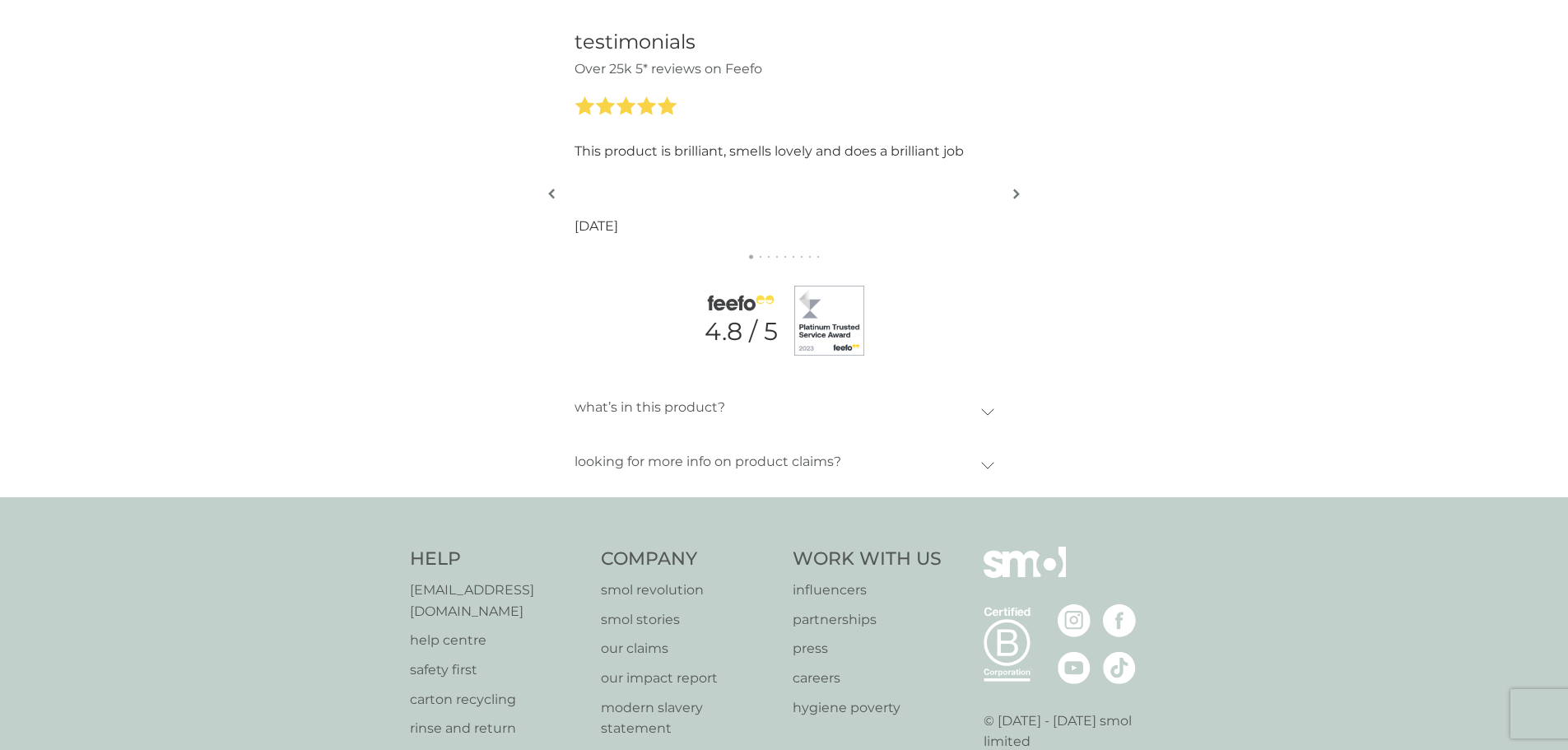
click at [939, 415] on div "what’s in this product?" at bounding box center [778, 407] width 407 height 38
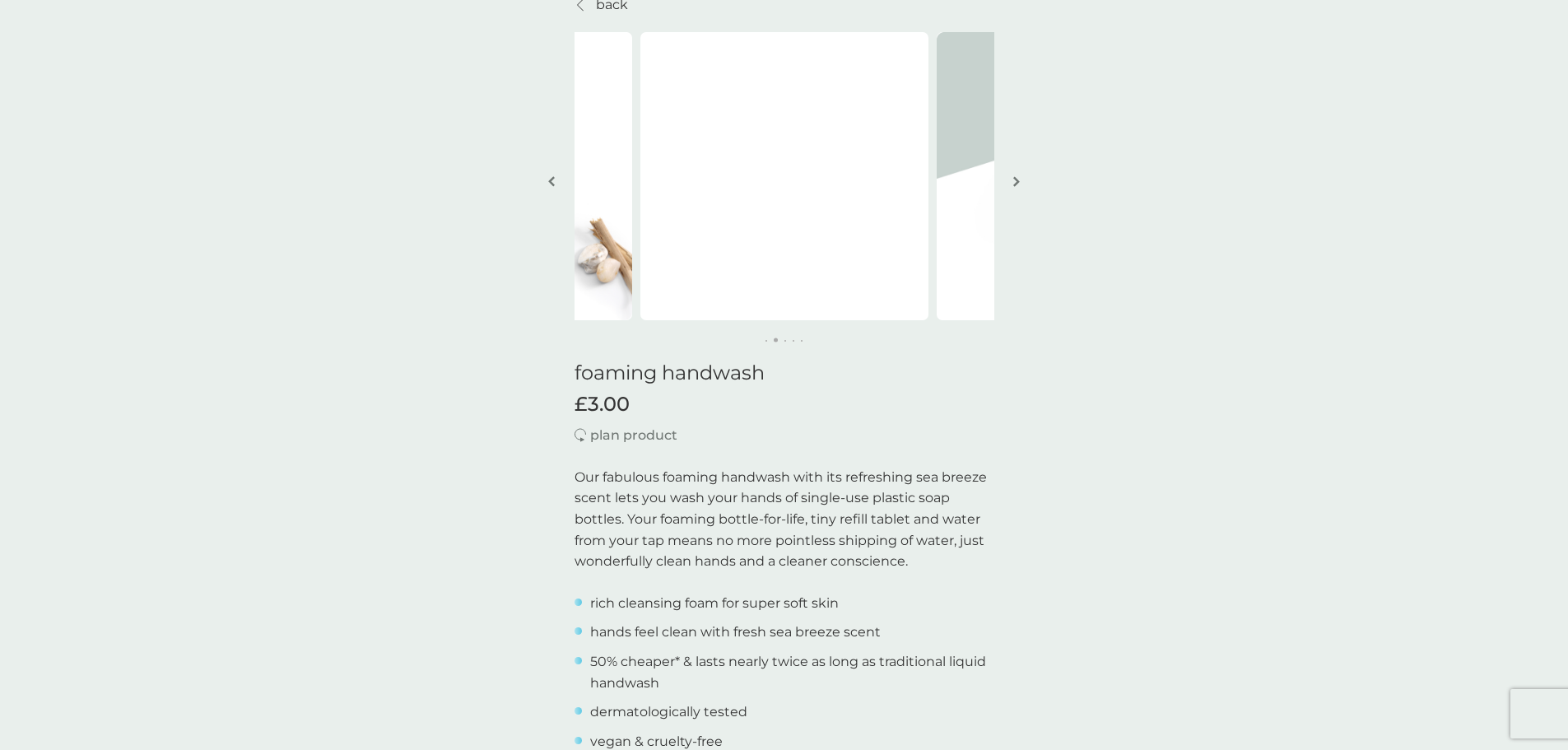
scroll to position [0, 0]
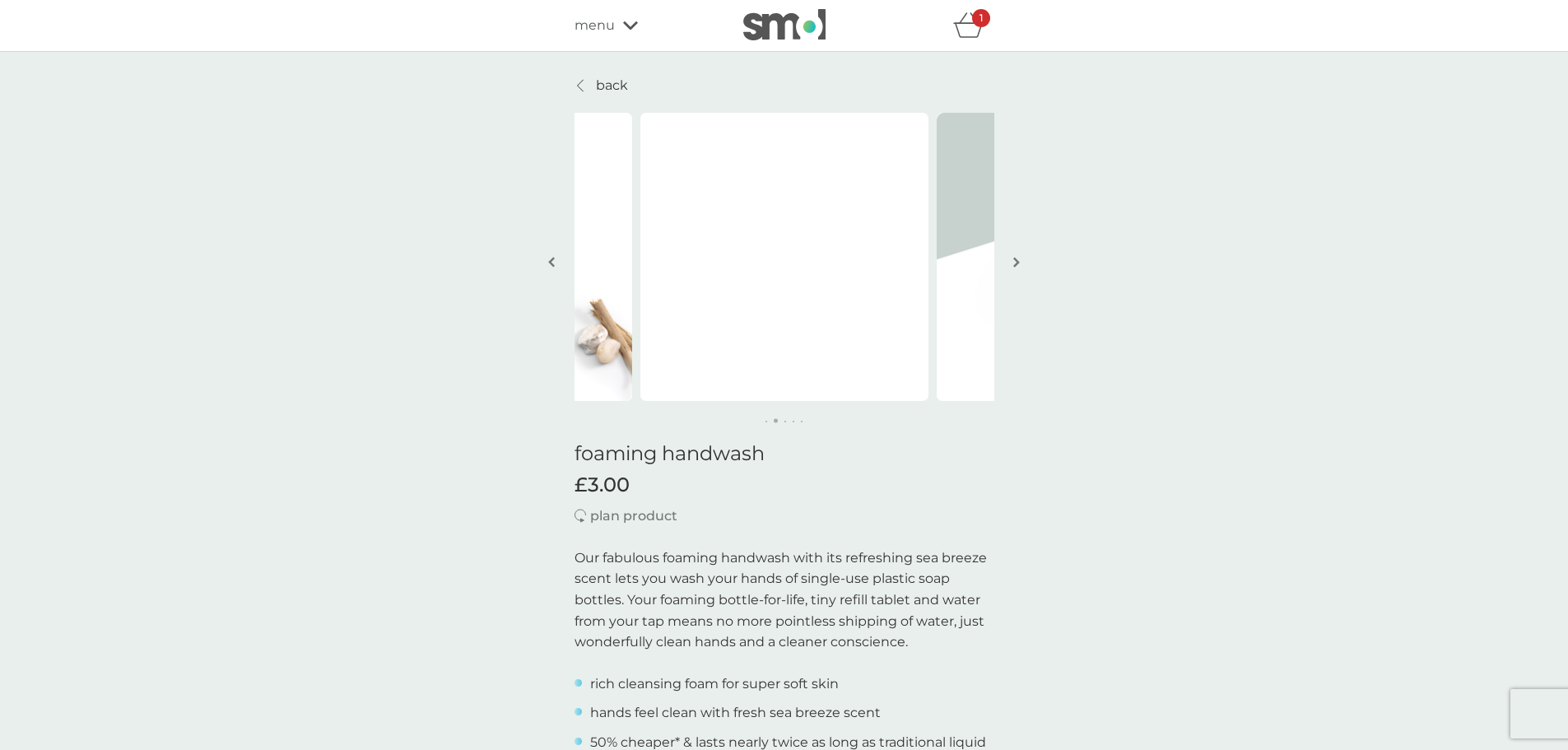
click at [966, 12] on div "1" at bounding box center [973, 25] width 41 height 33
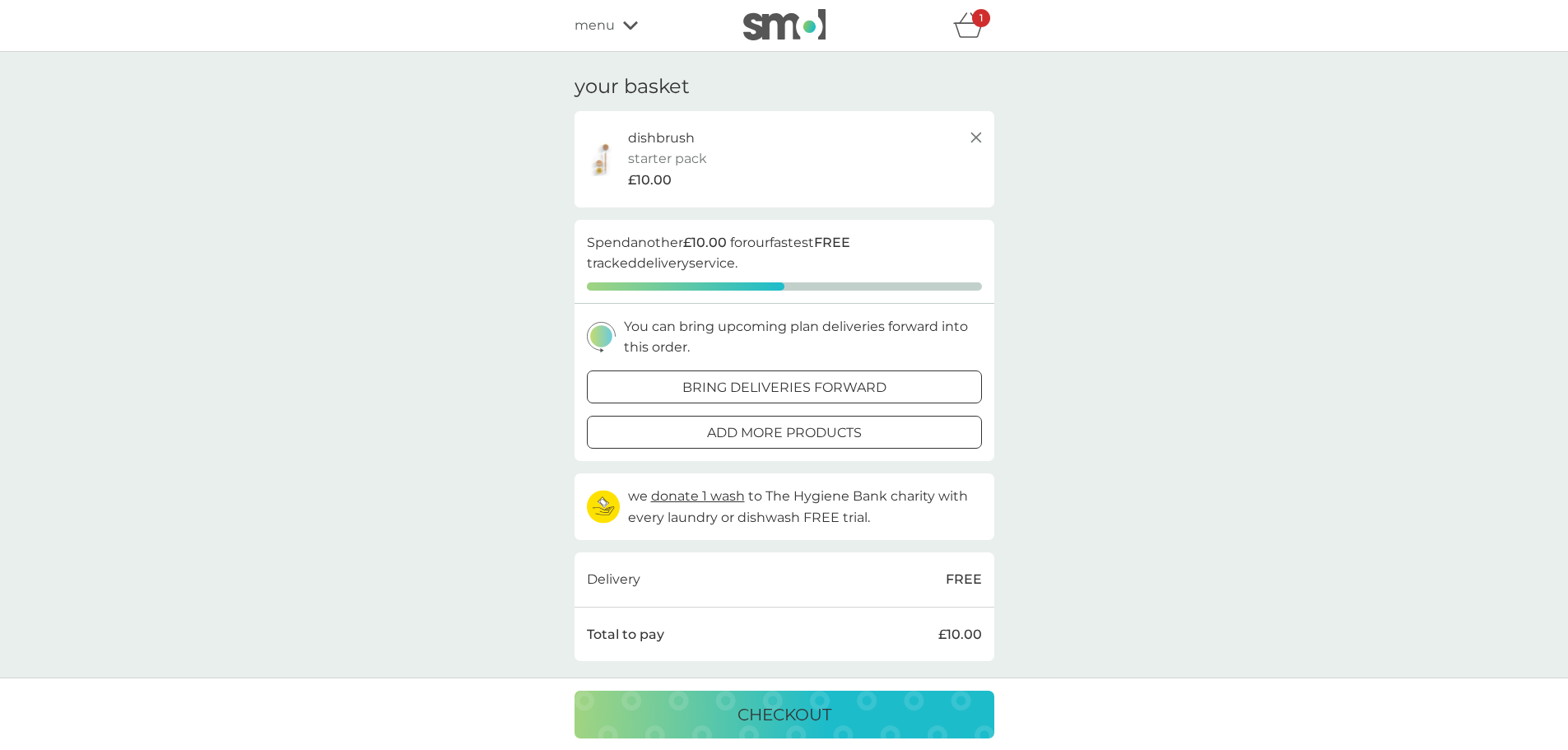
click at [747, 715] on p "checkout" at bounding box center [784, 714] width 94 height 26
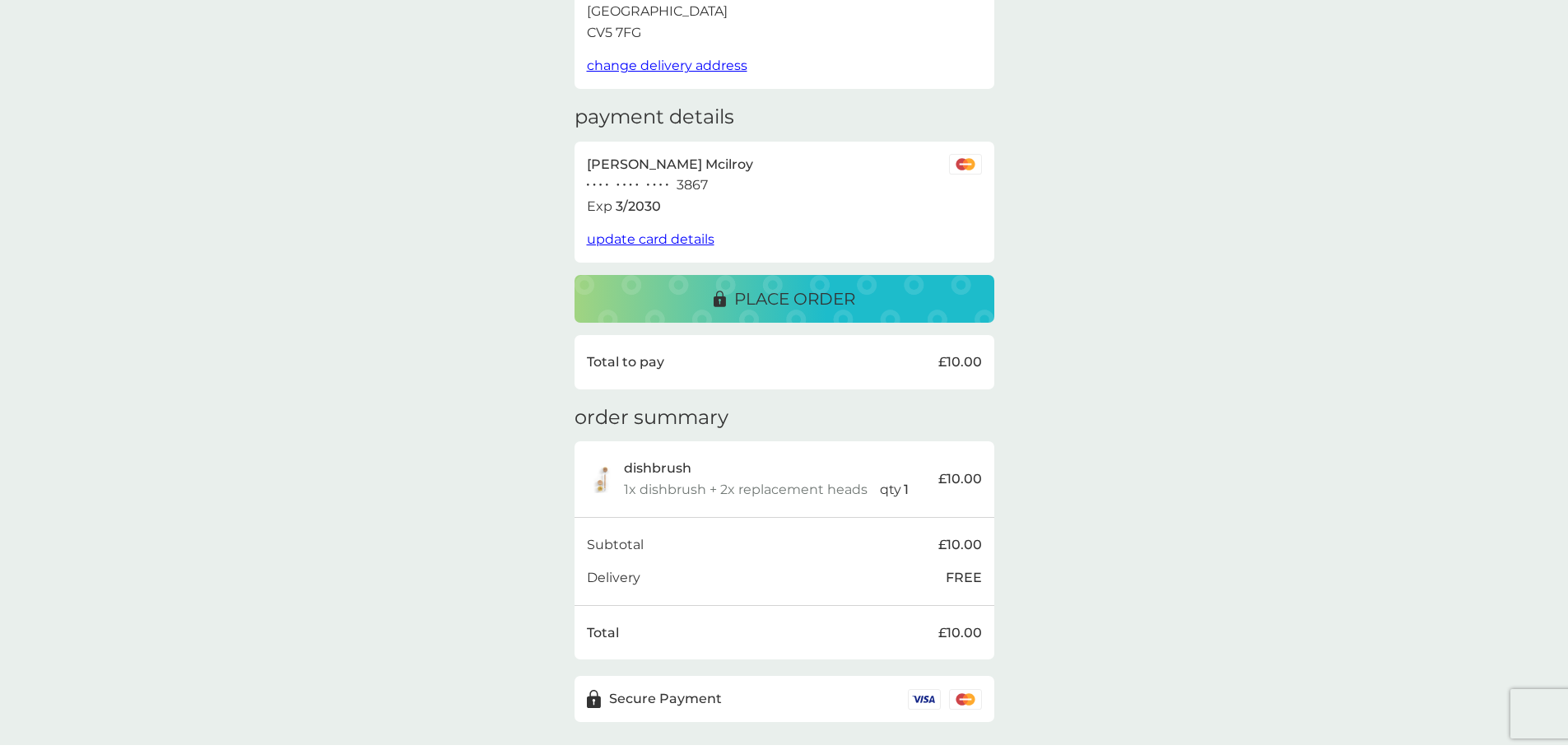
scroll to position [207, 0]
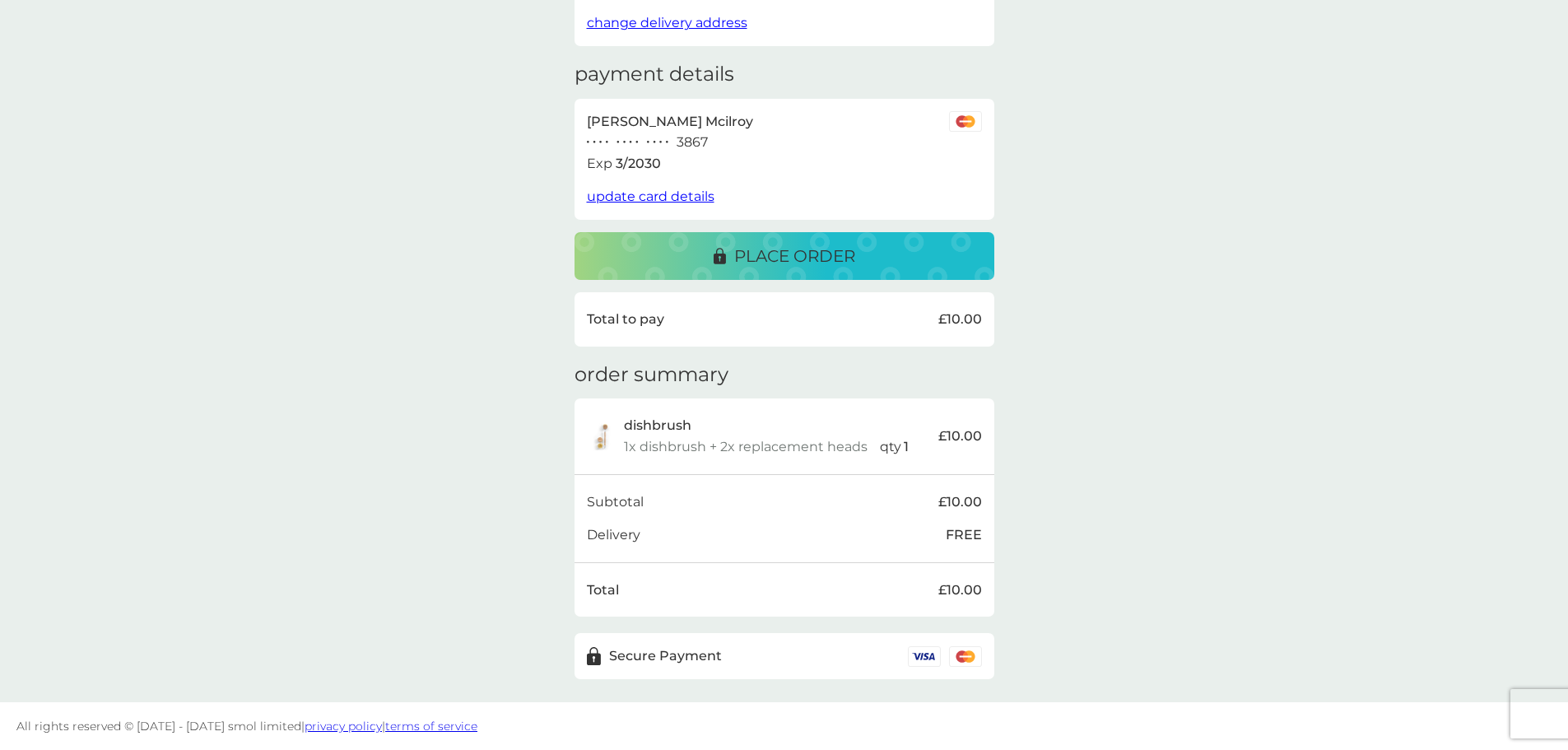
click at [741, 262] on p "place order" at bounding box center [795, 255] width 121 height 26
